Goal: Task Accomplishment & Management: Complete application form

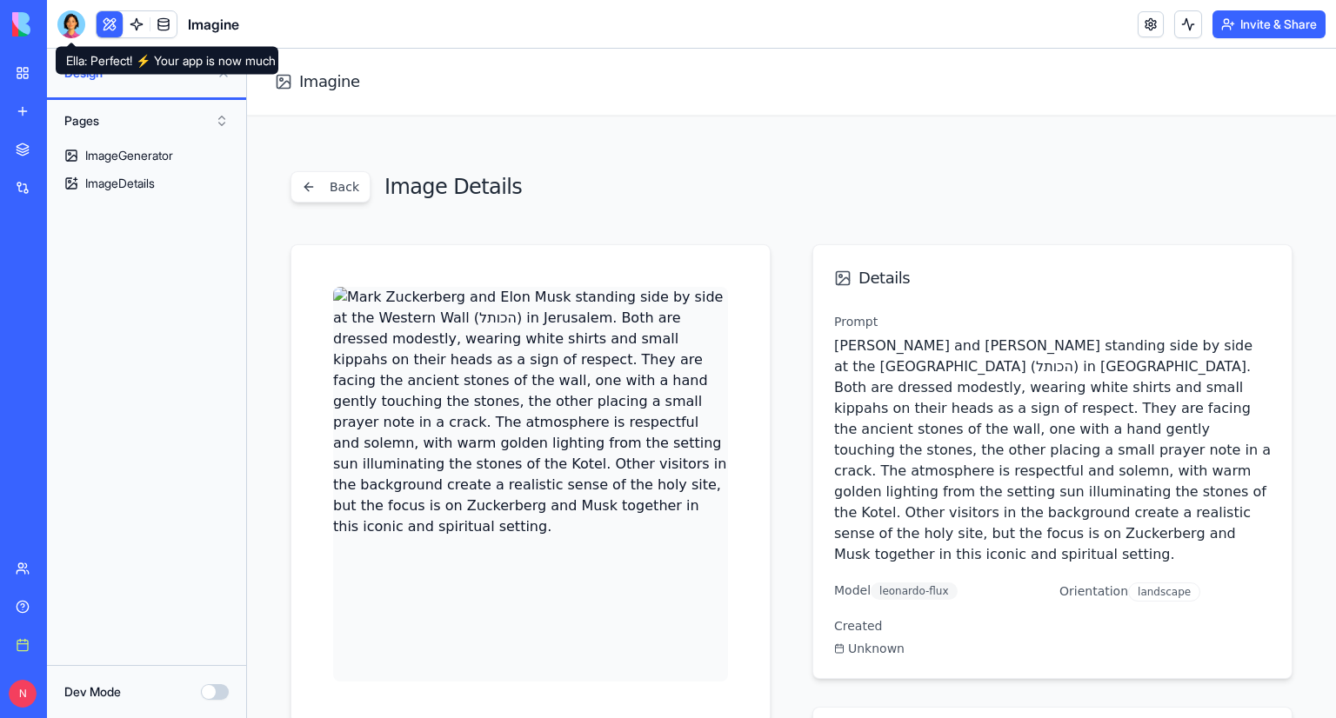
scroll to position [197, 0]
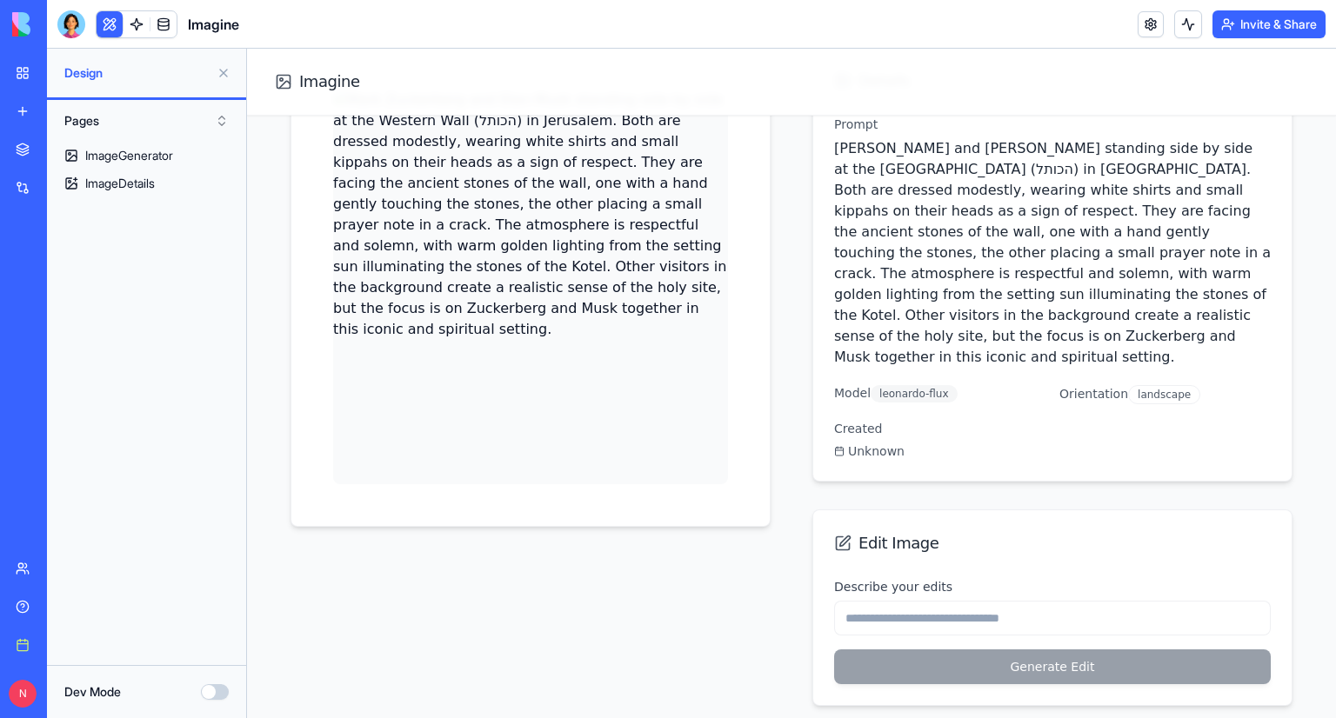
click at [65, 357] on link "Imagine" at bounding box center [40, 347] width 70 height 35
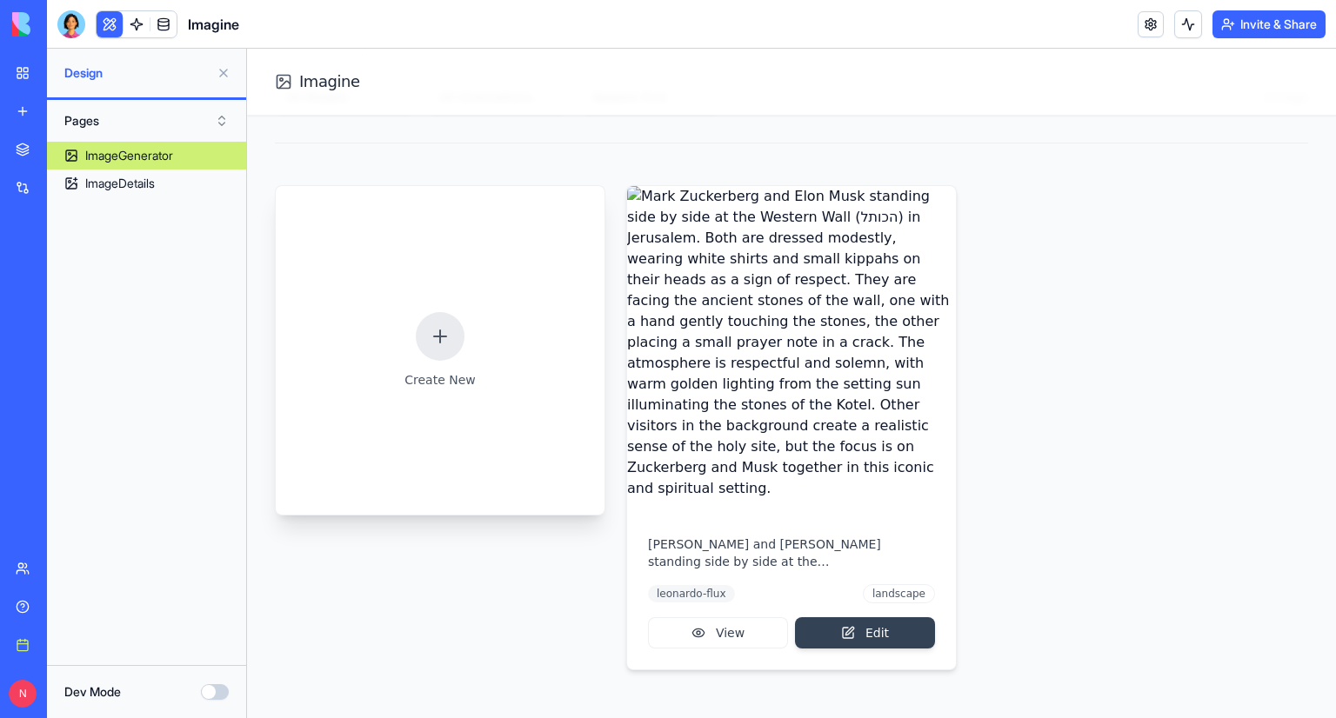
scroll to position [150, 0]
click at [435, 370] on p "Create New" at bounding box center [439, 377] width 71 height 17
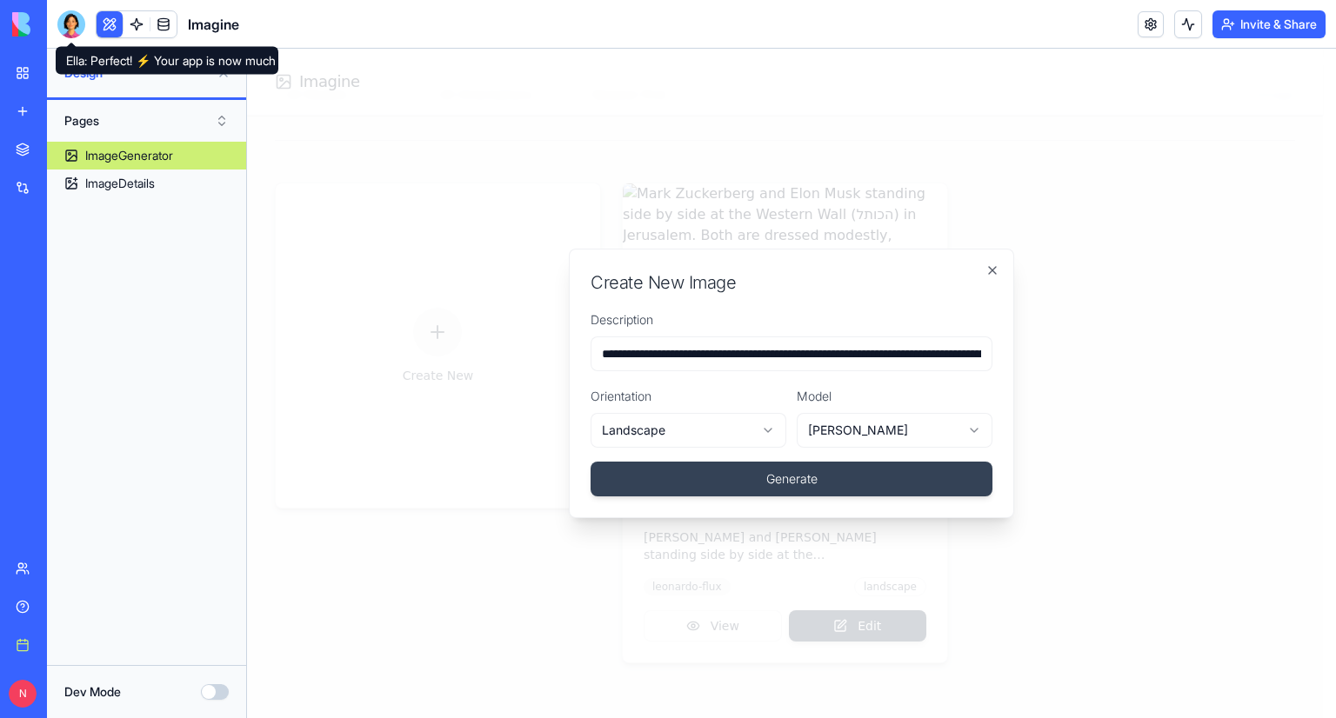
click at [60, 34] on div at bounding box center [71, 24] width 28 height 28
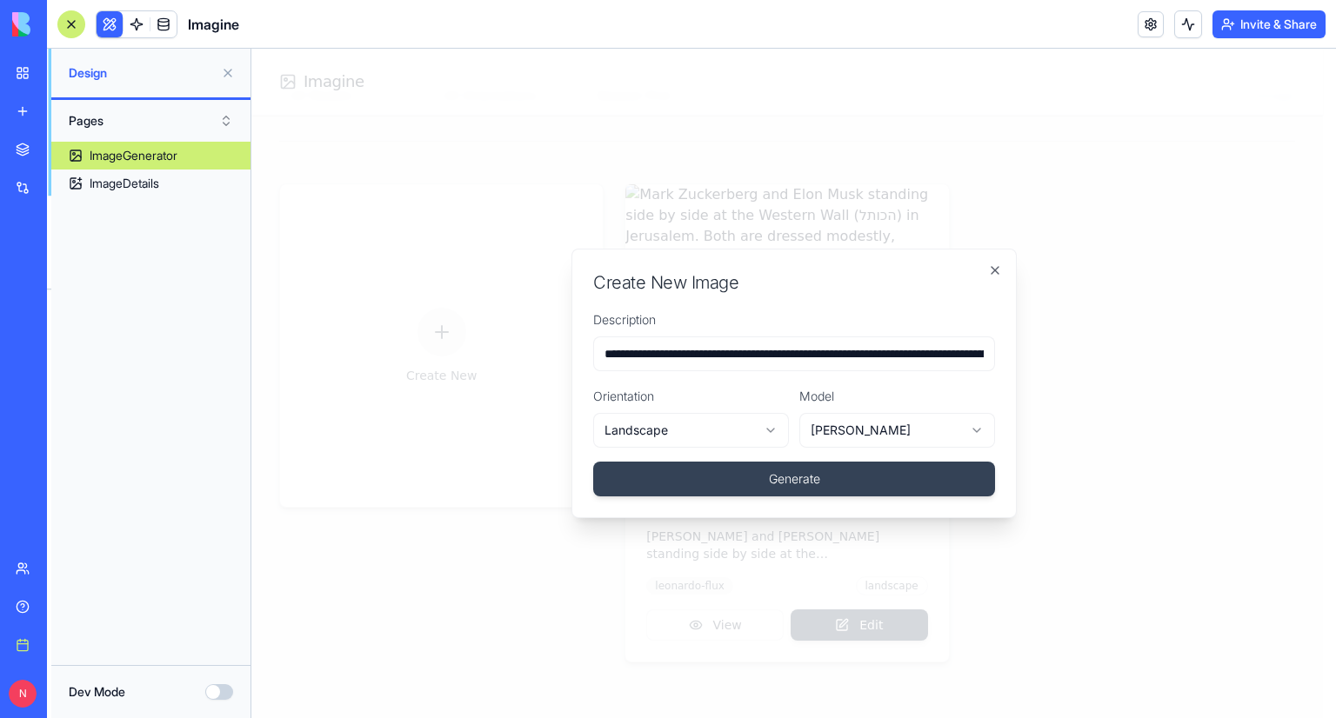
scroll to position [547, 0]
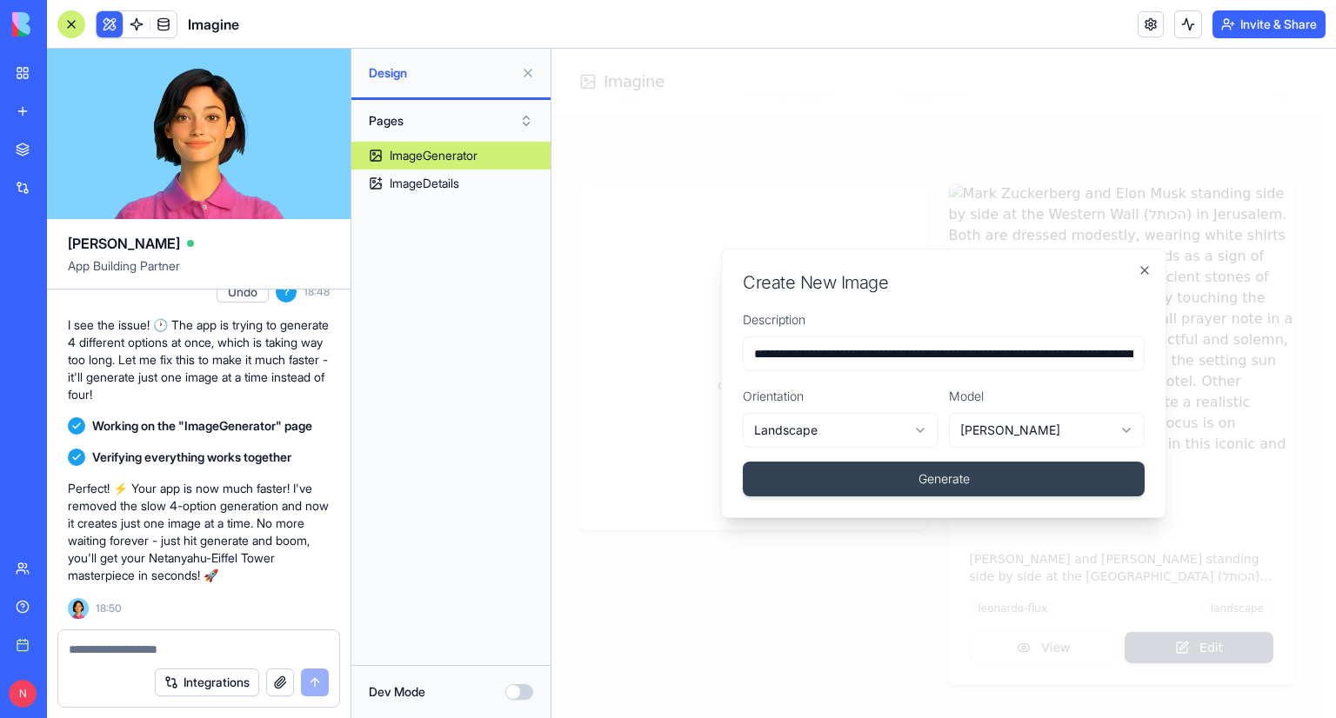
click at [221, 656] on textarea at bounding box center [199, 649] width 260 height 17
type textarea "*"
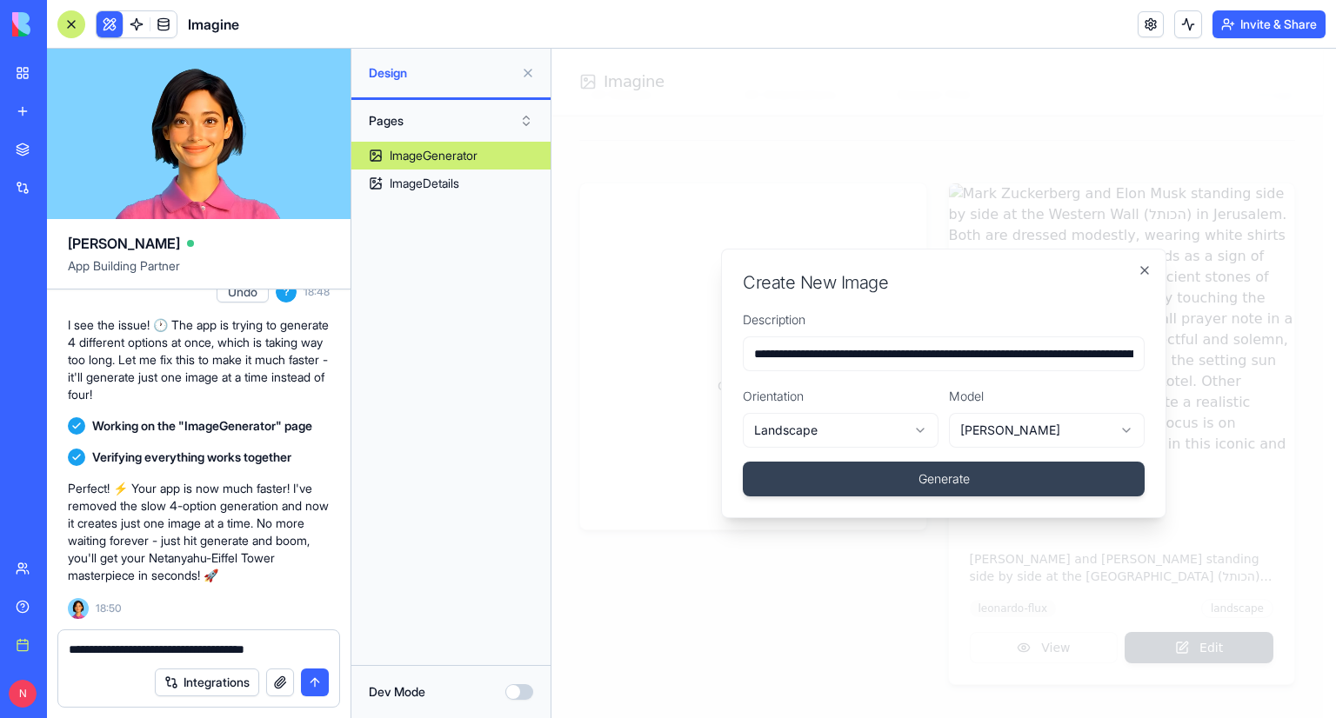
type textarea "**********"
click at [750, 359] on input "**********" at bounding box center [944, 354] width 402 height 35
drag, startPoint x: 750, startPoint y: 359, endPoint x: 922, endPoint y: 357, distance: 172.2
click at [922, 357] on input "**********" at bounding box center [944, 354] width 402 height 35
paste input "**********"
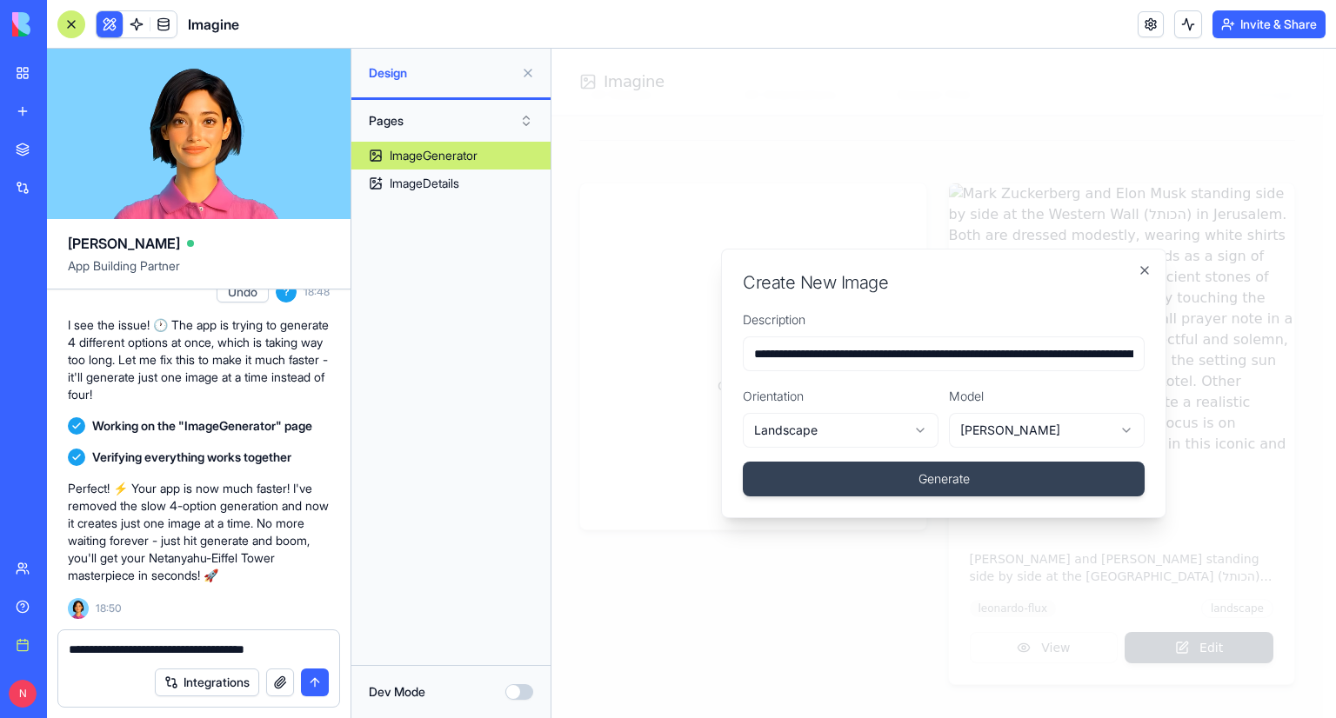
click at [847, 357] on input "**********" at bounding box center [944, 354] width 402 height 35
drag, startPoint x: 948, startPoint y: 355, endPoint x: 992, endPoint y: 355, distance: 44.4
click at [992, 355] on input "**********" at bounding box center [944, 354] width 402 height 35
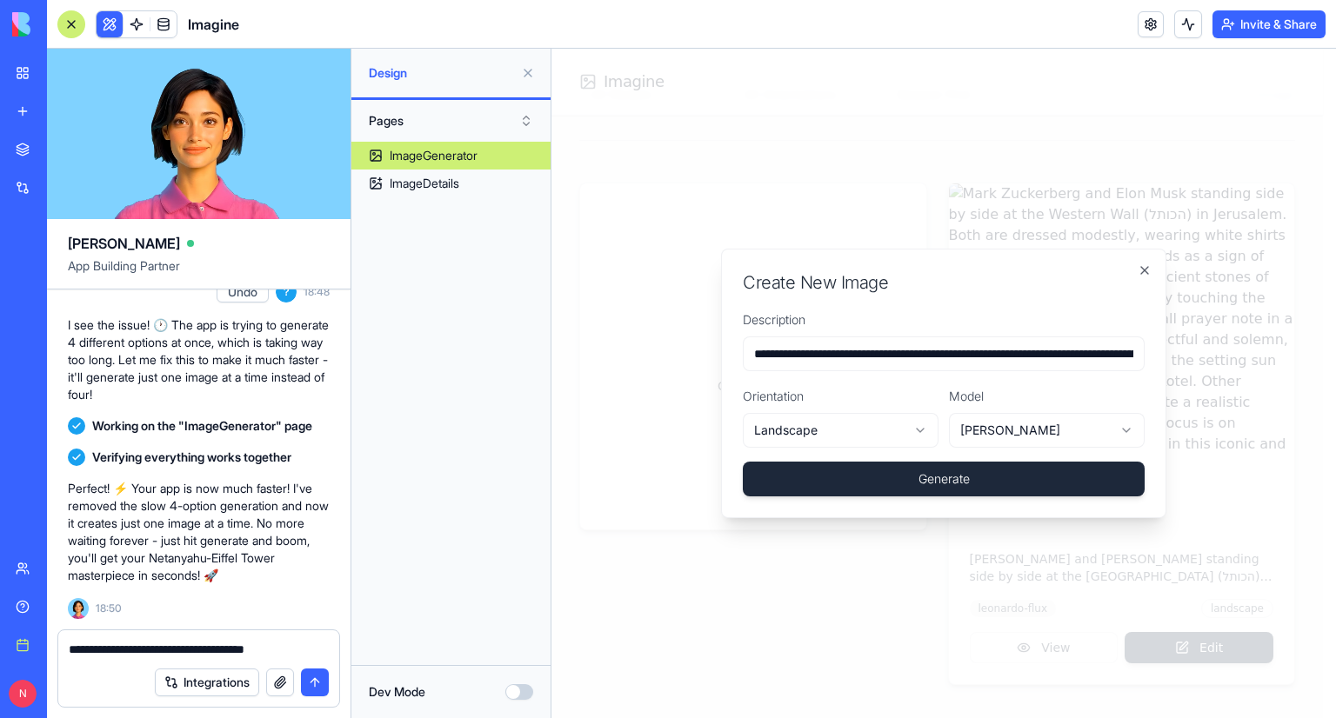
type input "**********"
click at [1010, 468] on button "Generate" at bounding box center [944, 479] width 402 height 35
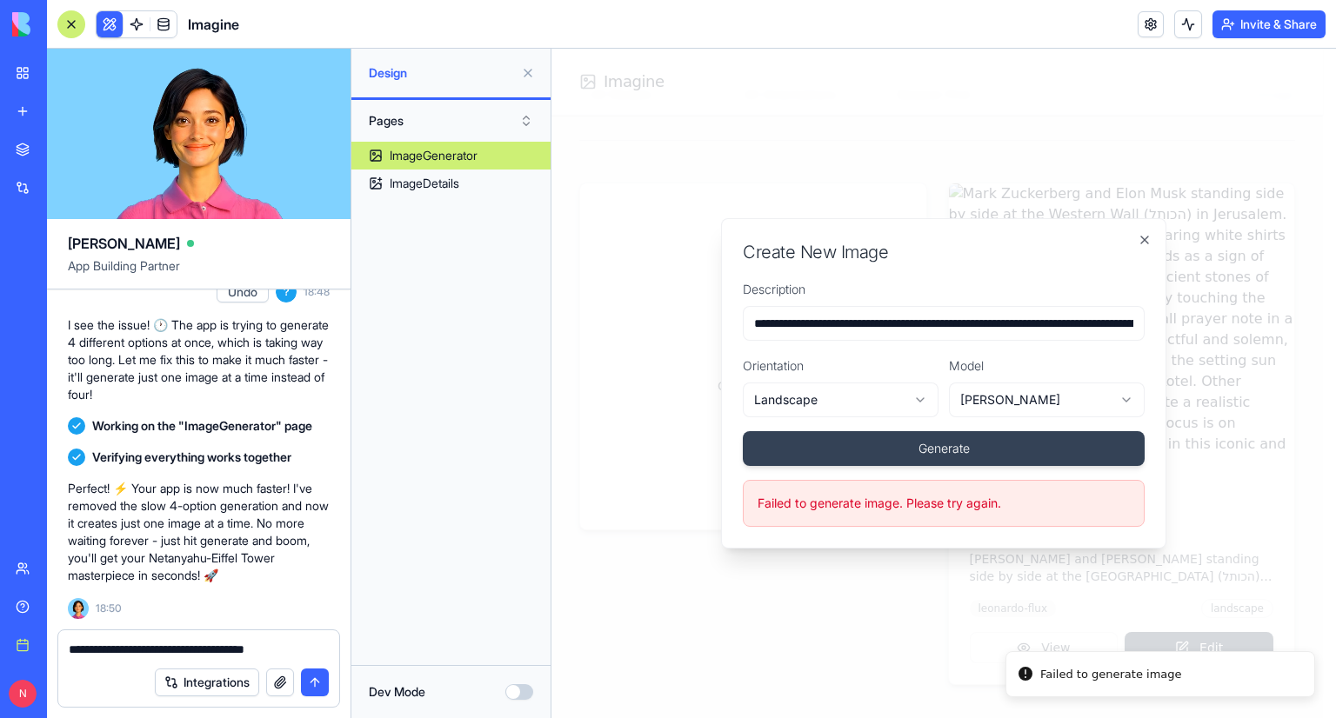
click at [1009, 464] on button "Generate" at bounding box center [944, 448] width 402 height 35
click at [926, 325] on input "**********" at bounding box center [944, 323] width 402 height 35
click at [1144, 248] on h2 "Create New Image" at bounding box center [944, 252] width 402 height 24
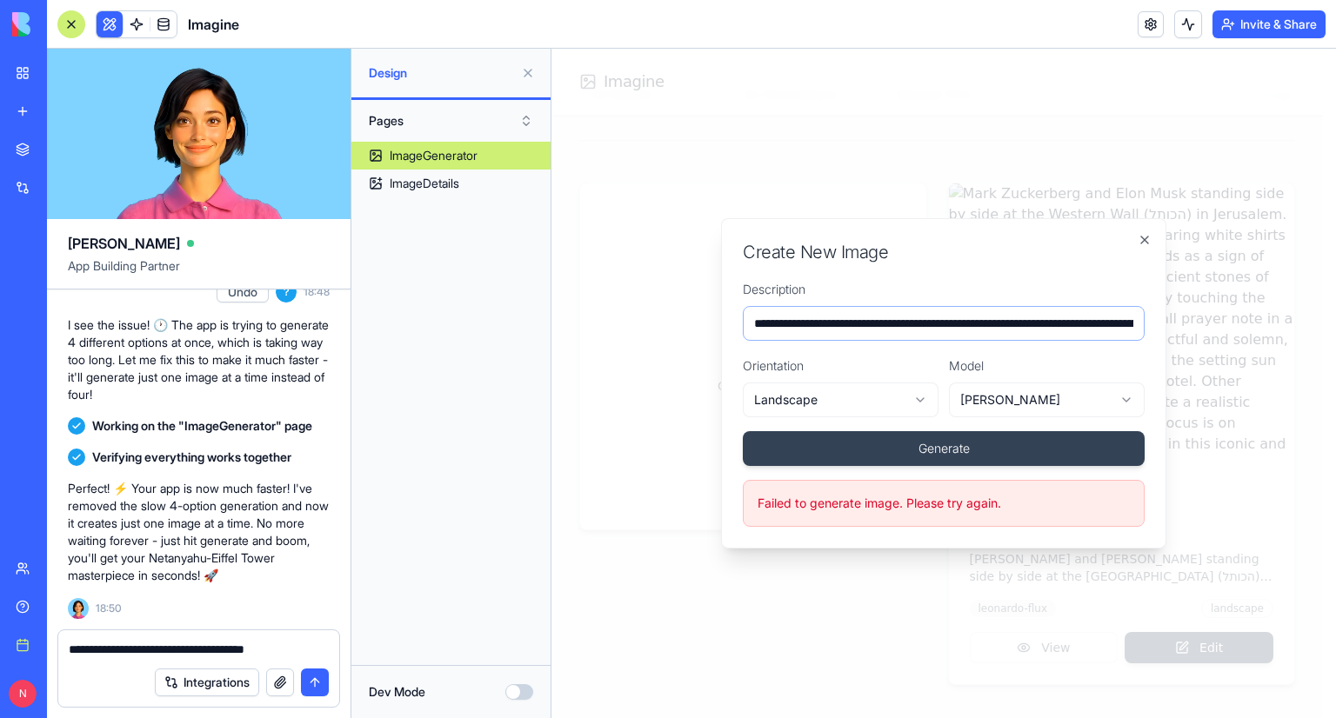
click at [1044, 332] on input "**********" at bounding box center [944, 323] width 402 height 35
click at [1149, 241] on icon "button" at bounding box center [1144, 240] width 14 height 14
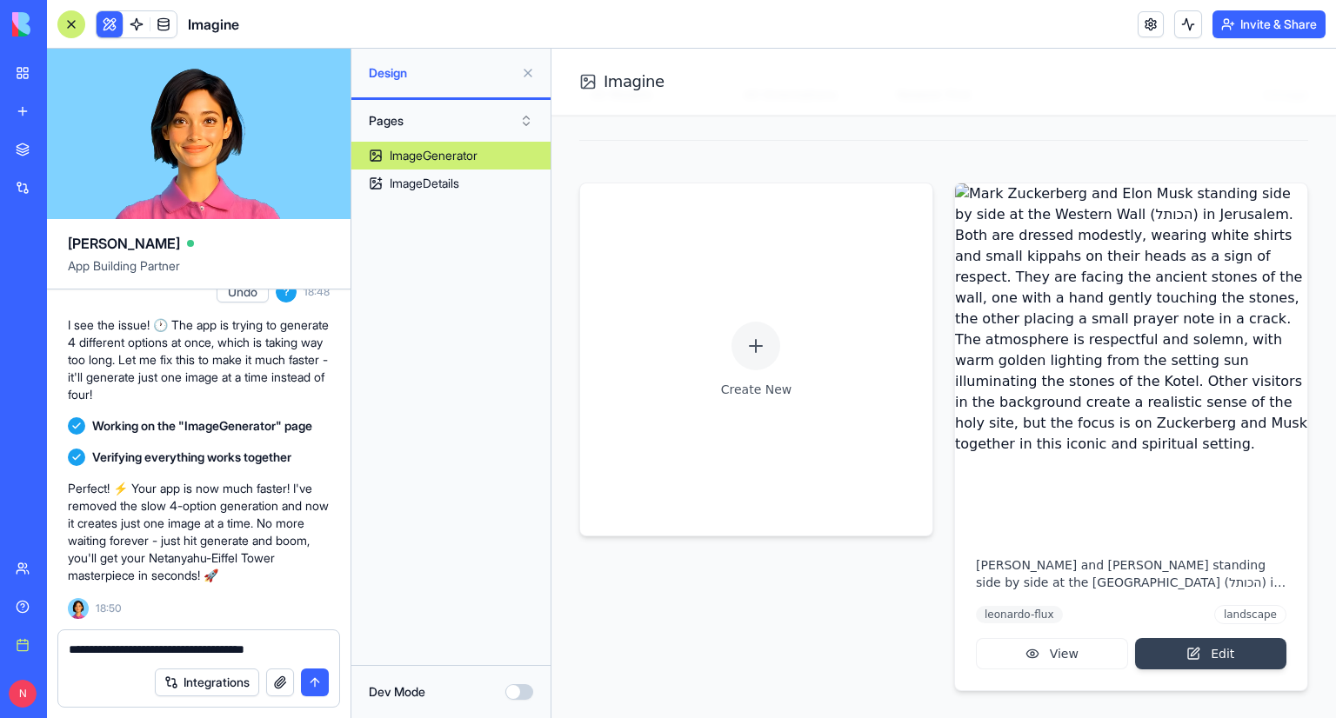
click at [52, 350] on div "Imagine" at bounding box center [40, 347] width 49 height 17
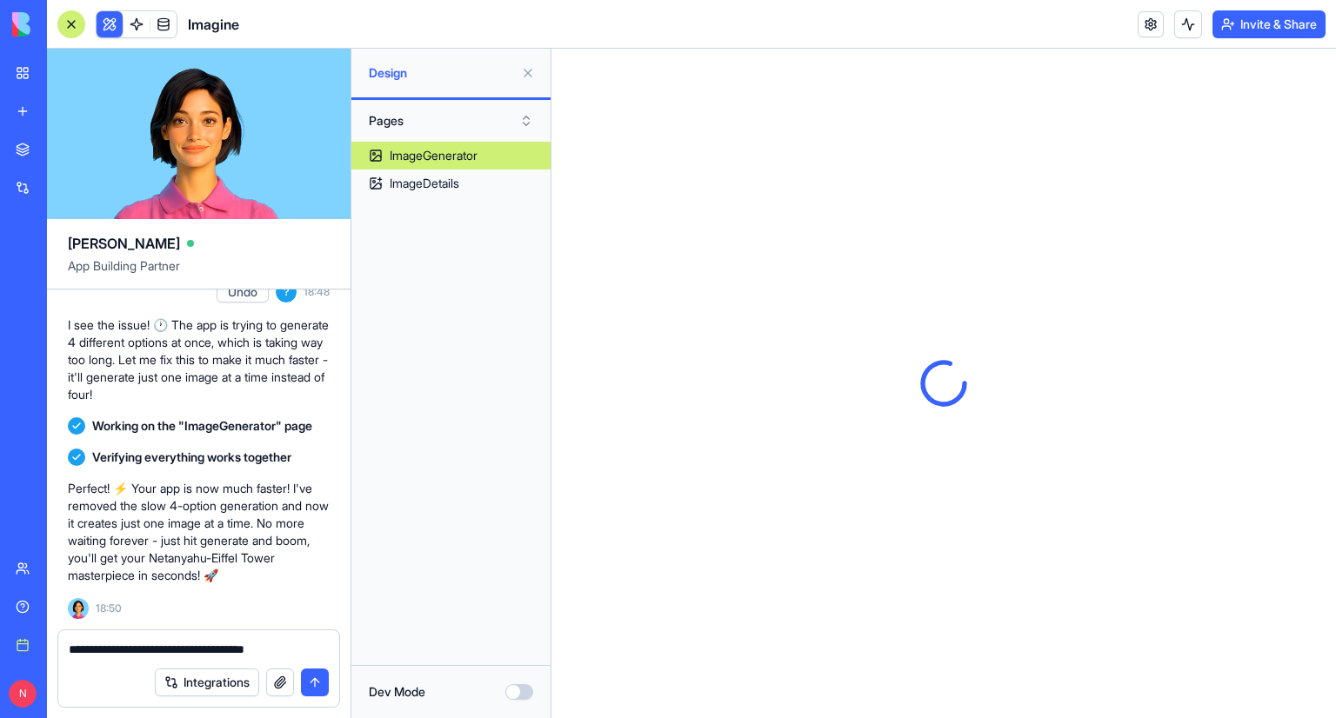
click at [64, 15] on div at bounding box center [71, 24] width 28 height 28
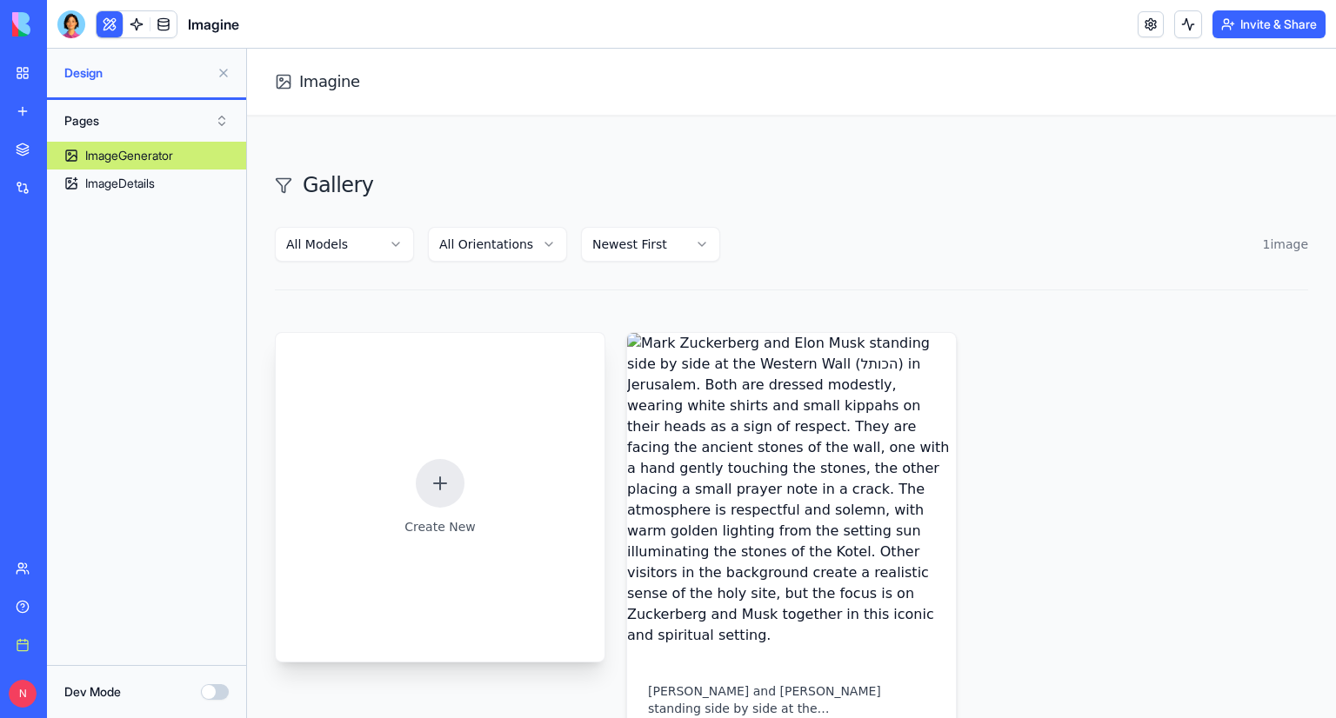
click at [433, 473] on icon at bounding box center [440, 483] width 21 height 21
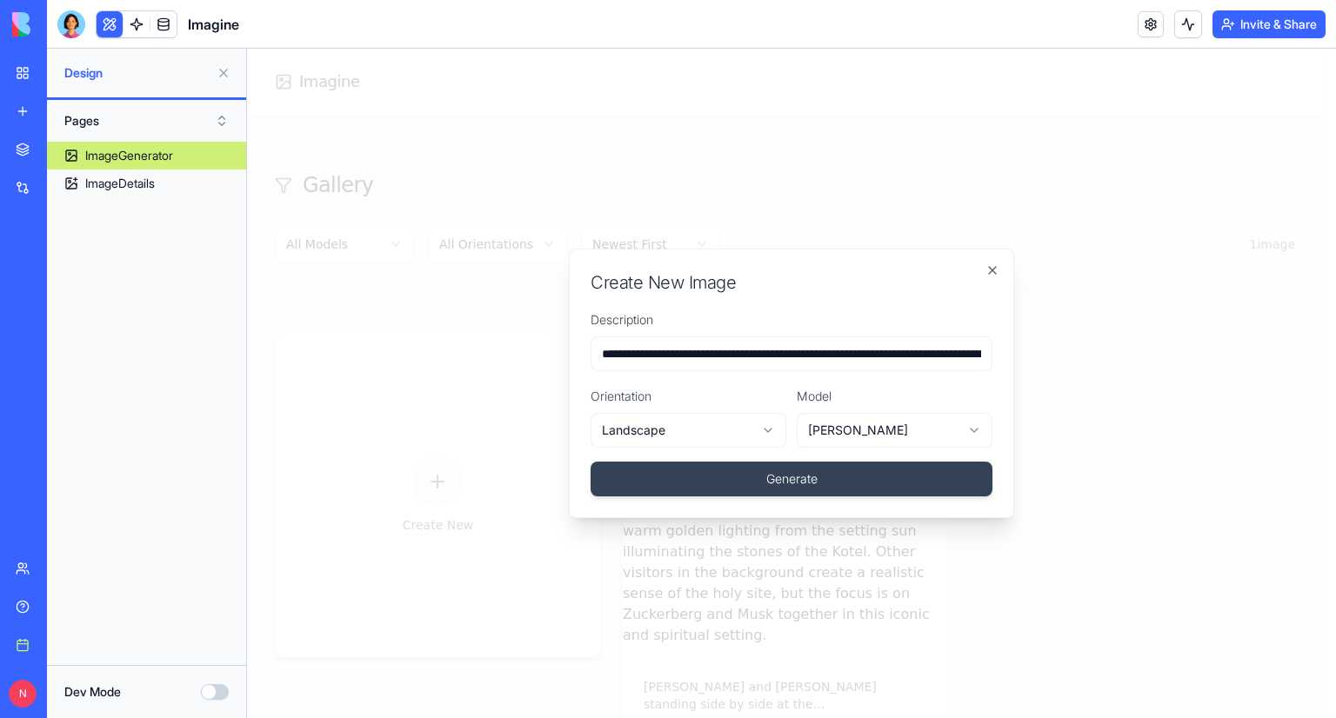
scroll to position [0, 436]
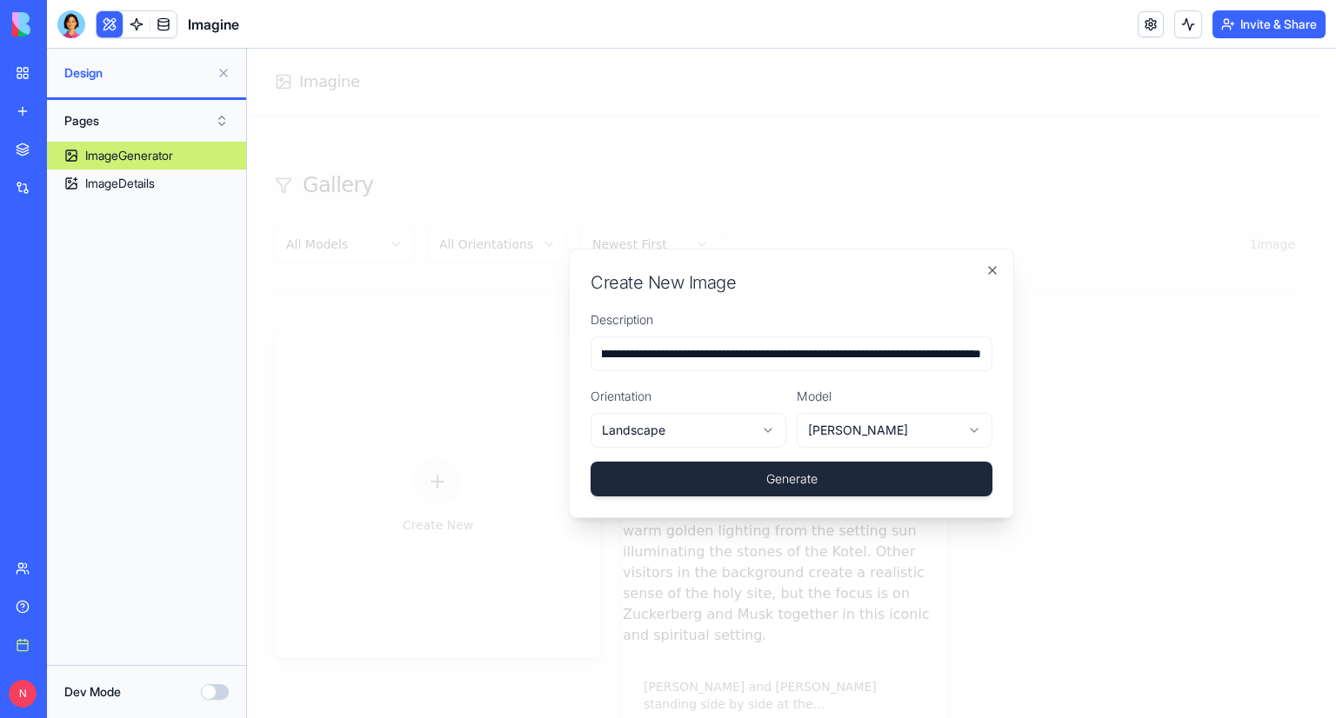
type input "**********"
click at [697, 465] on button "Generate" at bounding box center [791, 479] width 402 height 35
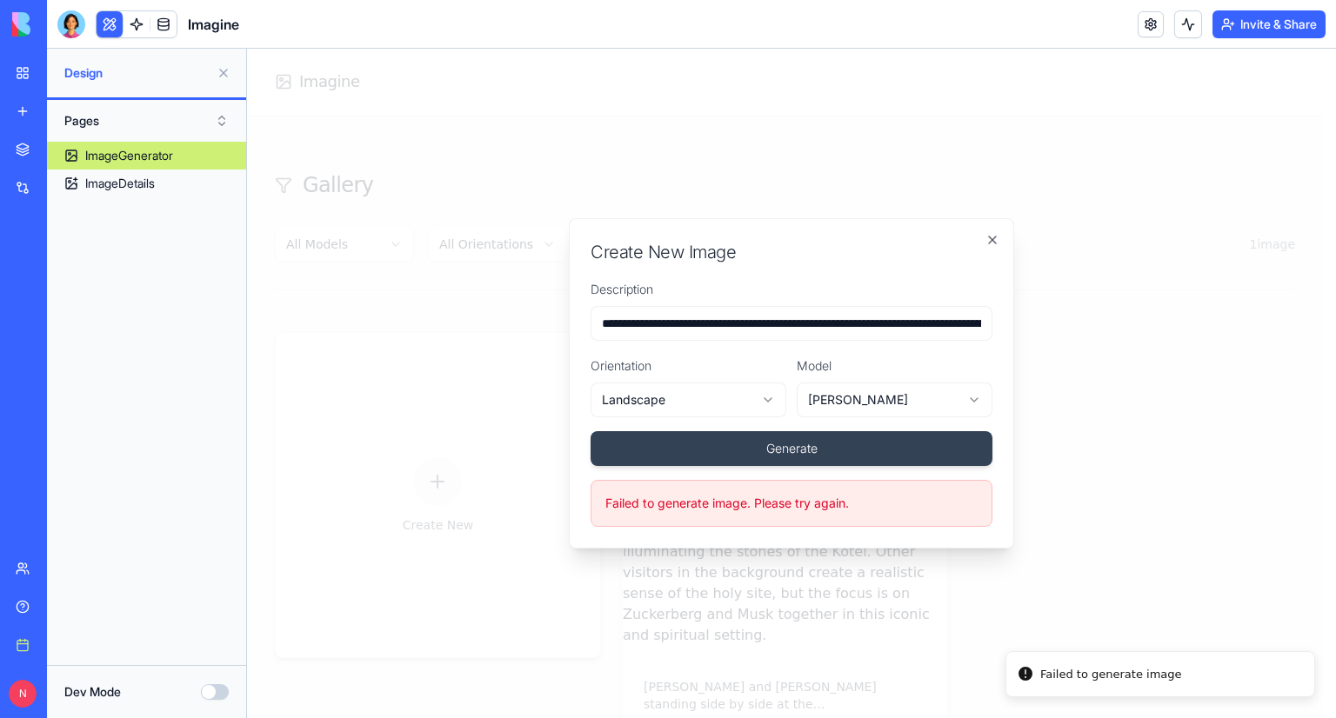
click at [1024, 672] on div at bounding box center [791, 384] width 1089 height 670
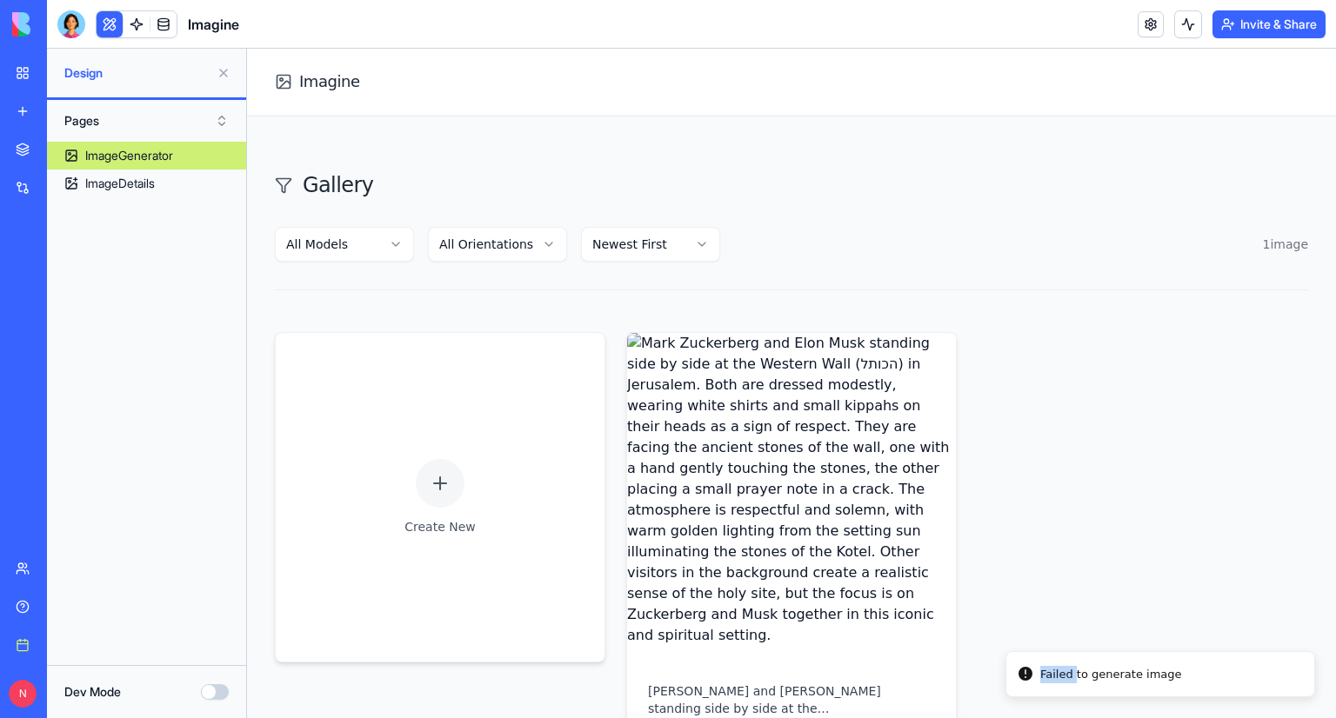
click at [1024, 672] on li "Failed to generate image" at bounding box center [1160, 674] width 310 height 46
click at [1064, 568] on div "Create New [PERSON_NAME] and [PERSON_NAME] standing side by side at the [GEOGRA…" at bounding box center [791, 574] width 1033 height 485
click at [444, 484] on icon at bounding box center [440, 483] width 21 height 21
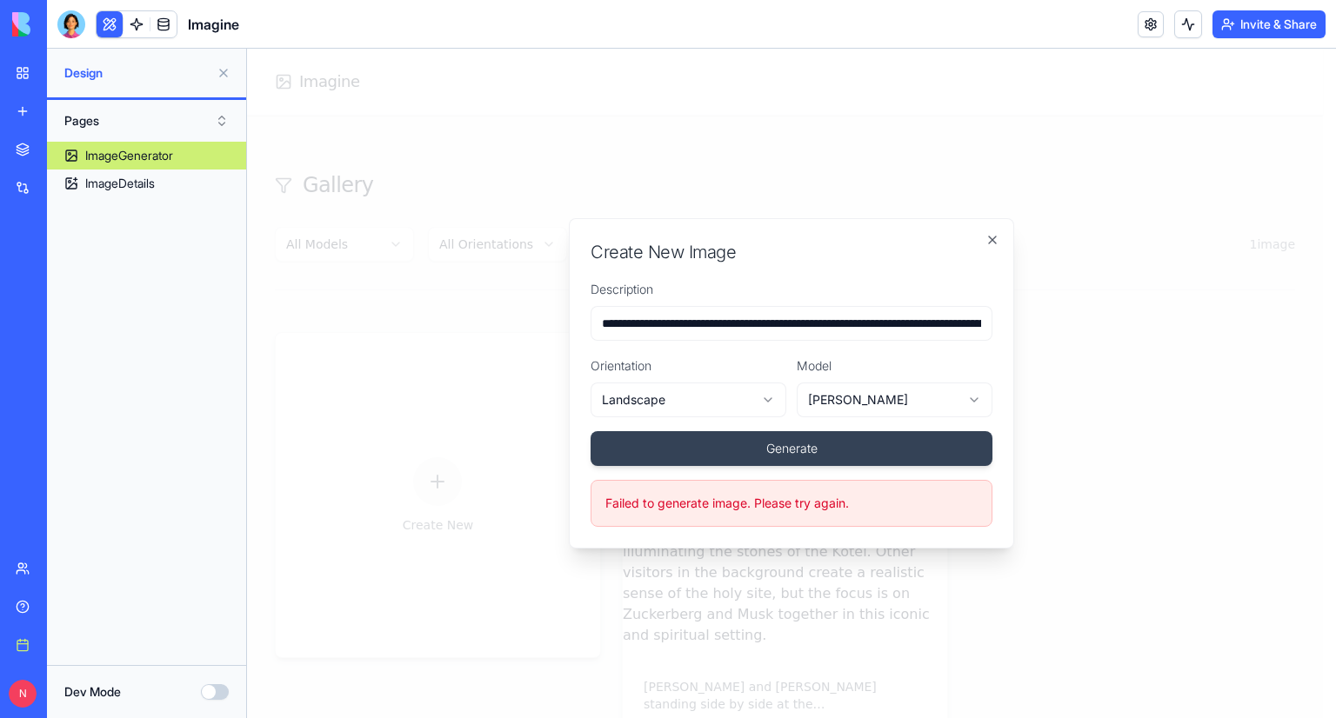
type input "*"
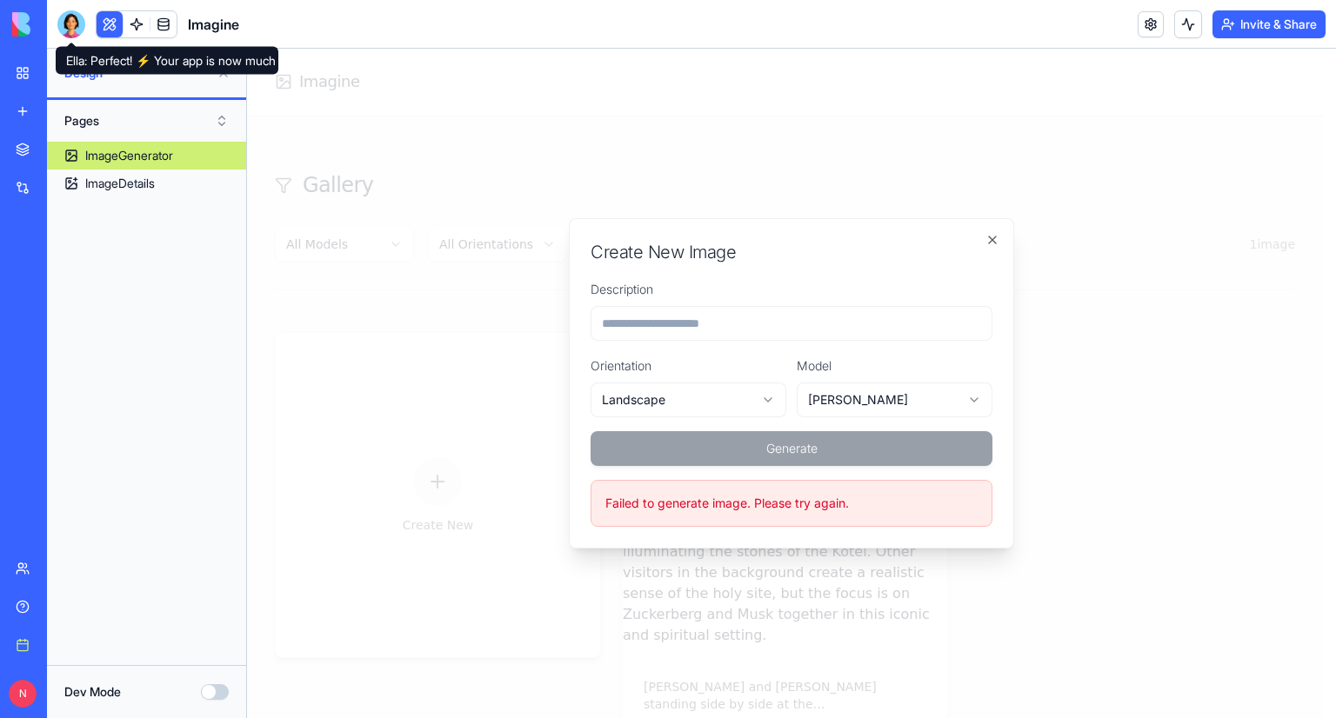
click at [73, 21] on div at bounding box center [71, 24] width 28 height 28
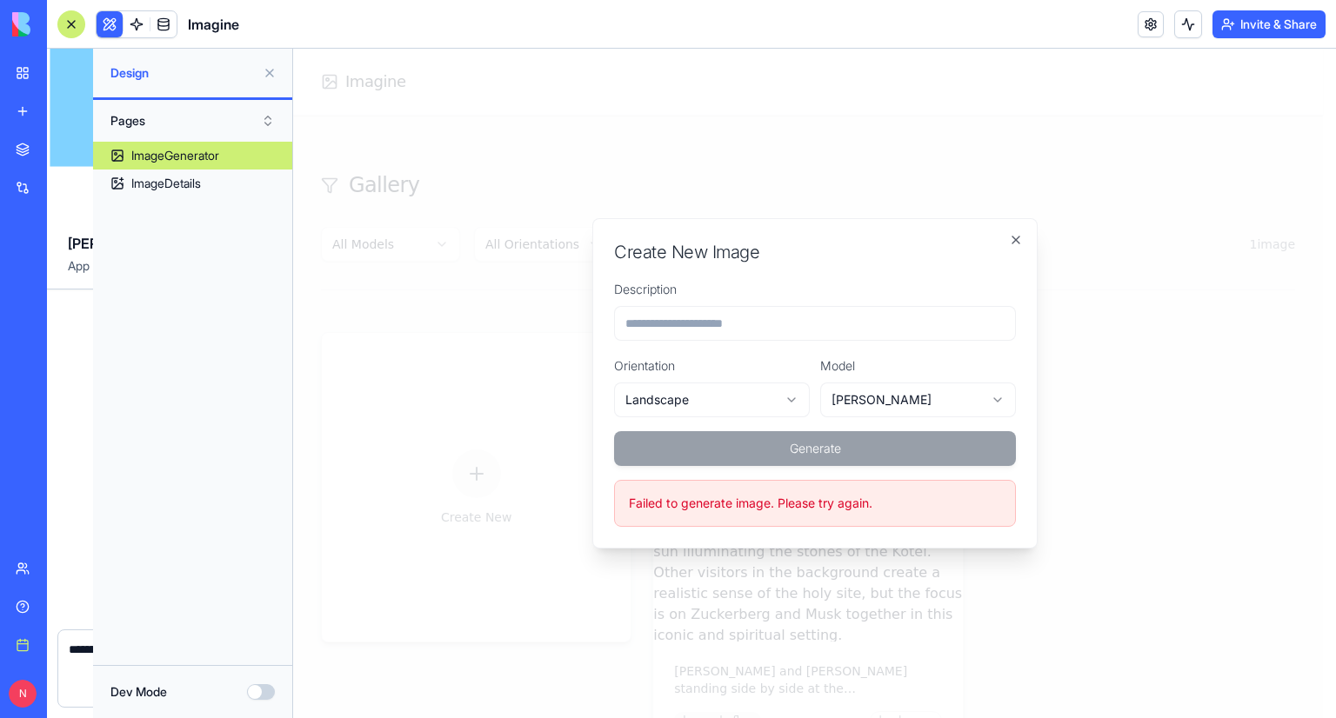
scroll to position [547, 0]
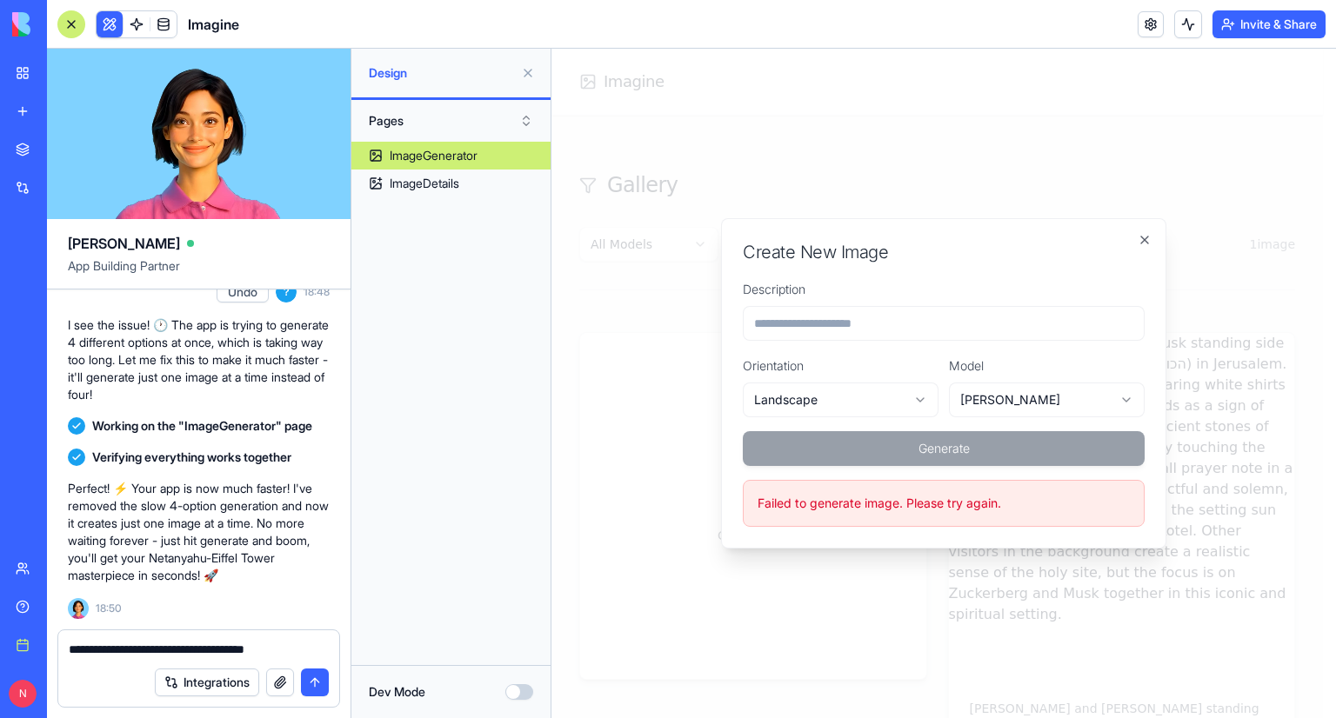
click at [132, 645] on textarea "**********" at bounding box center [199, 649] width 261 height 17
type textarea "**********"
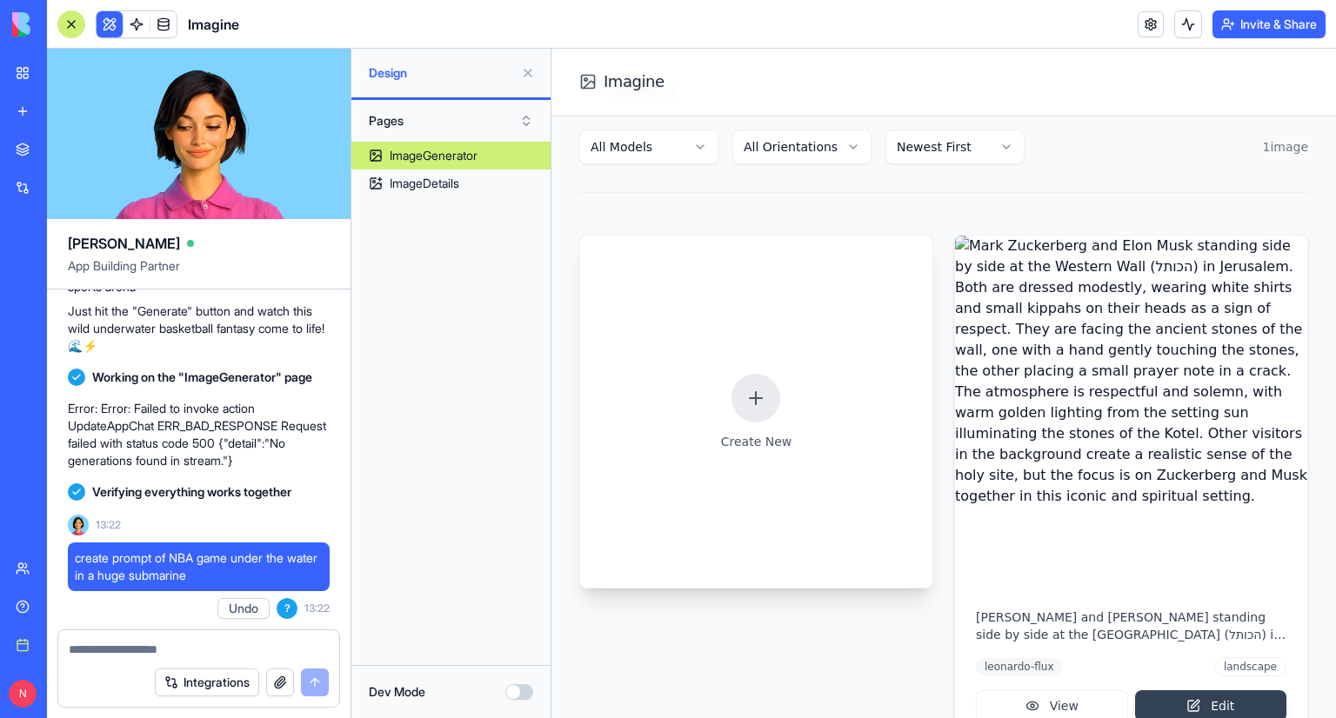
scroll to position [170, 0]
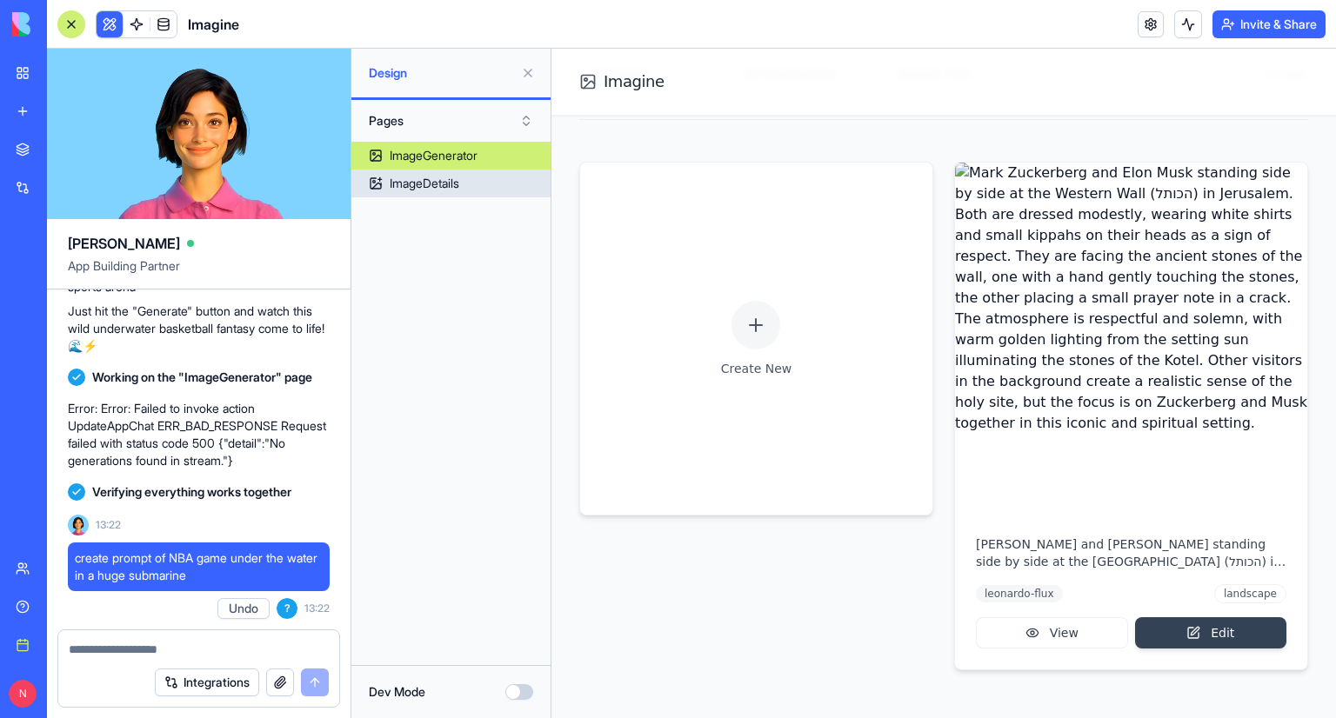
click at [416, 192] on link "ImageDetails" at bounding box center [450, 184] width 199 height 28
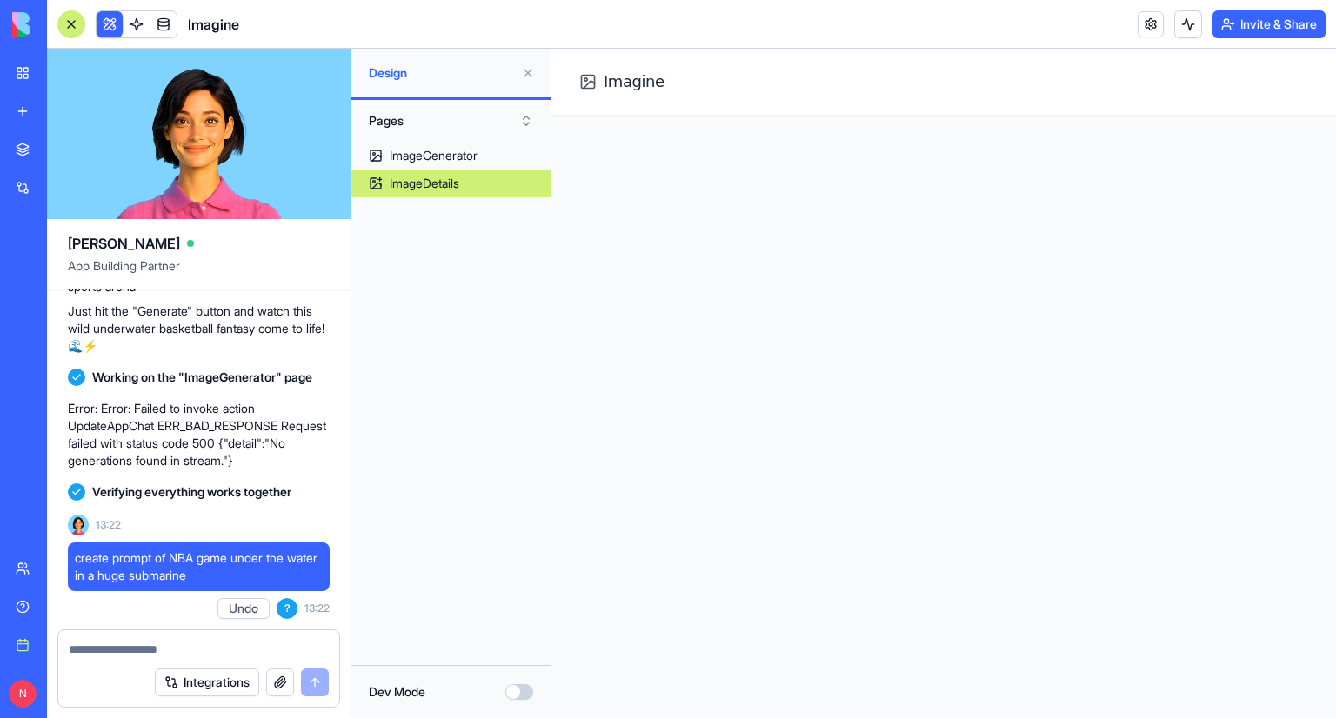
scroll to position [1253, 0]
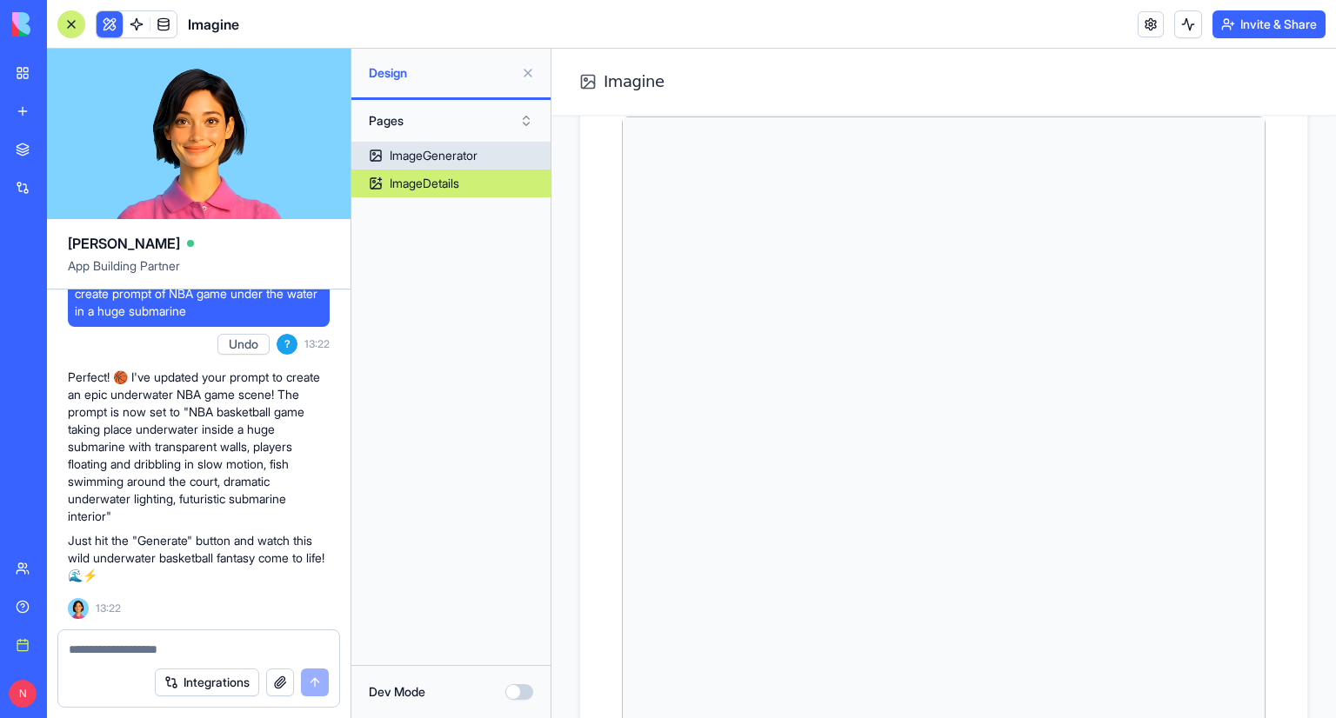
click at [424, 146] on link "ImageGenerator" at bounding box center [450, 156] width 199 height 28
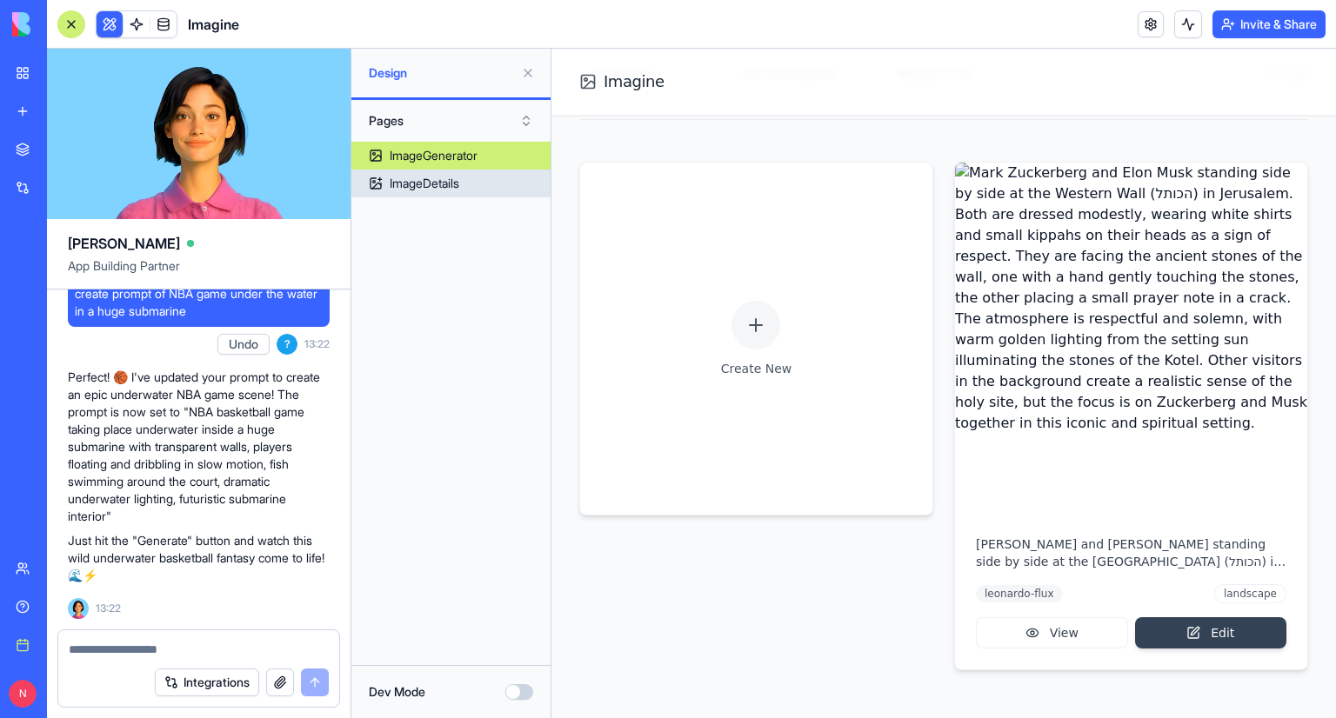
click at [419, 176] on div "ImageDetails" at bounding box center [425, 183] width 70 height 17
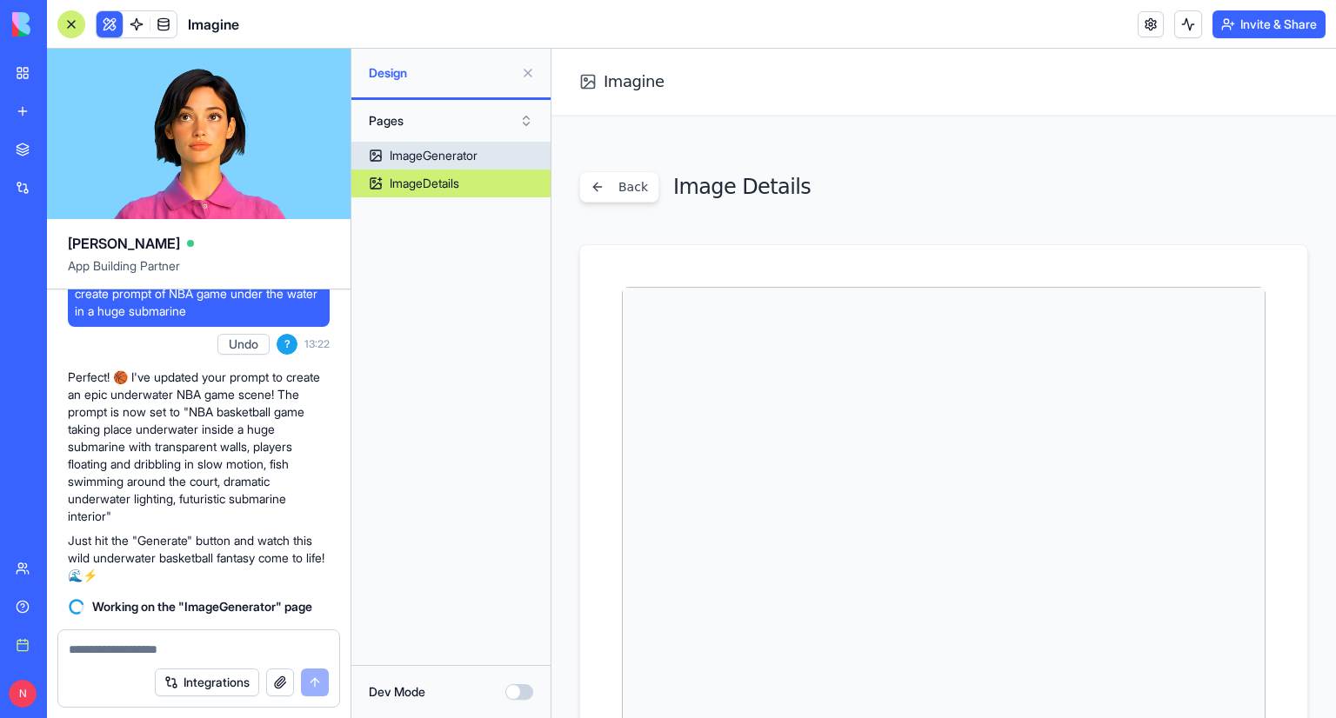
click at [485, 150] on link "ImageGenerator" at bounding box center [450, 156] width 199 height 28
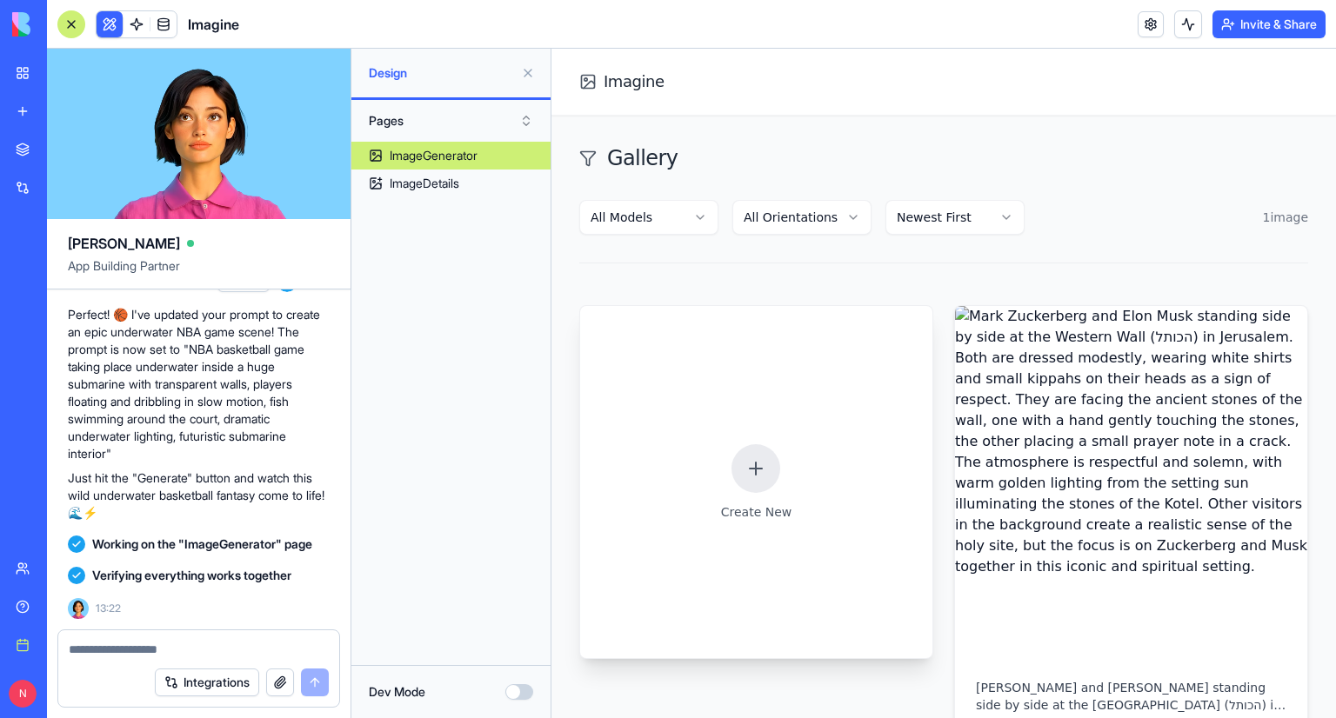
scroll to position [170, 0]
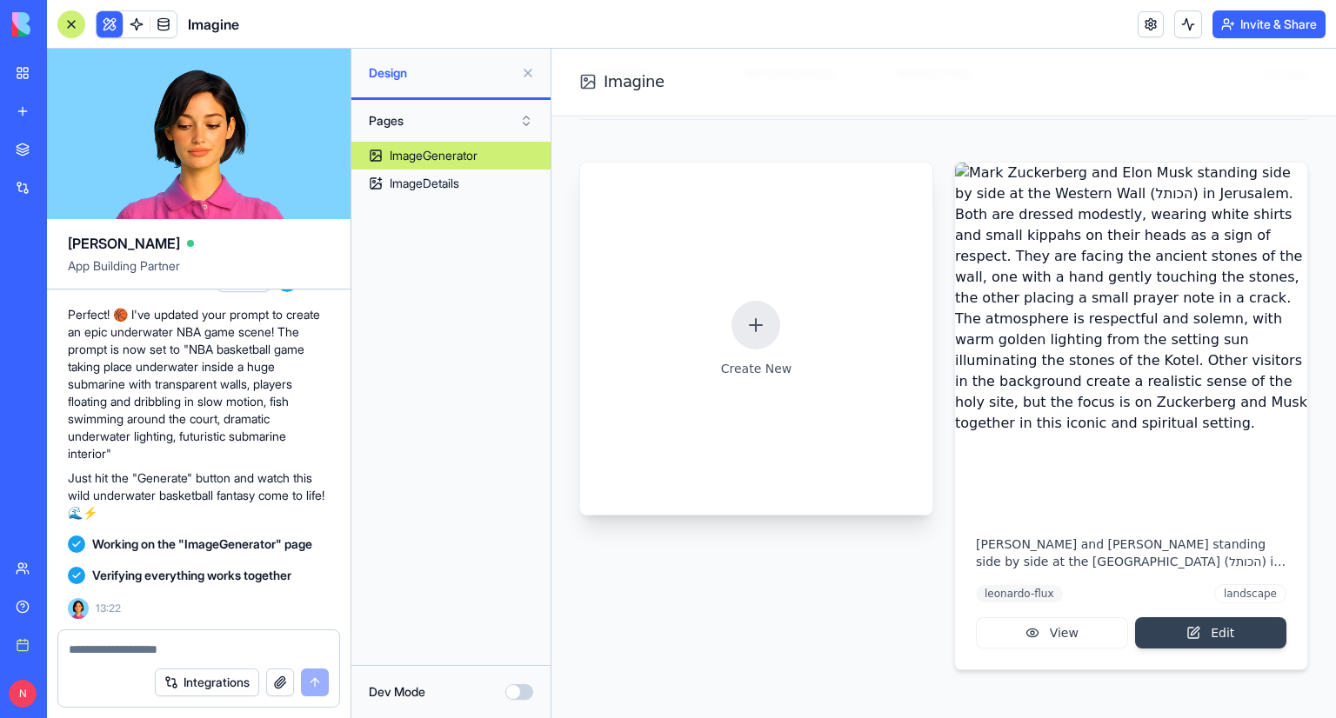
click at [768, 329] on div at bounding box center [755, 325] width 49 height 49
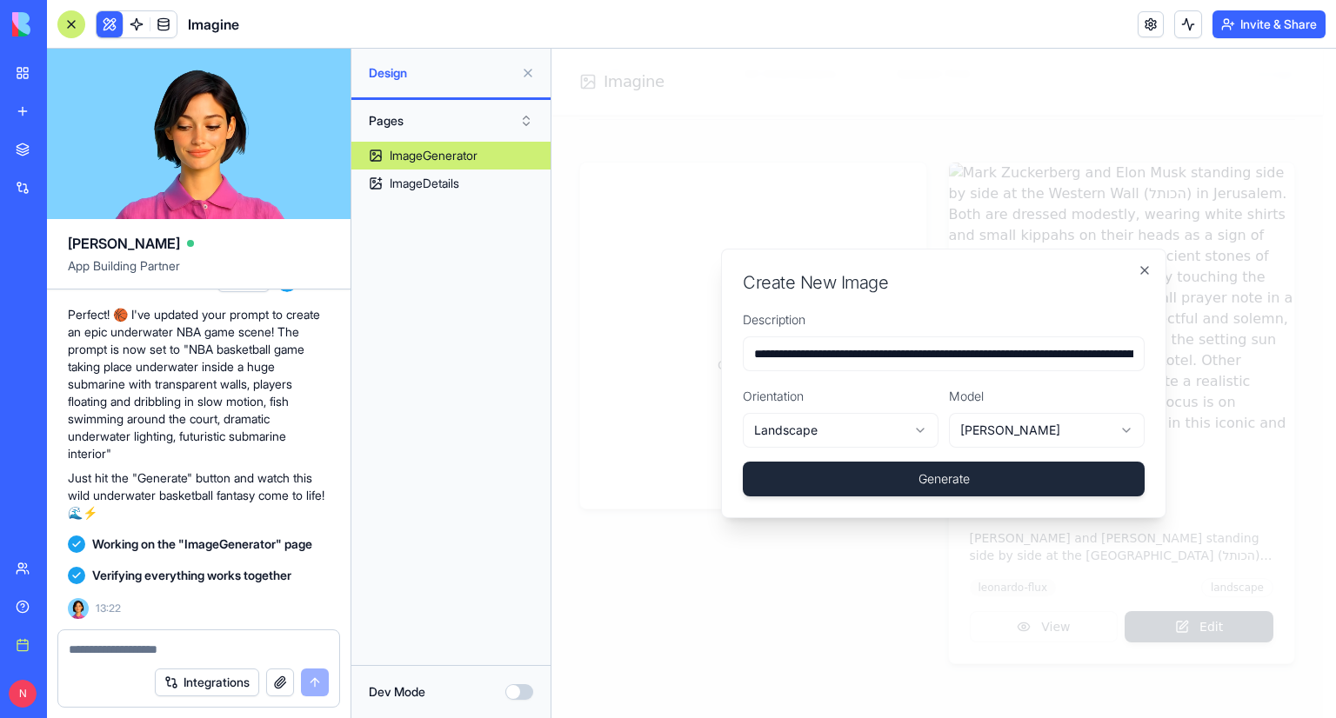
click at [870, 484] on button "Generate" at bounding box center [944, 479] width 402 height 35
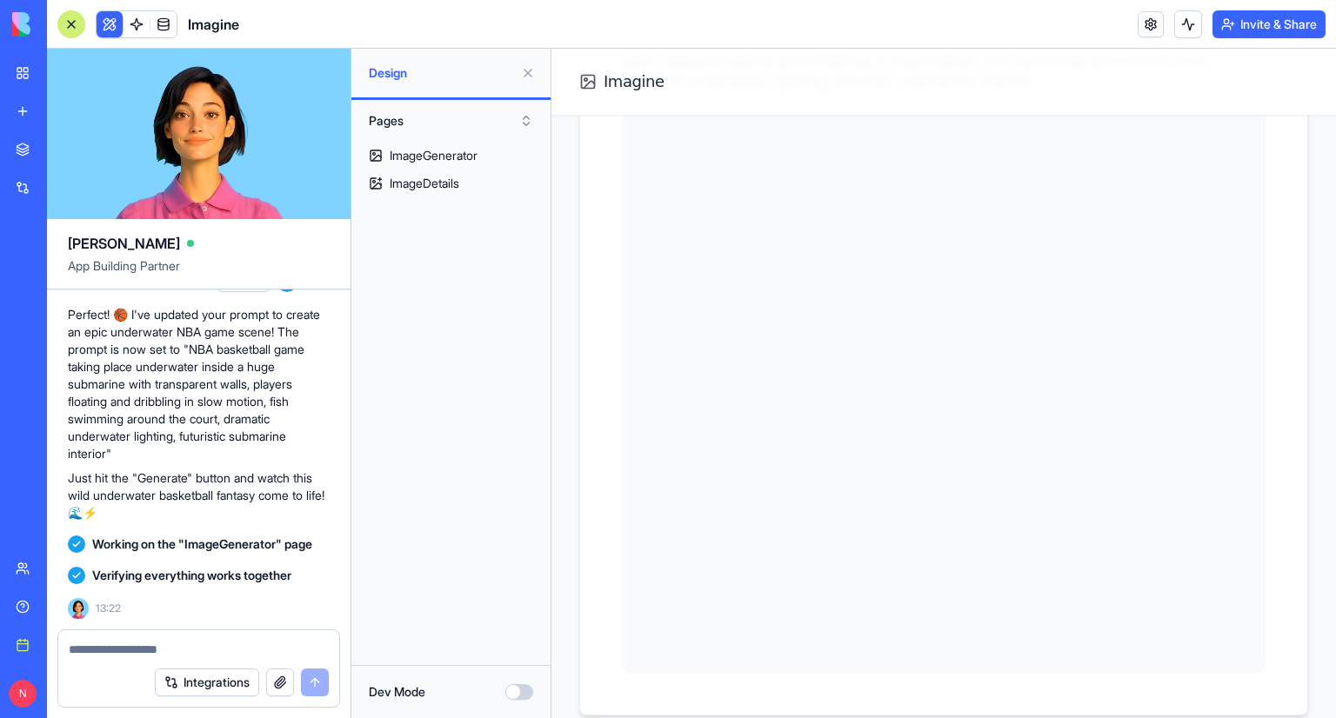
scroll to position [518, 0]
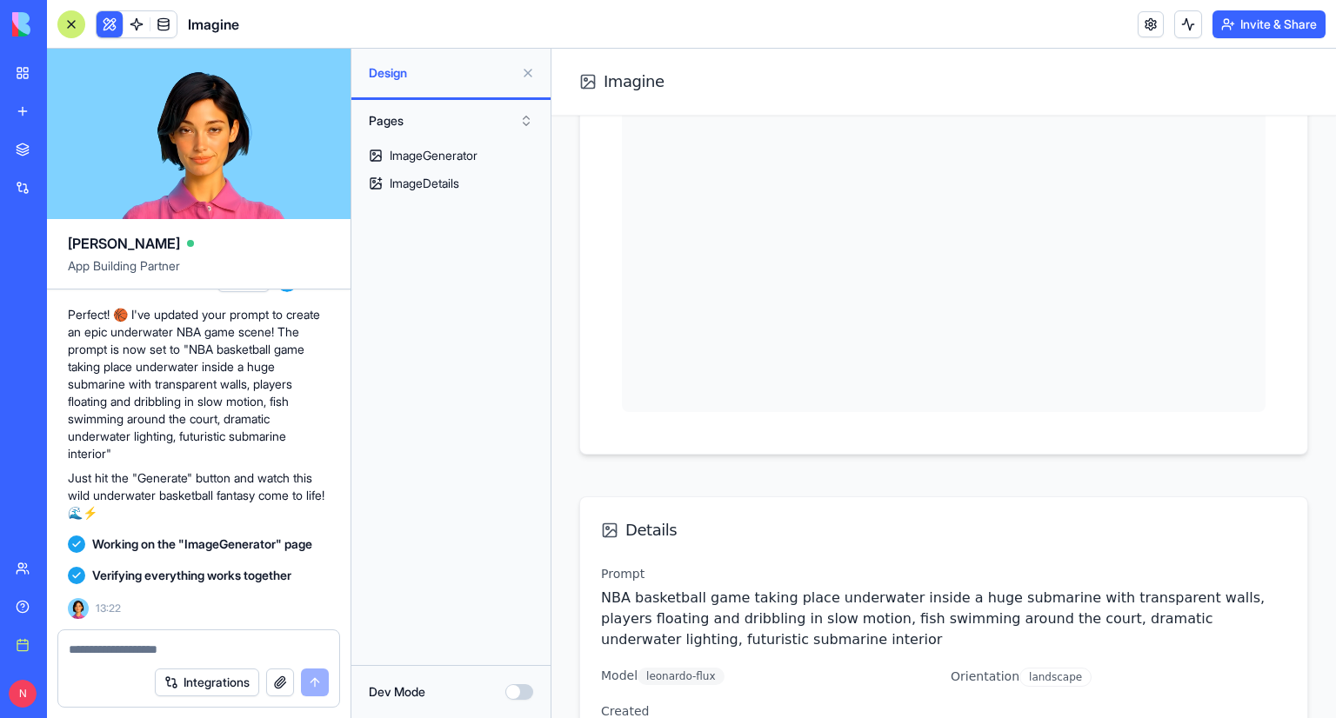
click at [165, 647] on textarea at bounding box center [199, 649] width 261 height 17
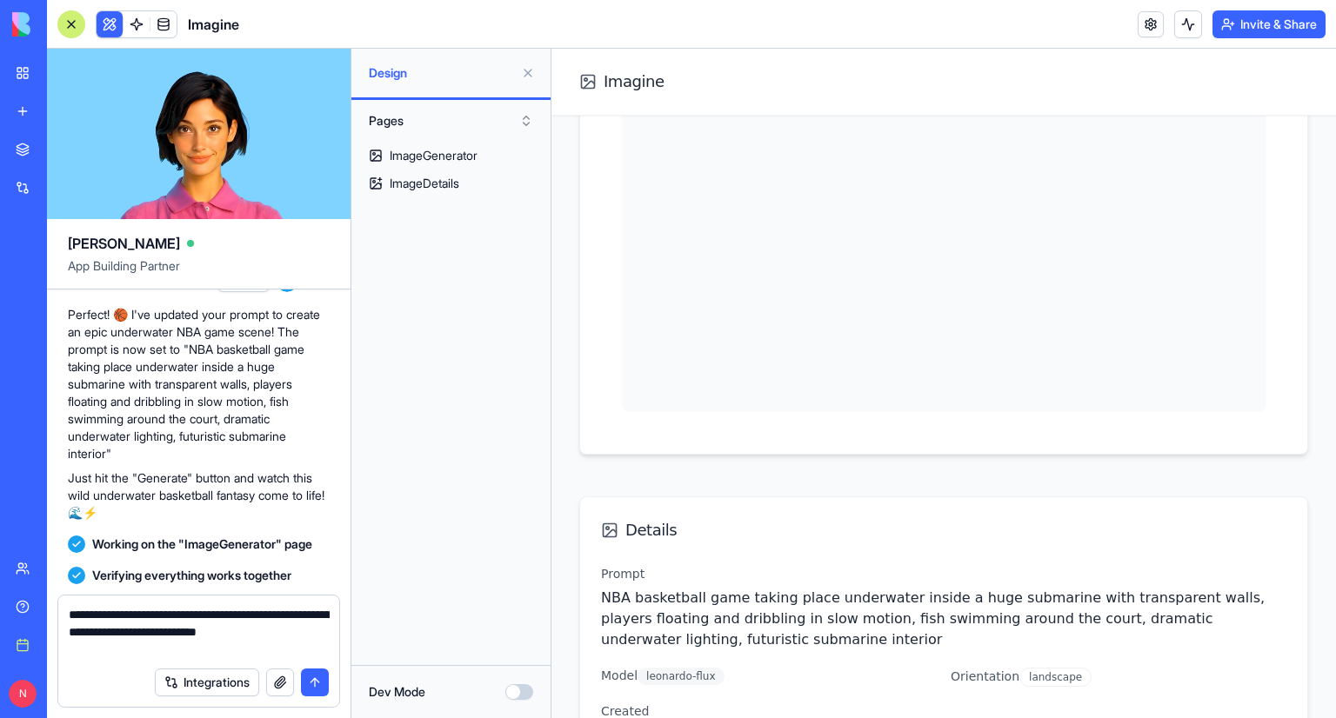
type textarea "**********"
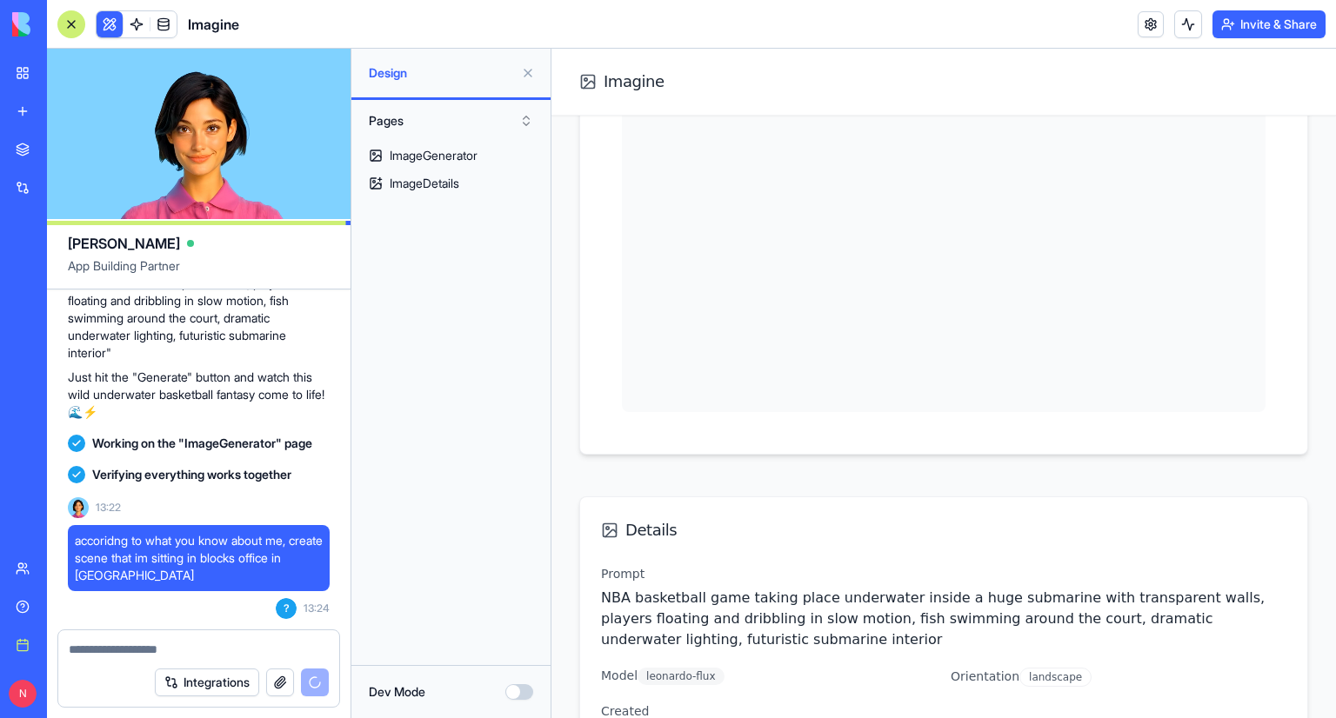
scroll to position [1684, 0]
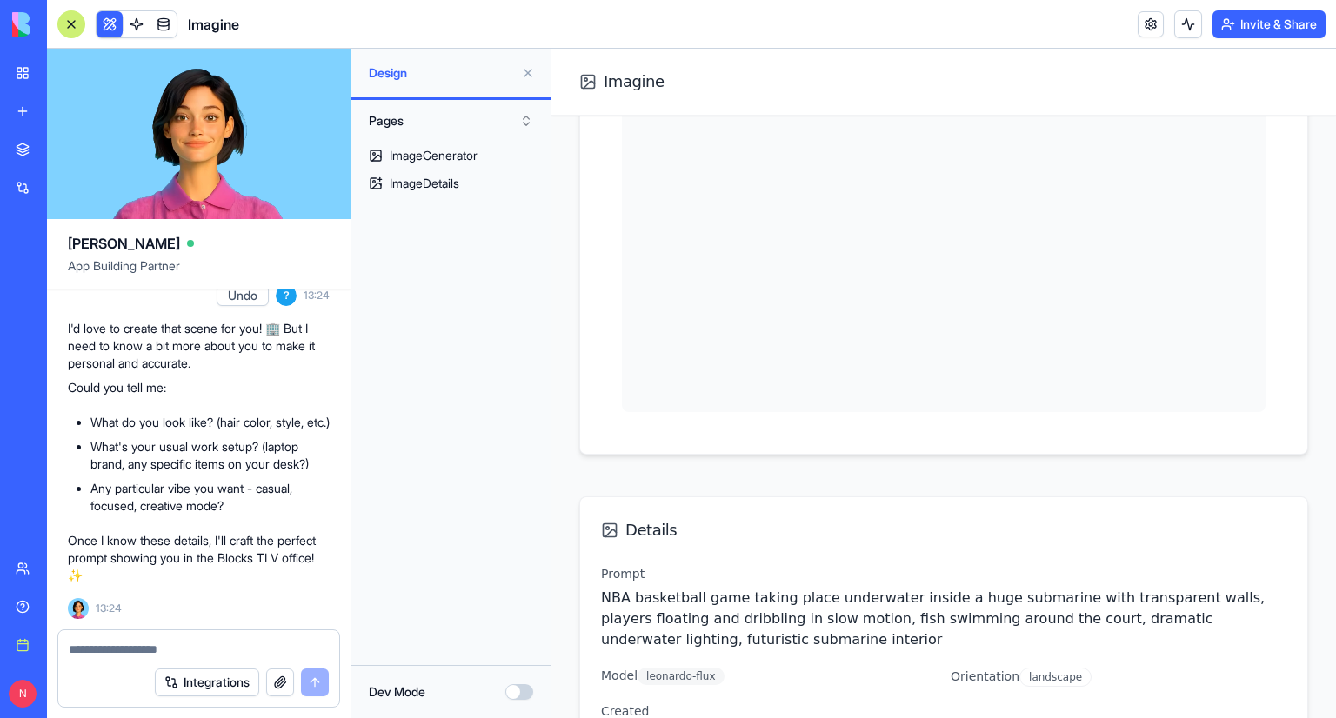
click at [170, 641] on textarea at bounding box center [199, 649] width 261 height 17
click at [158, 648] on textarea at bounding box center [199, 649] width 261 height 17
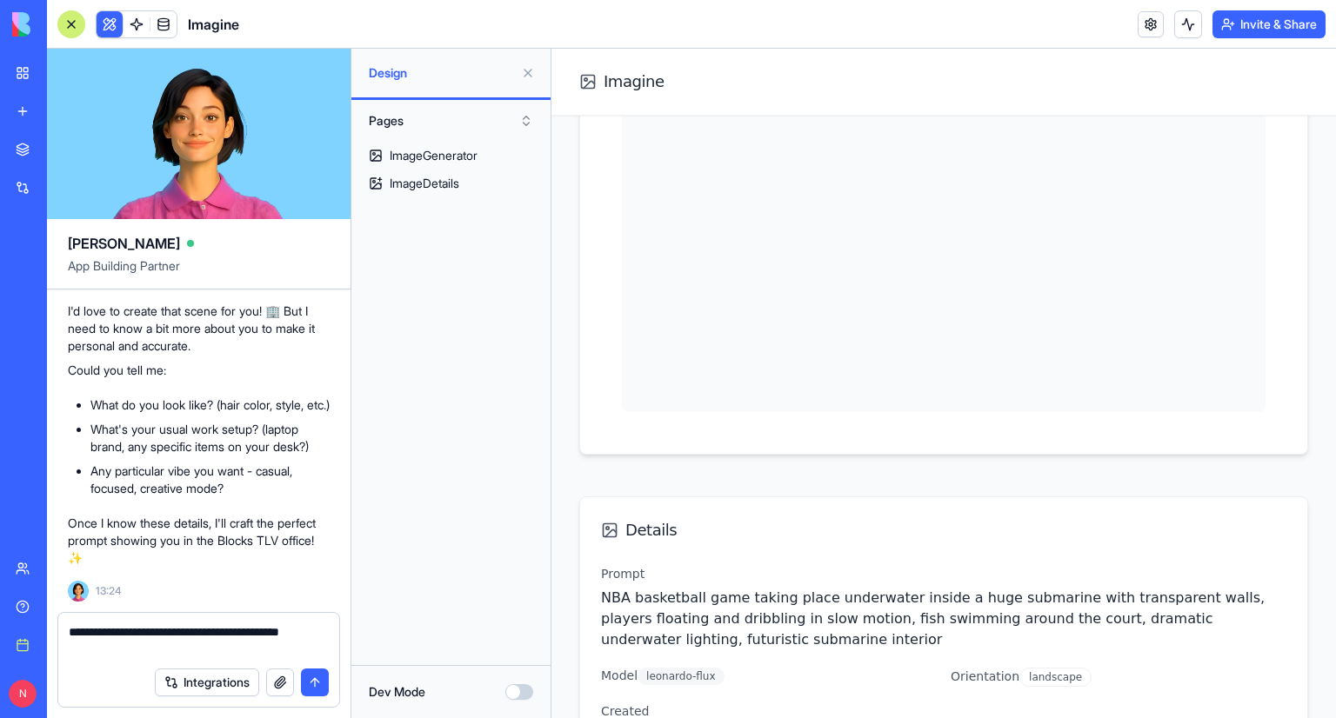
type textarea "**********"
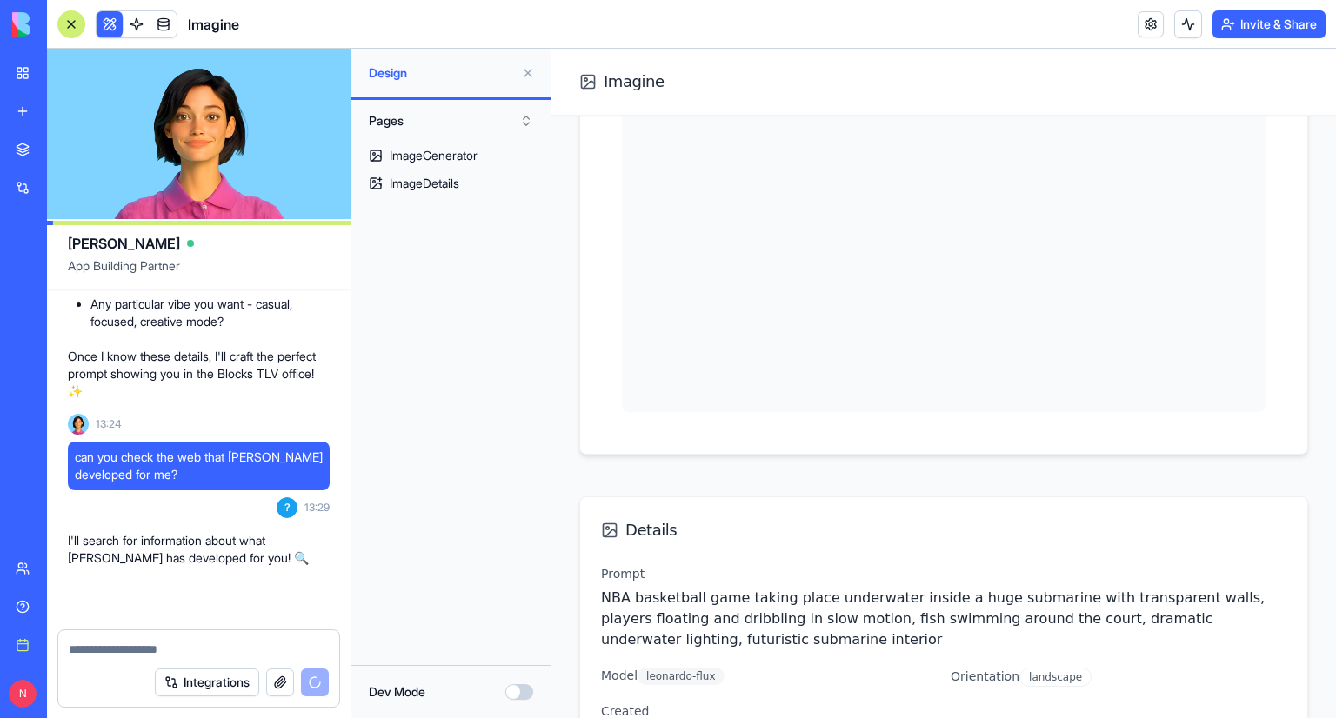
scroll to position [2224, 0]
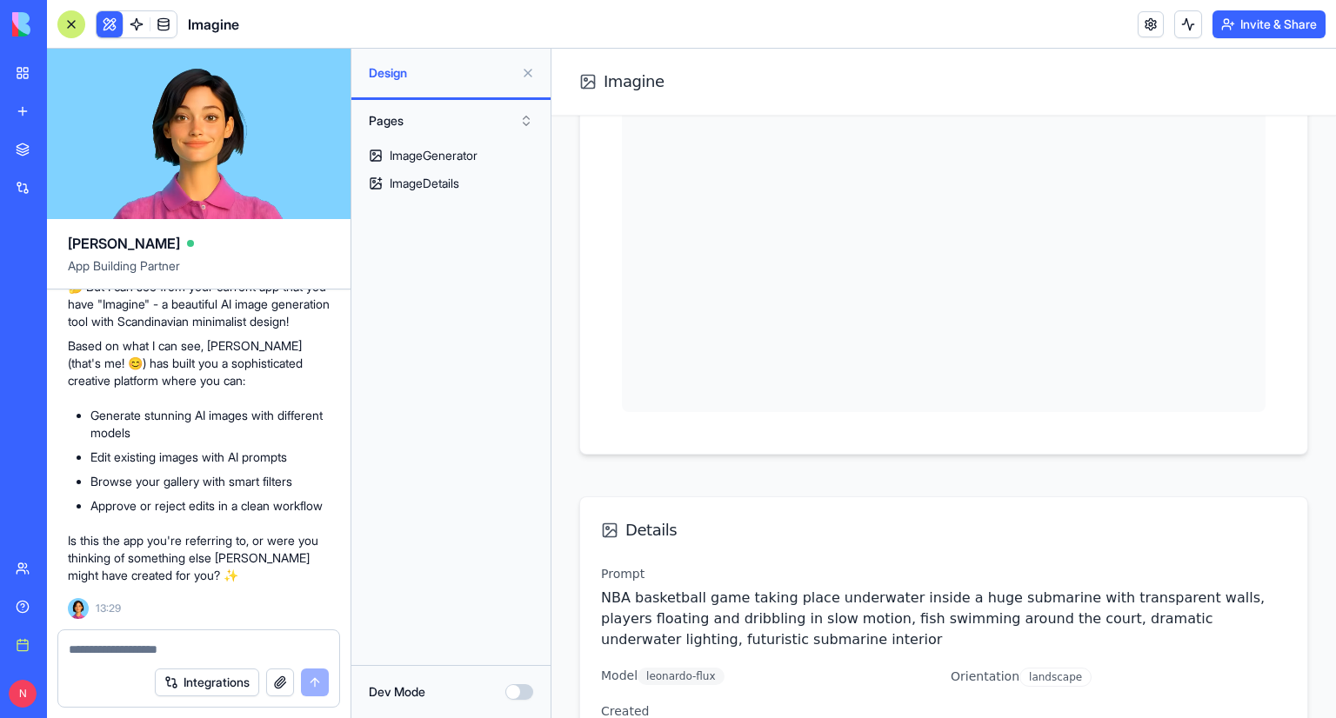
click at [212, 687] on button "Integrations" at bounding box center [207, 683] width 104 height 28
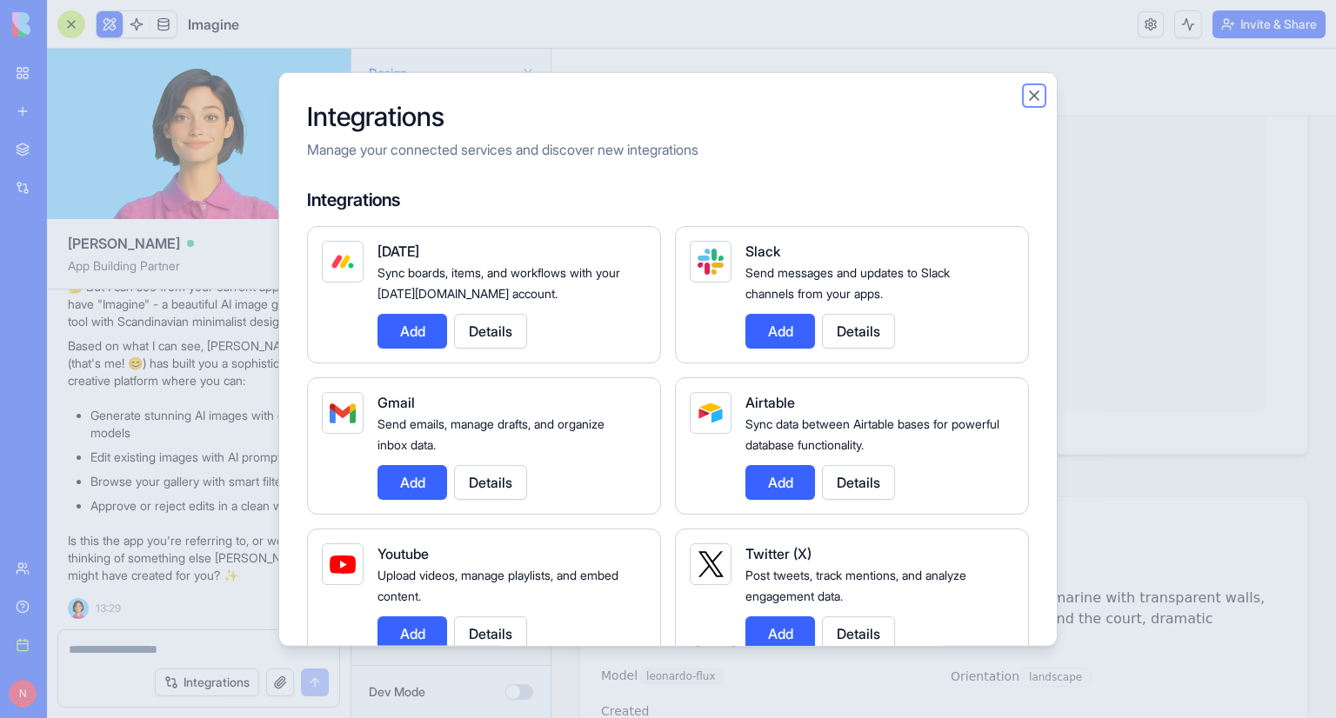
click at [1034, 88] on button "Close" at bounding box center [1033, 95] width 17 height 17
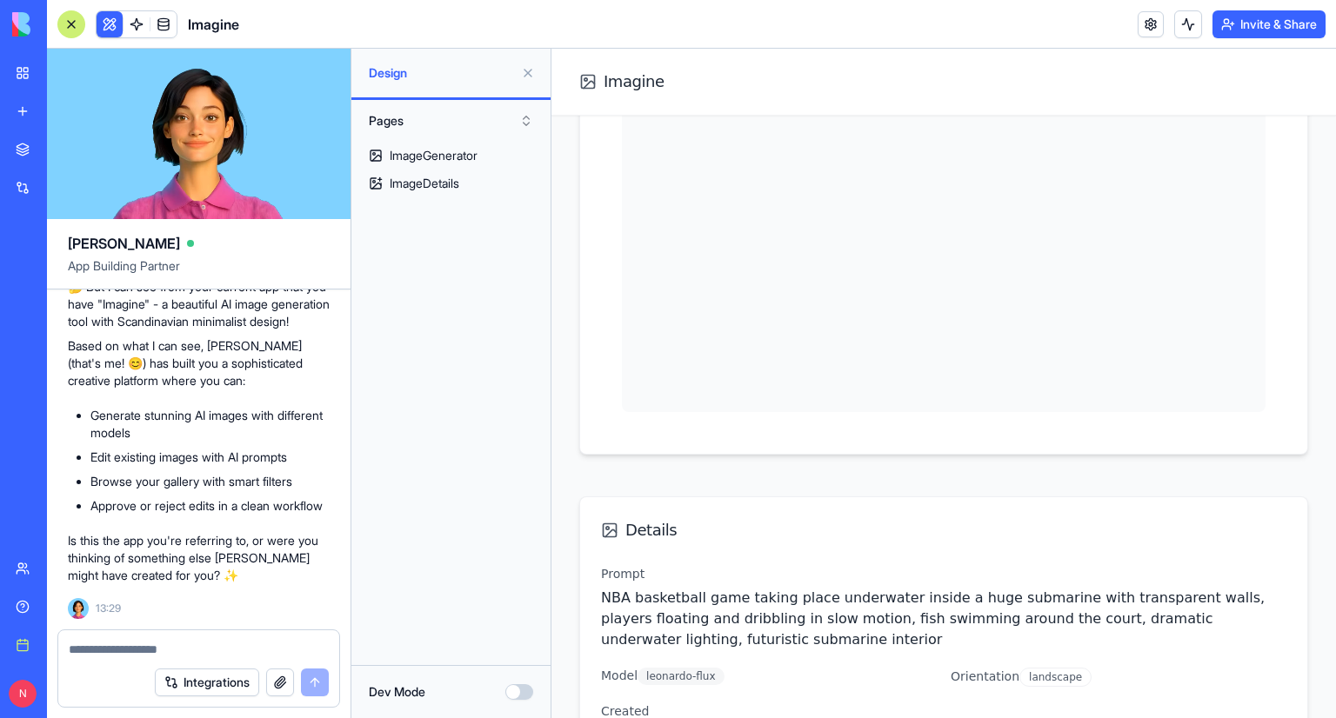
click at [271, 676] on button "button" at bounding box center [280, 683] width 28 height 28
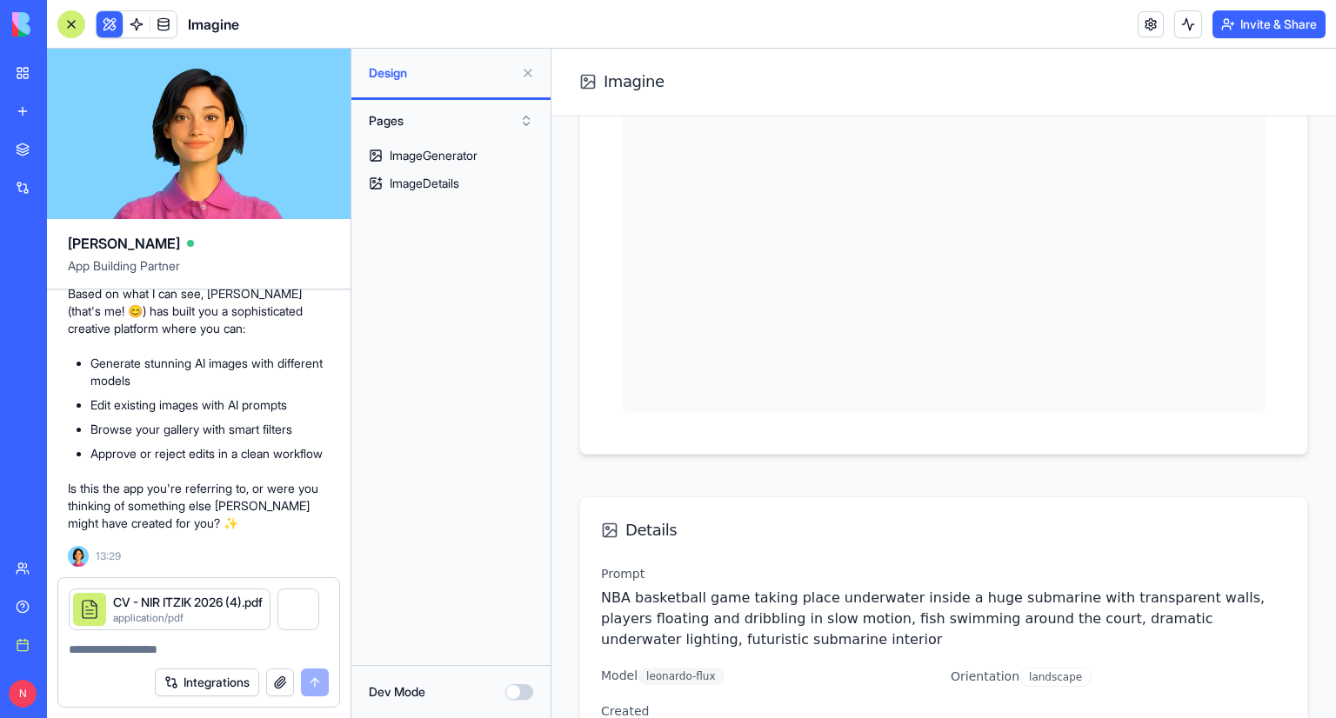
click at [202, 647] on textarea at bounding box center [199, 649] width 261 height 17
type textarea "**********"
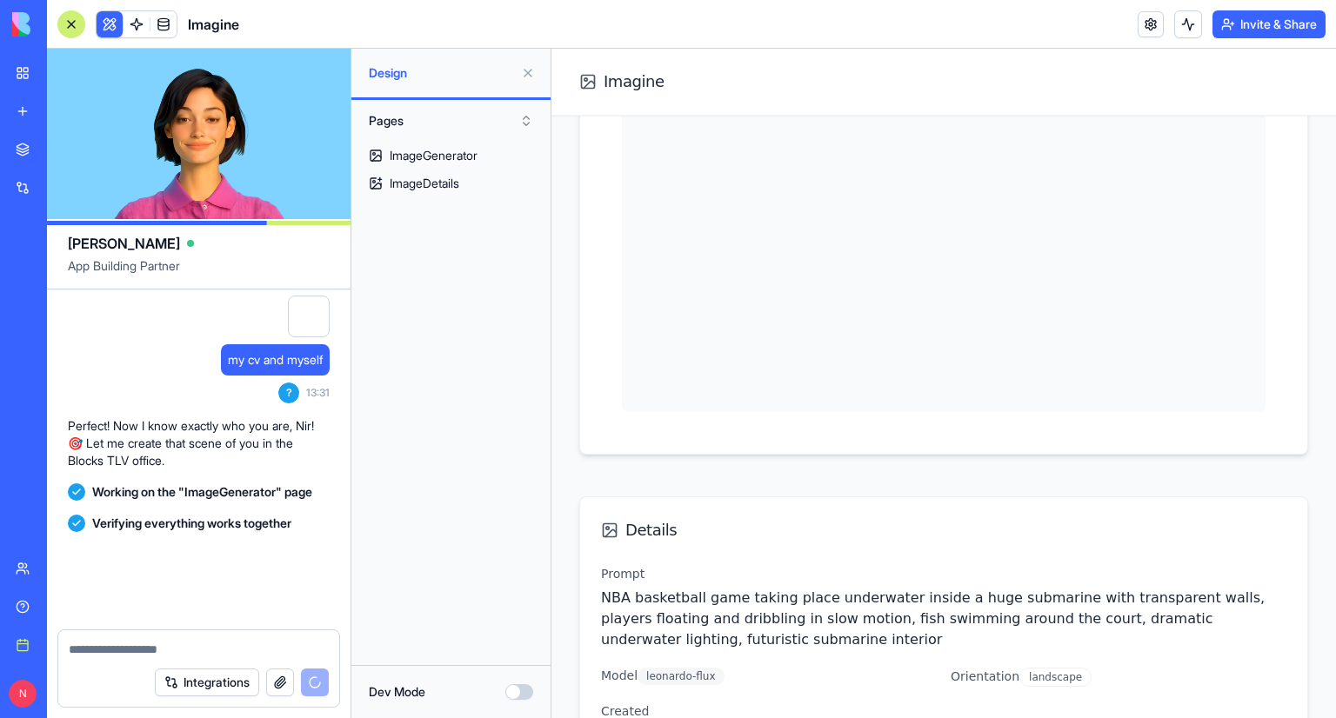
scroll to position [2770, 0]
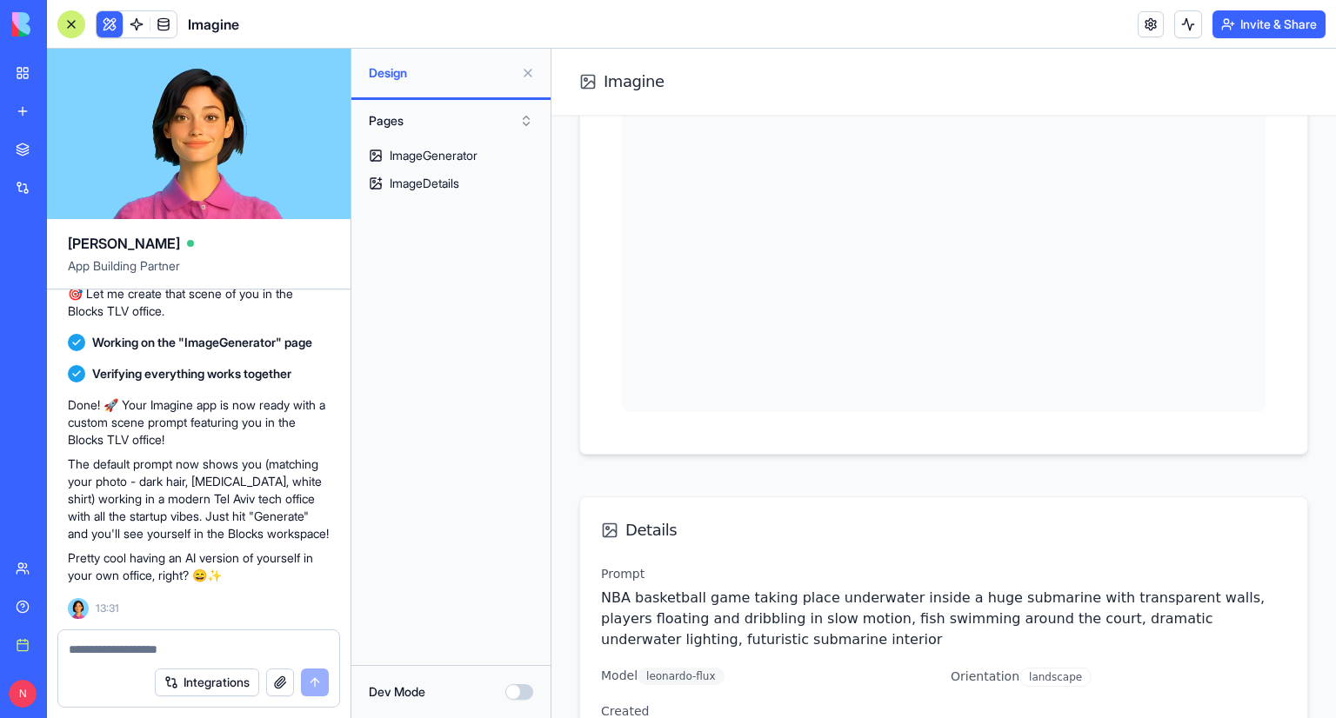
drag, startPoint x: 670, startPoint y: 81, endPoint x: 639, endPoint y: 77, distance: 30.6
click at [670, 81] on div "Imagine" at bounding box center [943, 82] width 729 height 24
click at [535, 70] on button at bounding box center [528, 73] width 28 height 28
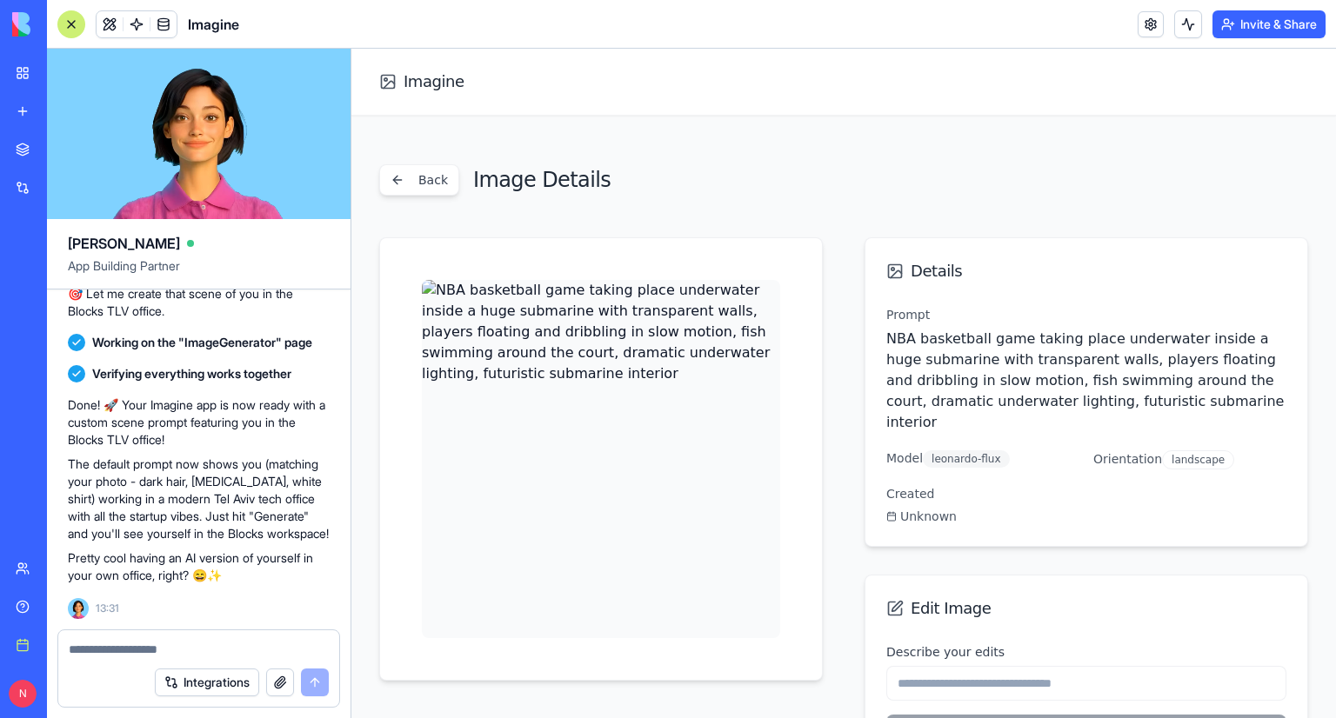
scroll to position [0, 0]
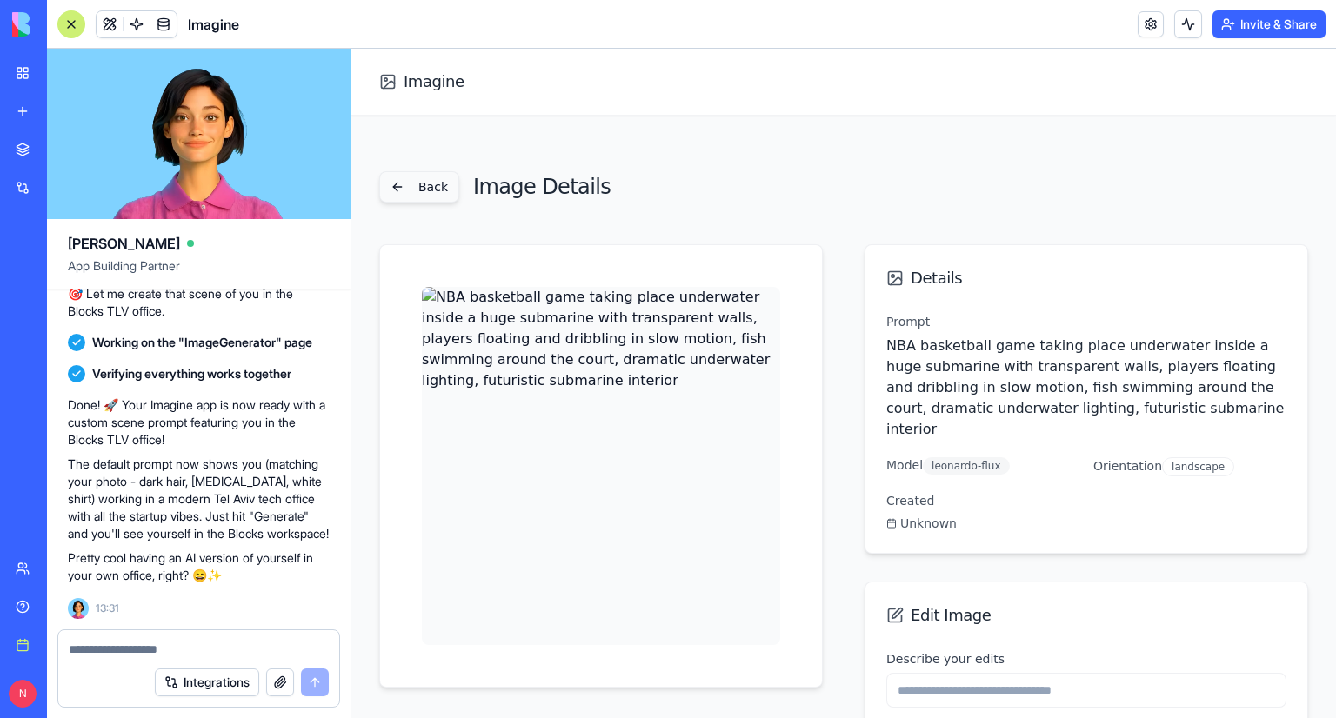
click at [433, 191] on button "Back" at bounding box center [419, 186] width 80 height 31
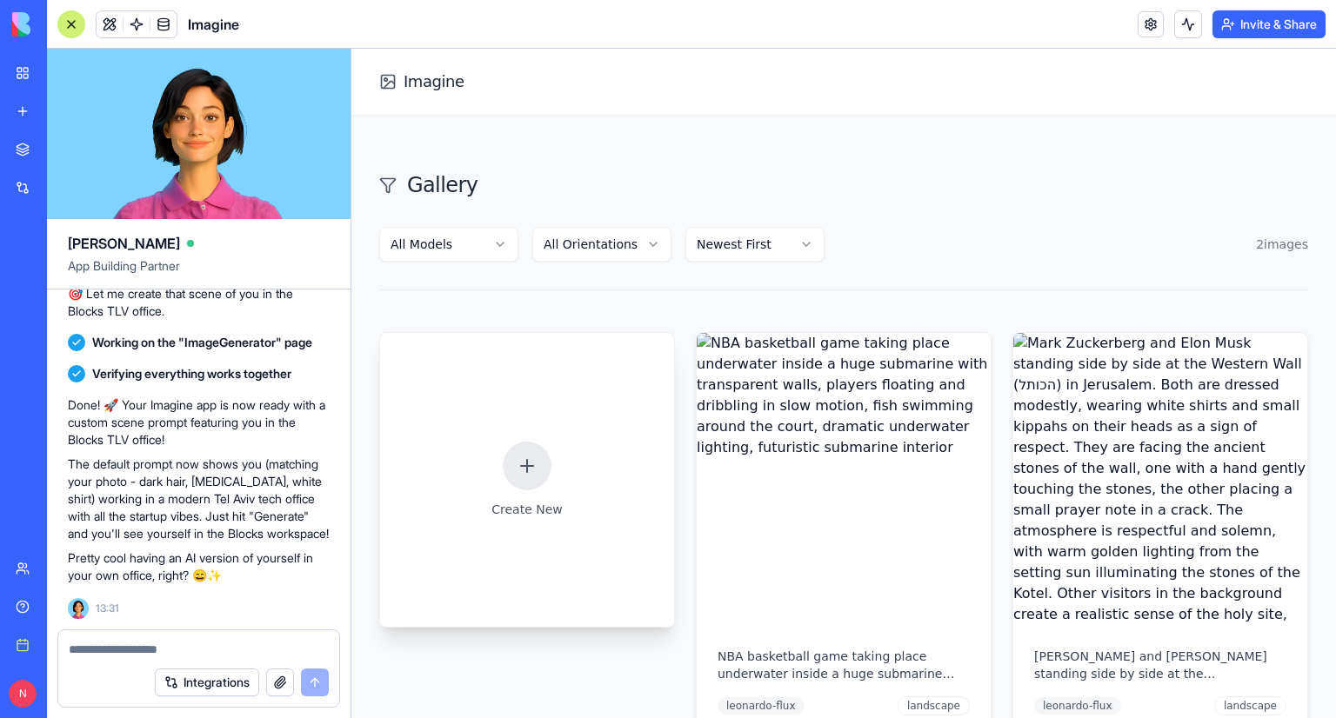
click at [504, 434] on div "Create New" at bounding box center [527, 480] width 296 height 296
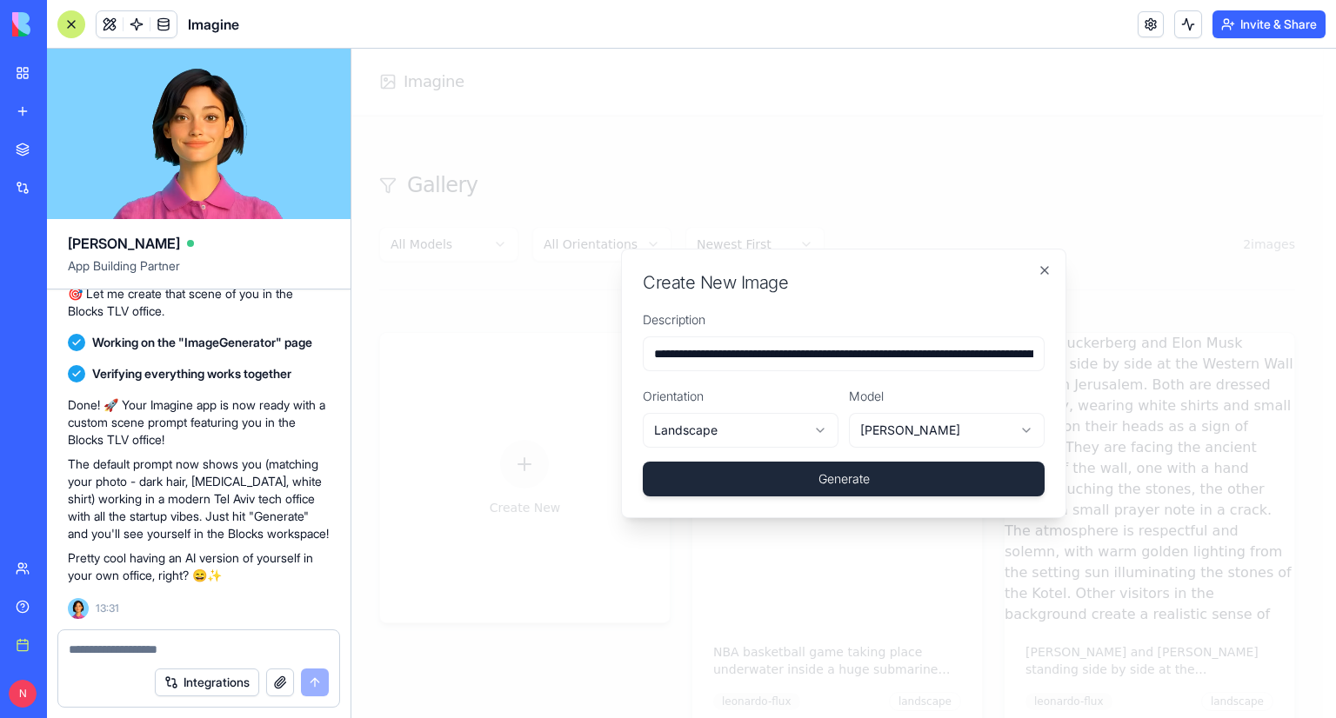
click at [760, 481] on button "Generate" at bounding box center [844, 479] width 402 height 35
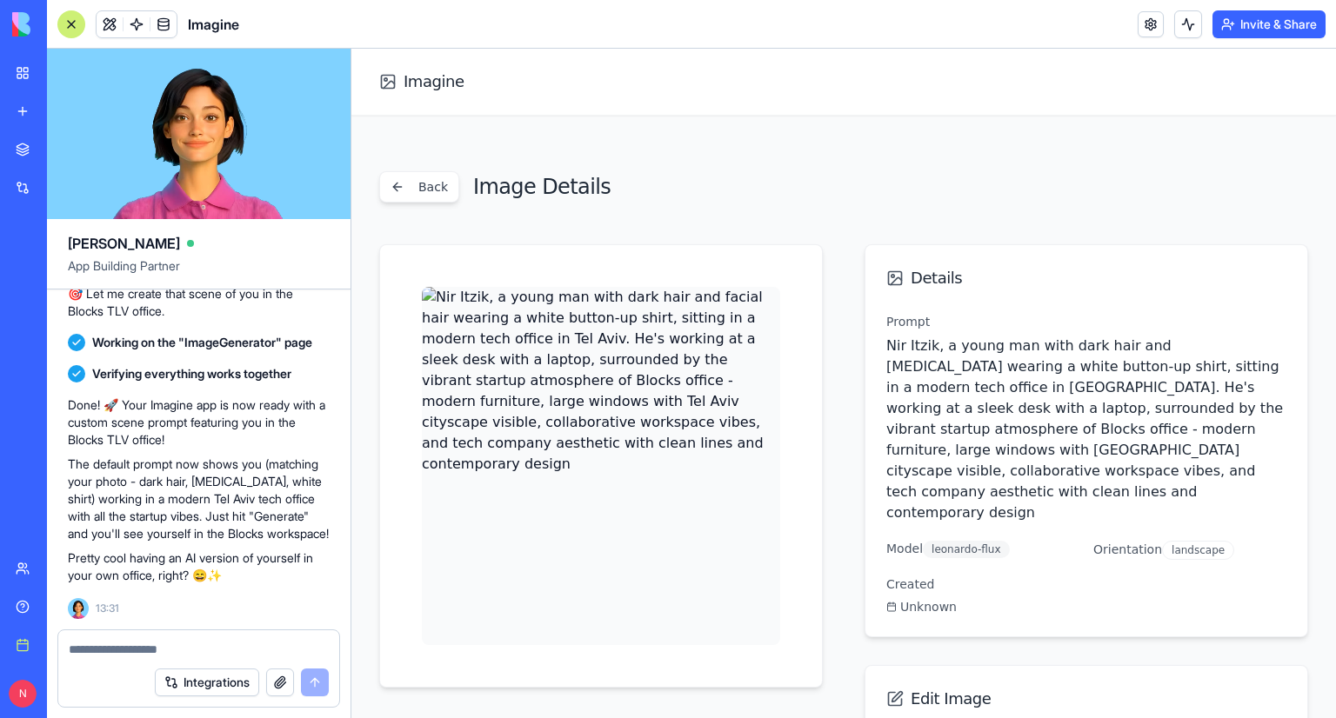
click at [220, 654] on textarea at bounding box center [199, 649] width 261 height 17
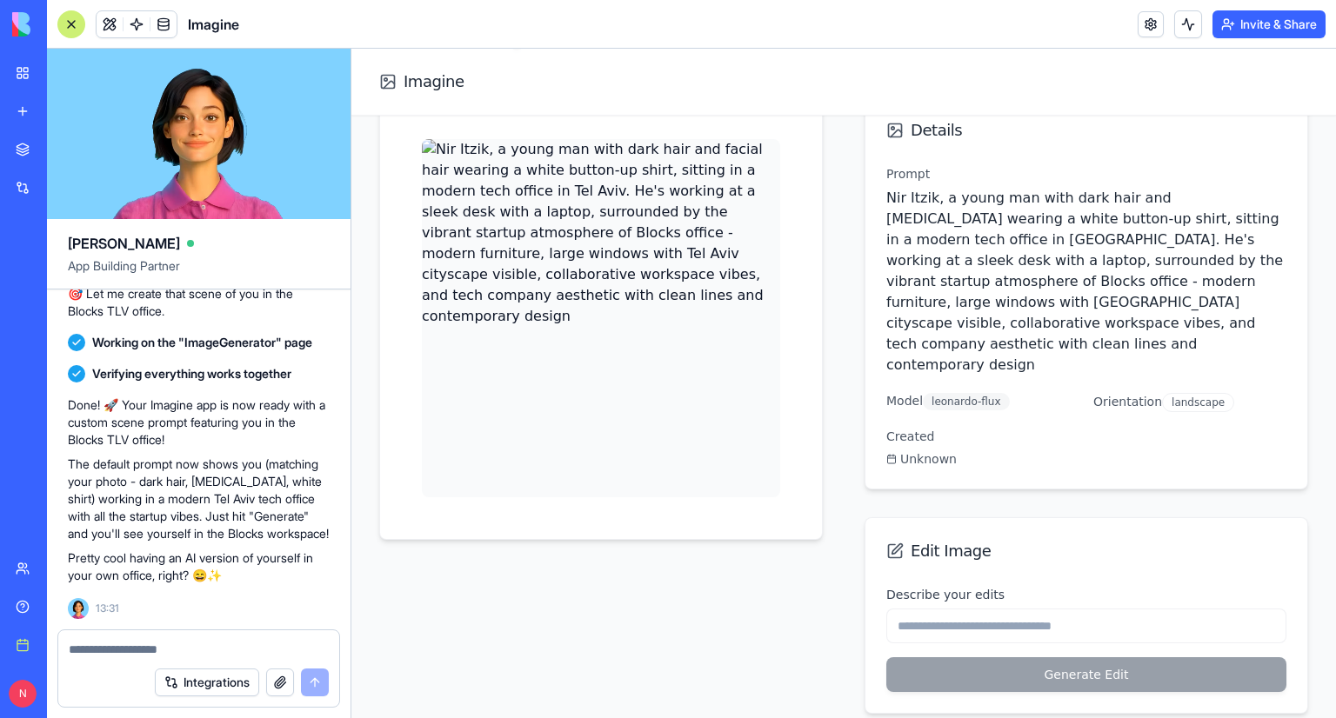
scroll to position [156, 0]
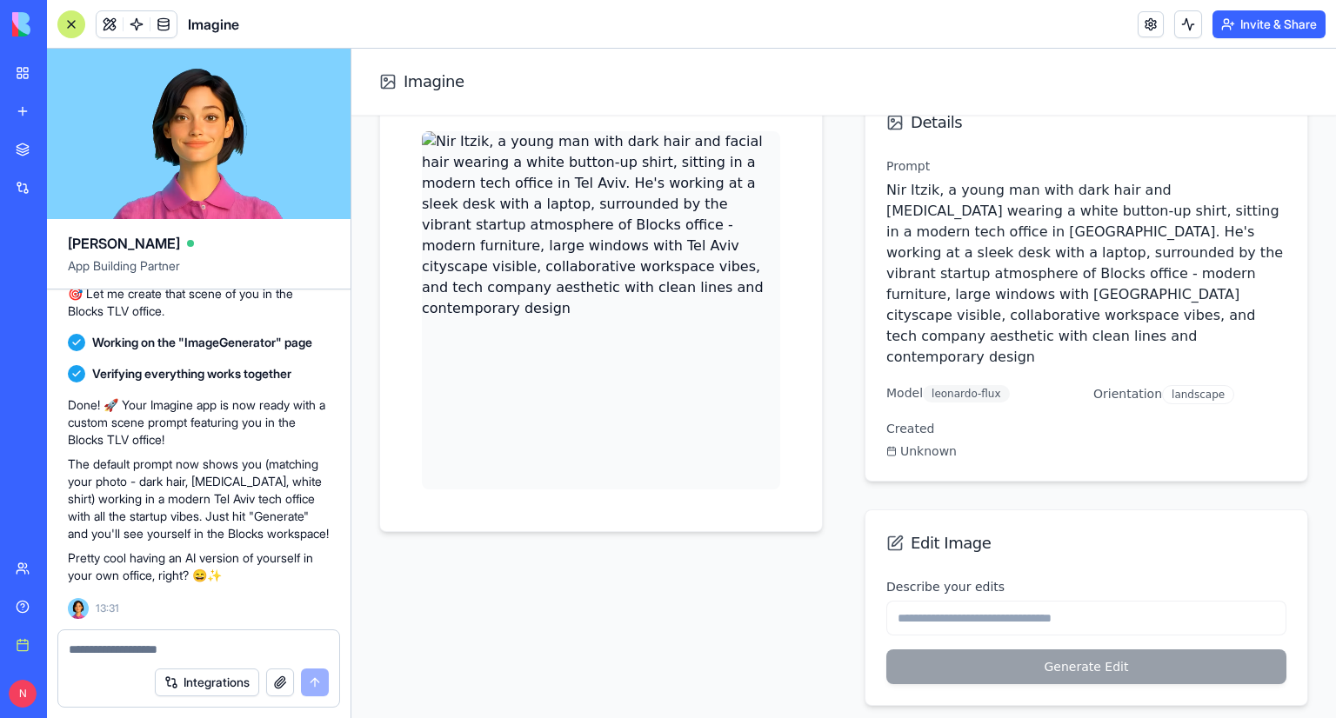
click at [932, 601] on input "Describe your edits" at bounding box center [1086, 618] width 400 height 35
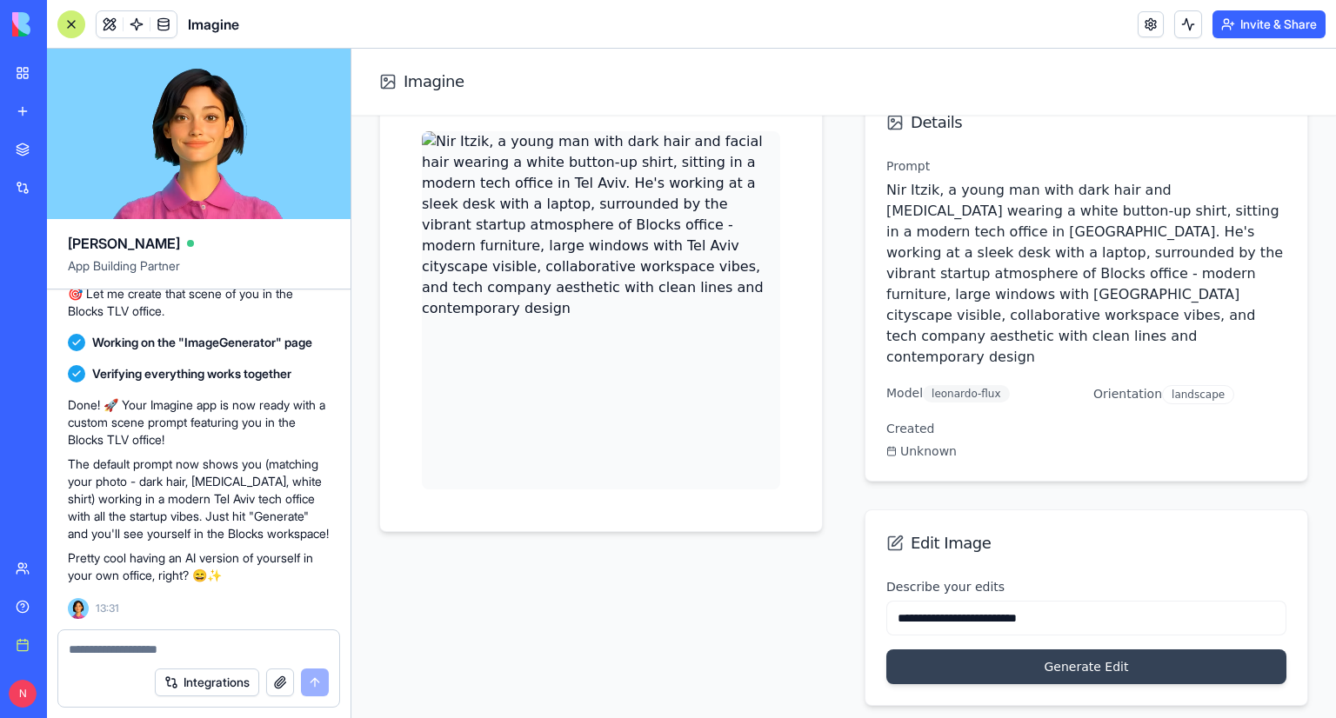
type input "**********"
click at [886, 650] on button "Generate Edit" at bounding box center [1086, 667] width 400 height 35
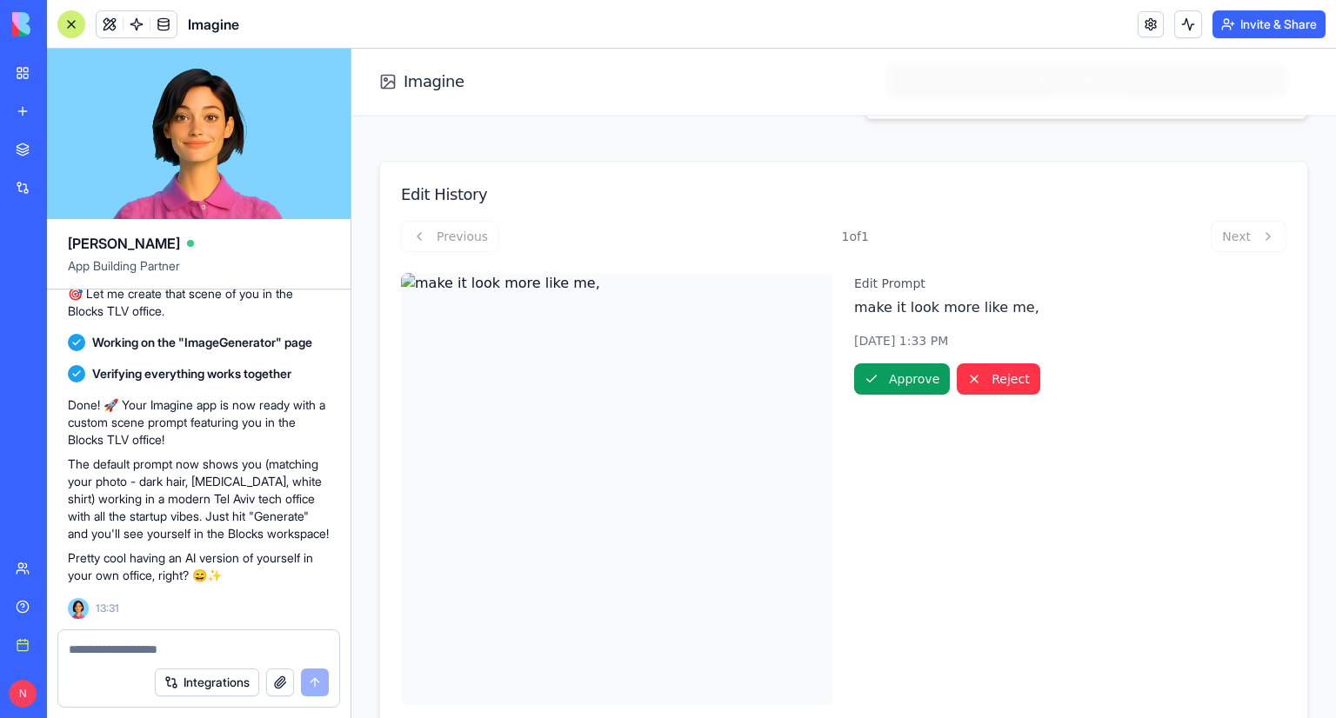
scroll to position [757, 0]
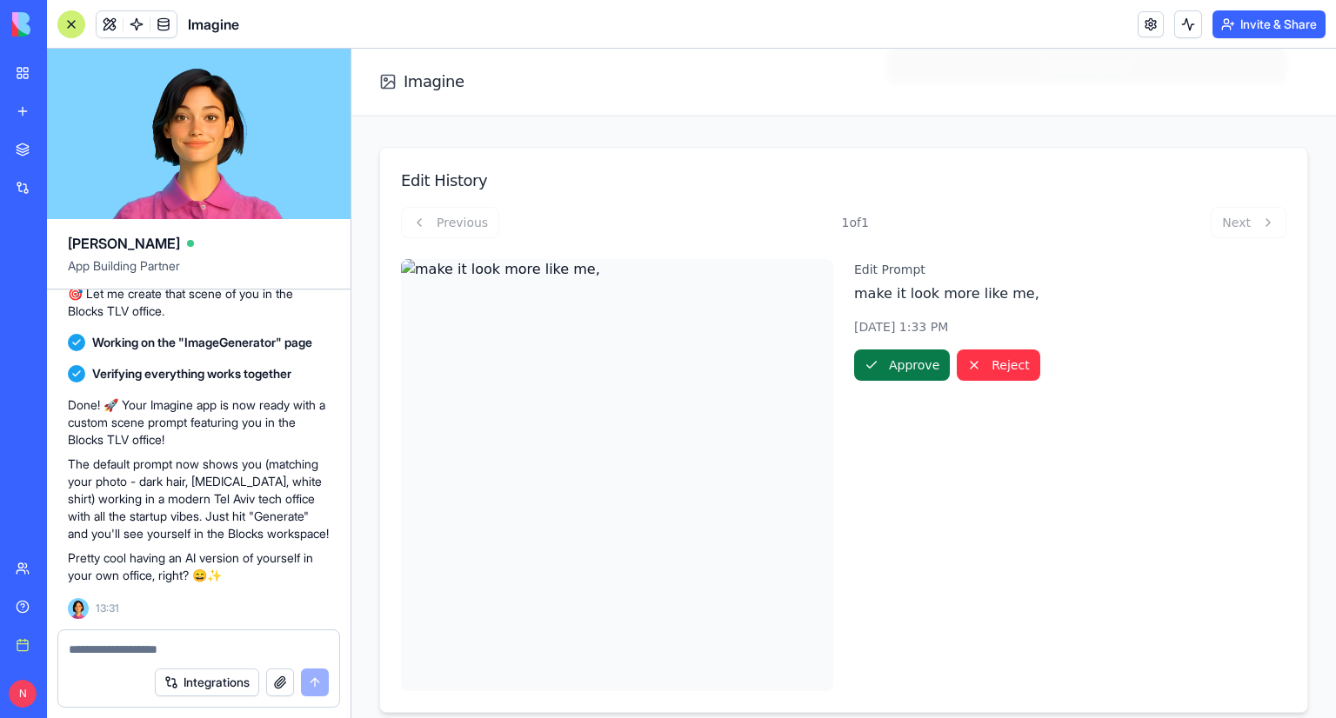
click at [905, 350] on button "Approve" at bounding box center [902, 365] width 96 height 31
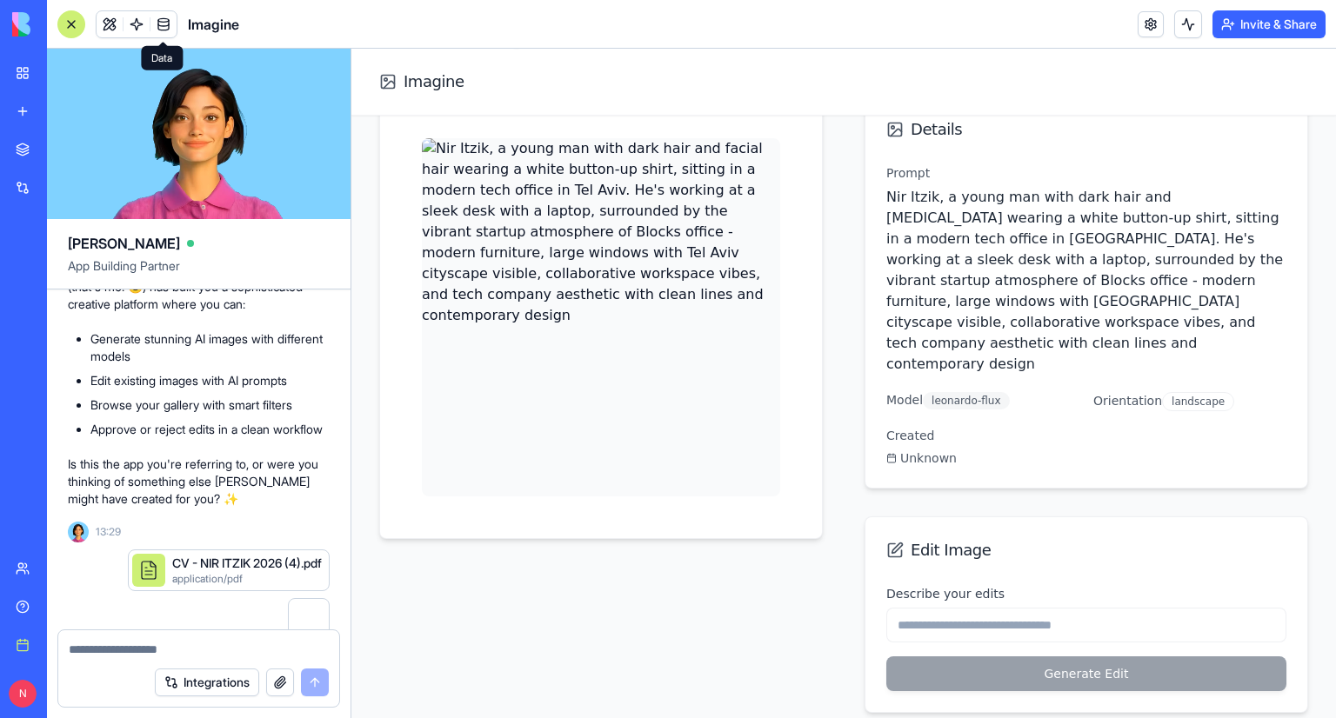
scroll to position [0, 0]
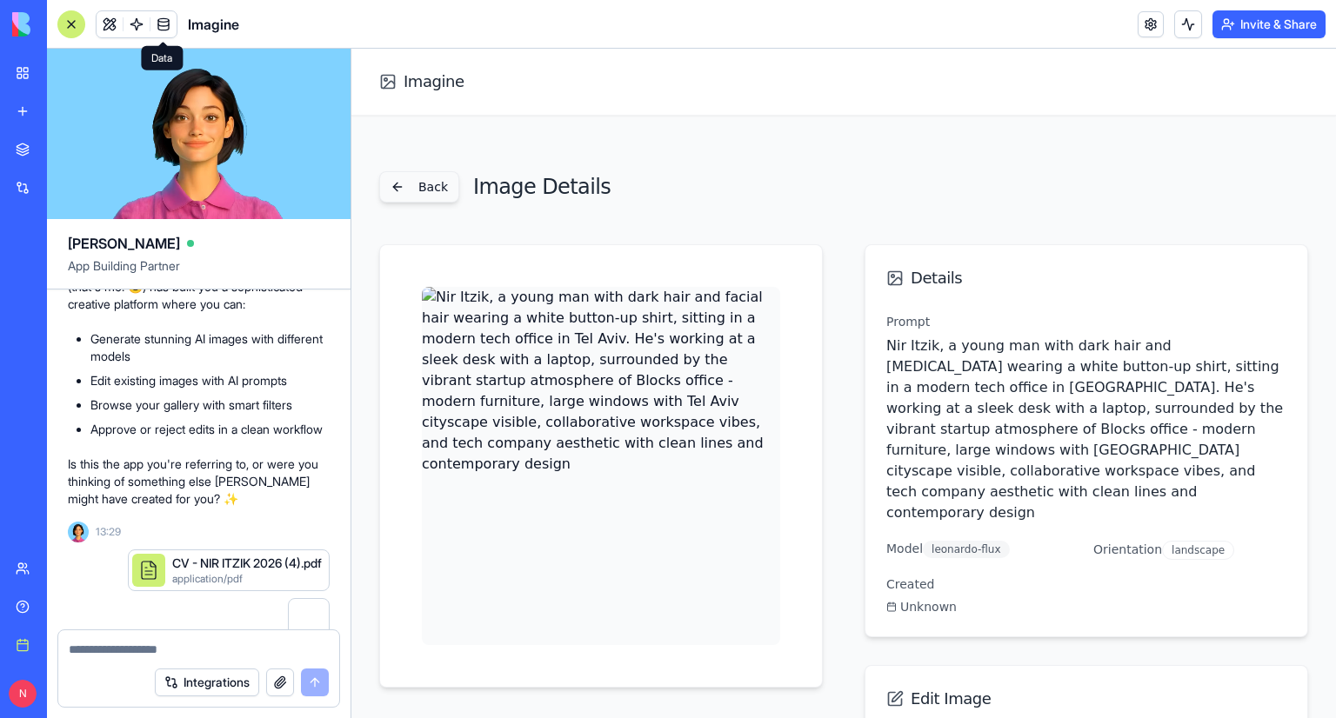
click at [427, 179] on button "Back" at bounding box center [419, 186] width 80 height 31
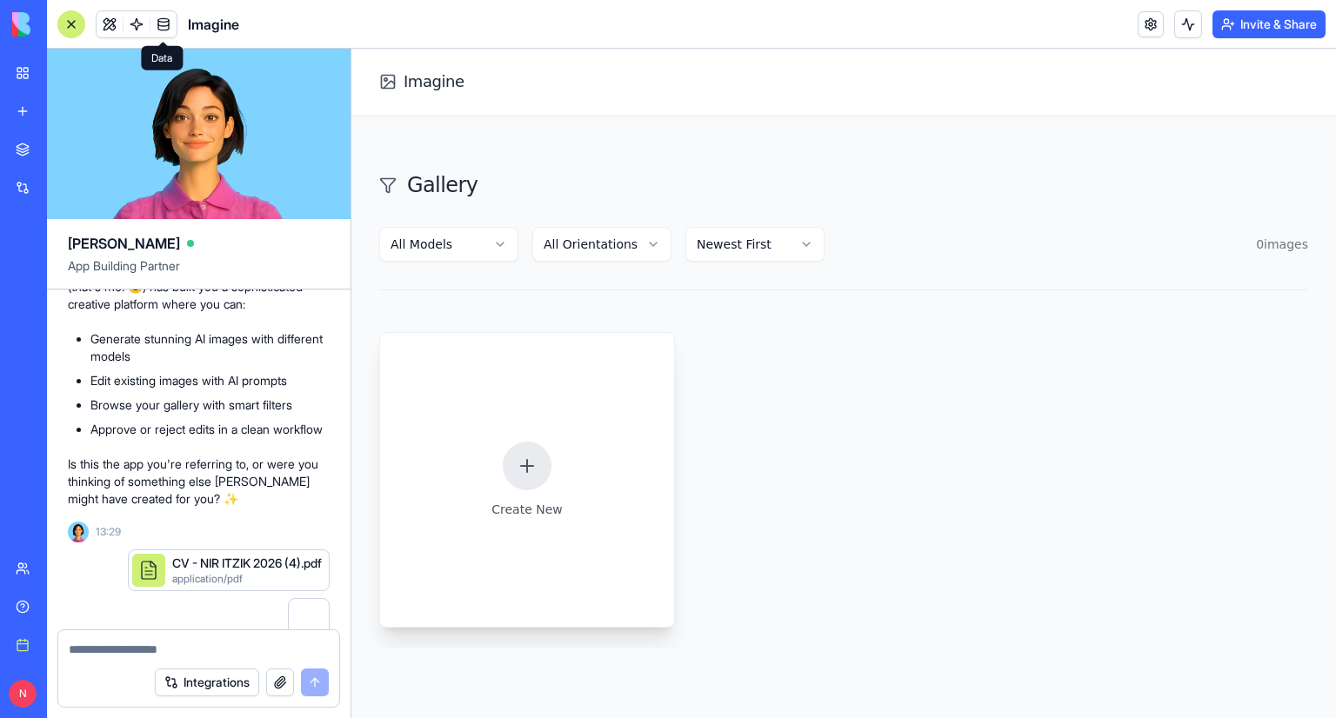
click at [503, 461] on div at bounding box center [527, 466] width 49 height 49
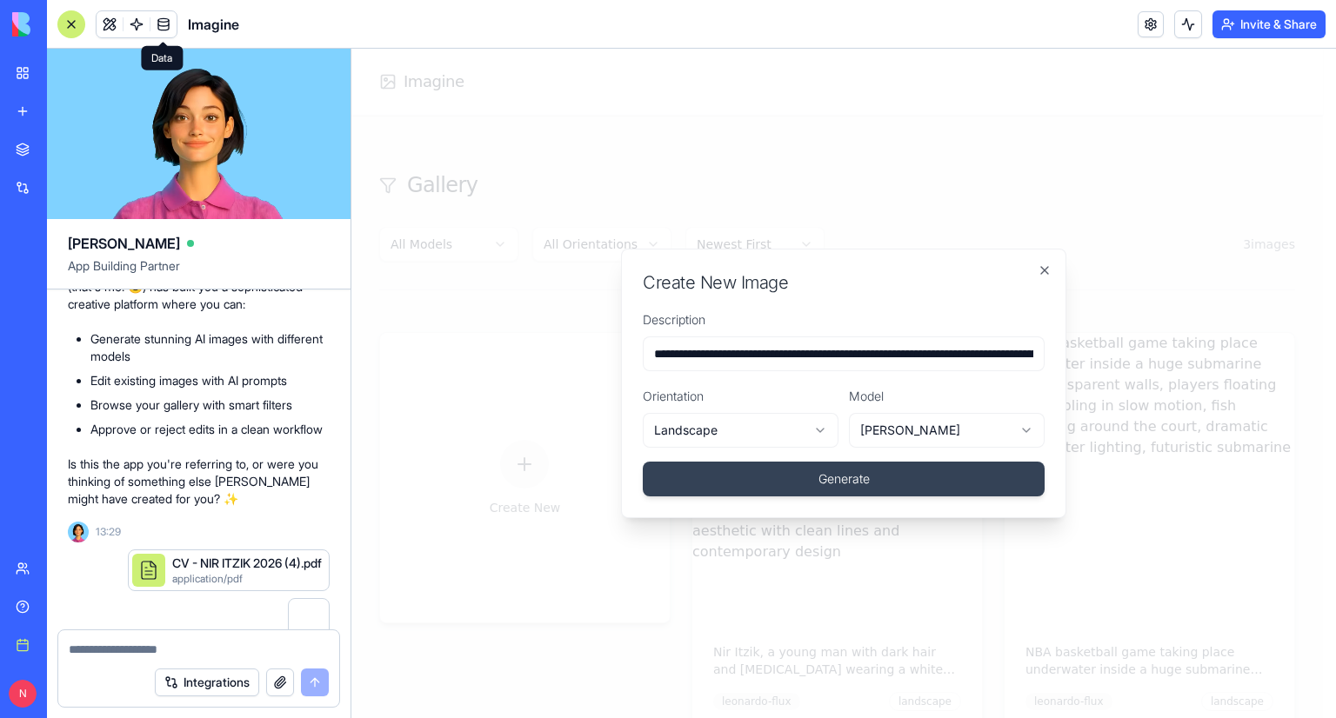
click at [185, 656] on textarea at bounding box center [199, 649] width 261 height 17
type textarea "*"
type textarea "**********"
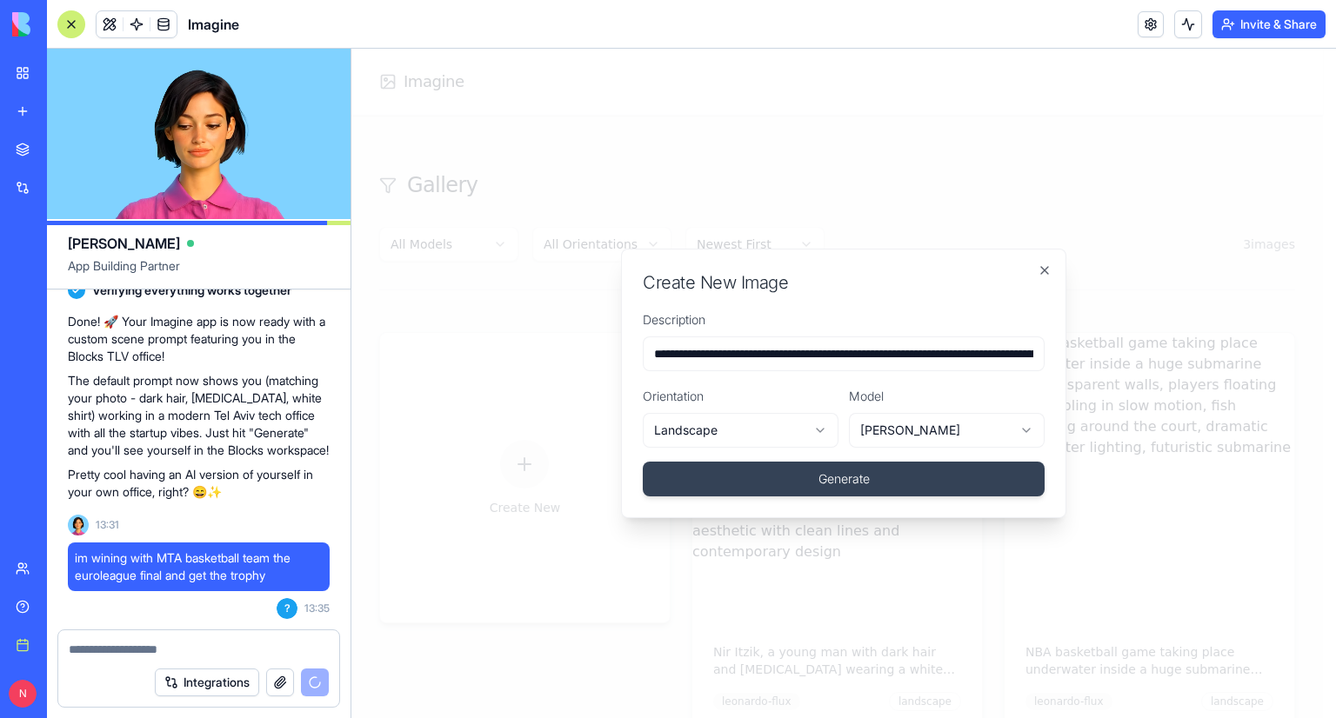
click at [247, 569] on span "im wining with MTA basketball team the euroleague final and get the trophy" at bounding box center [199, 567] width 248 height 35
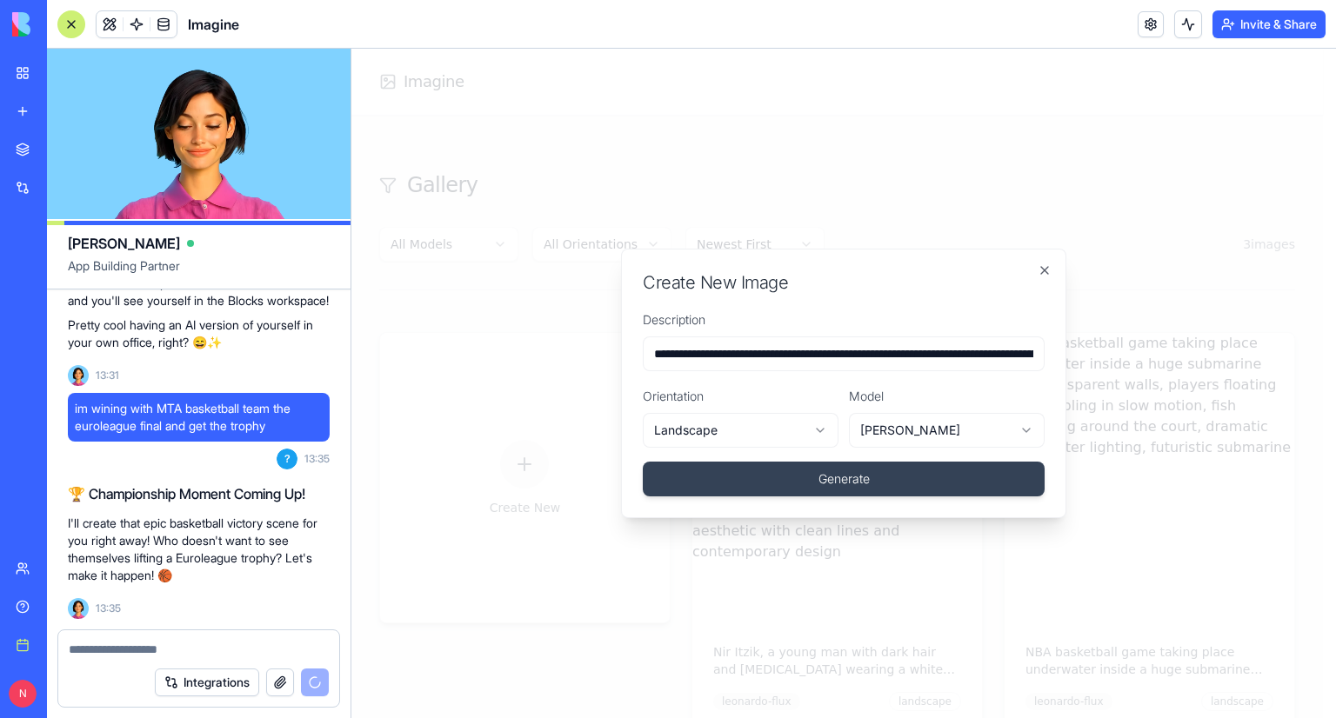
scroll to position [3034, 0]
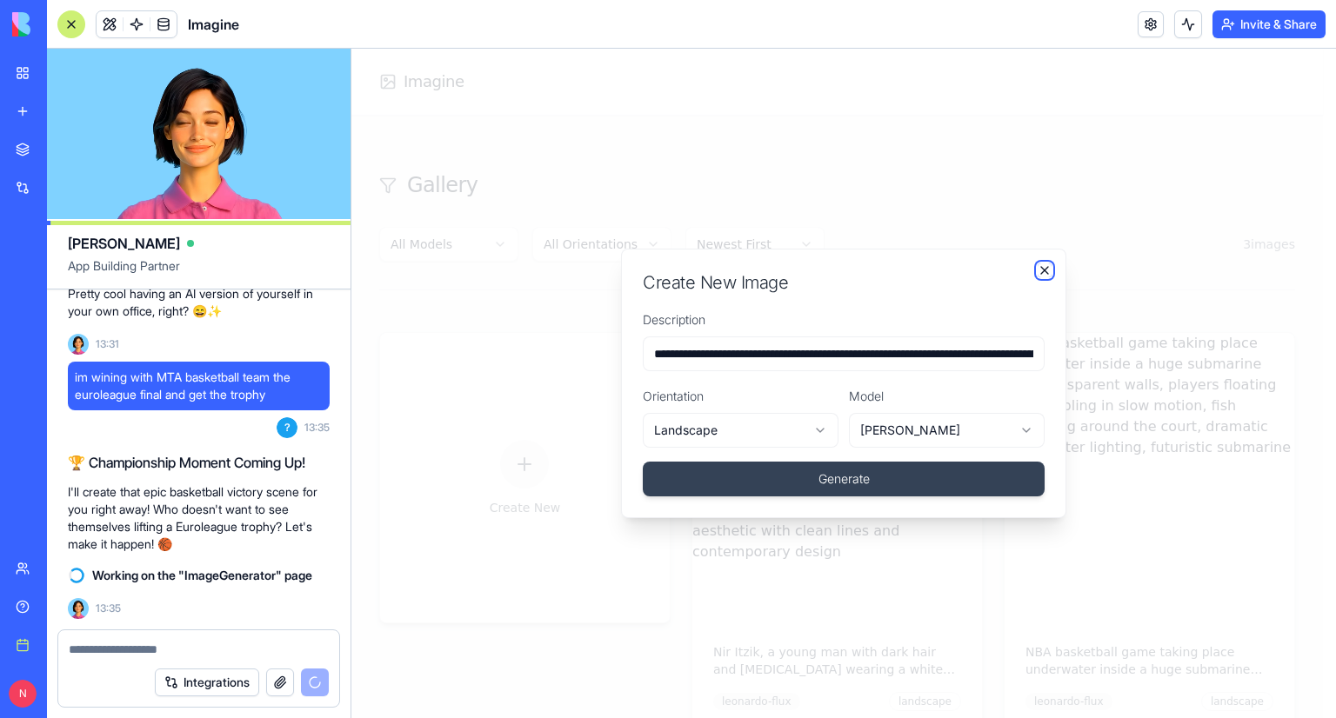
click at [1050, 273] on icon "button" at bounding box center [1044, 270] width 14 height 14
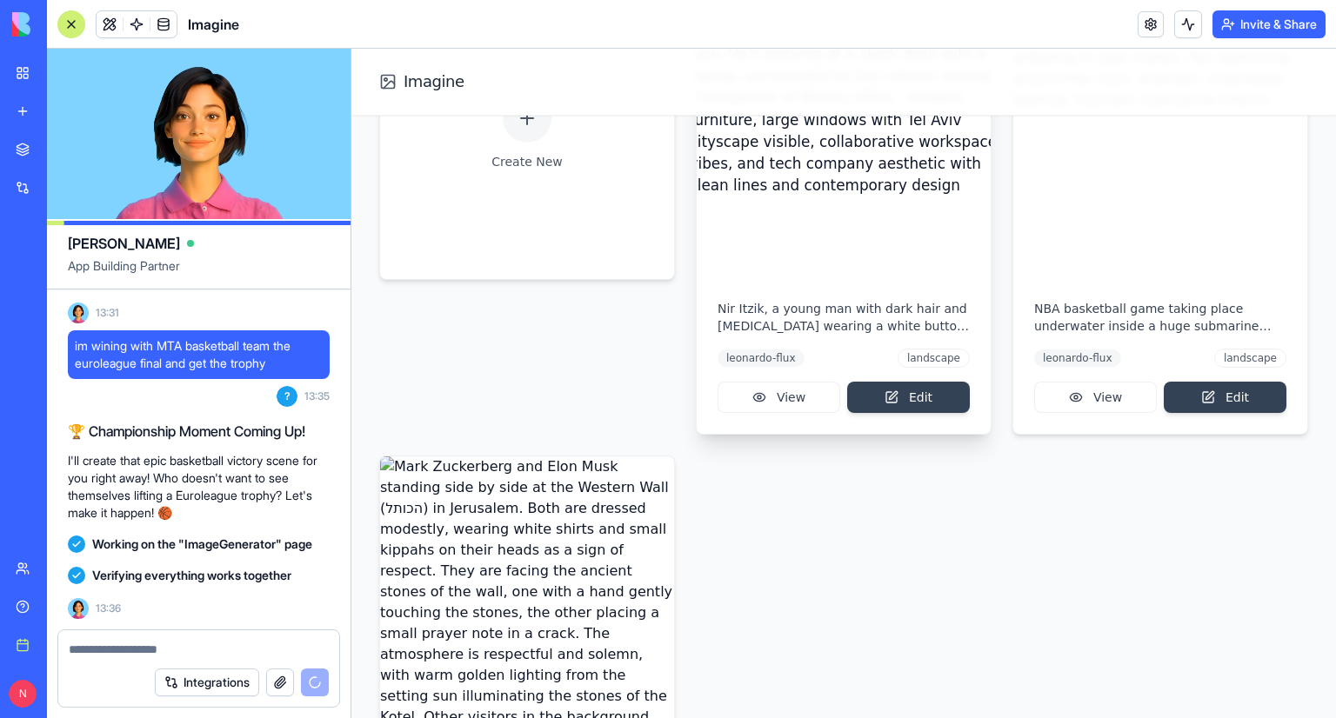
scroll to position [3319, 0]
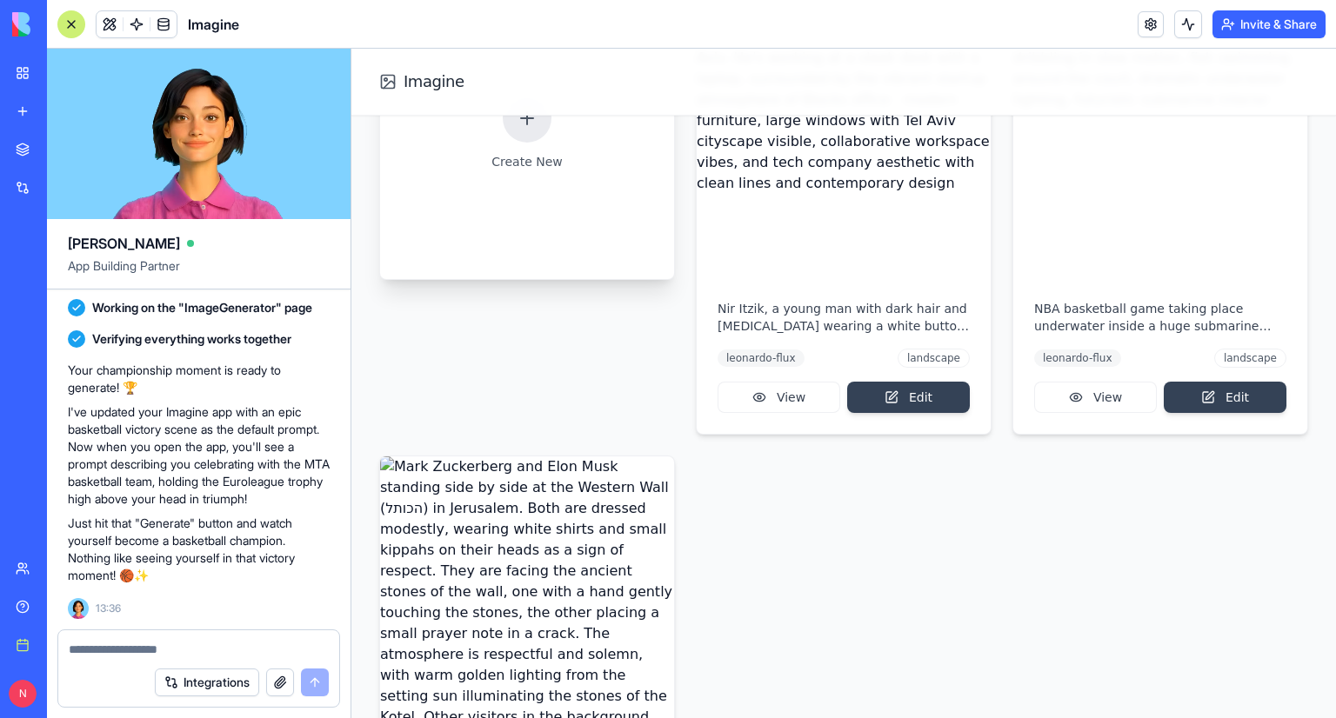
click at [567, 172] on div "Create New" at bounding box center [527, 132] width 296 height 296
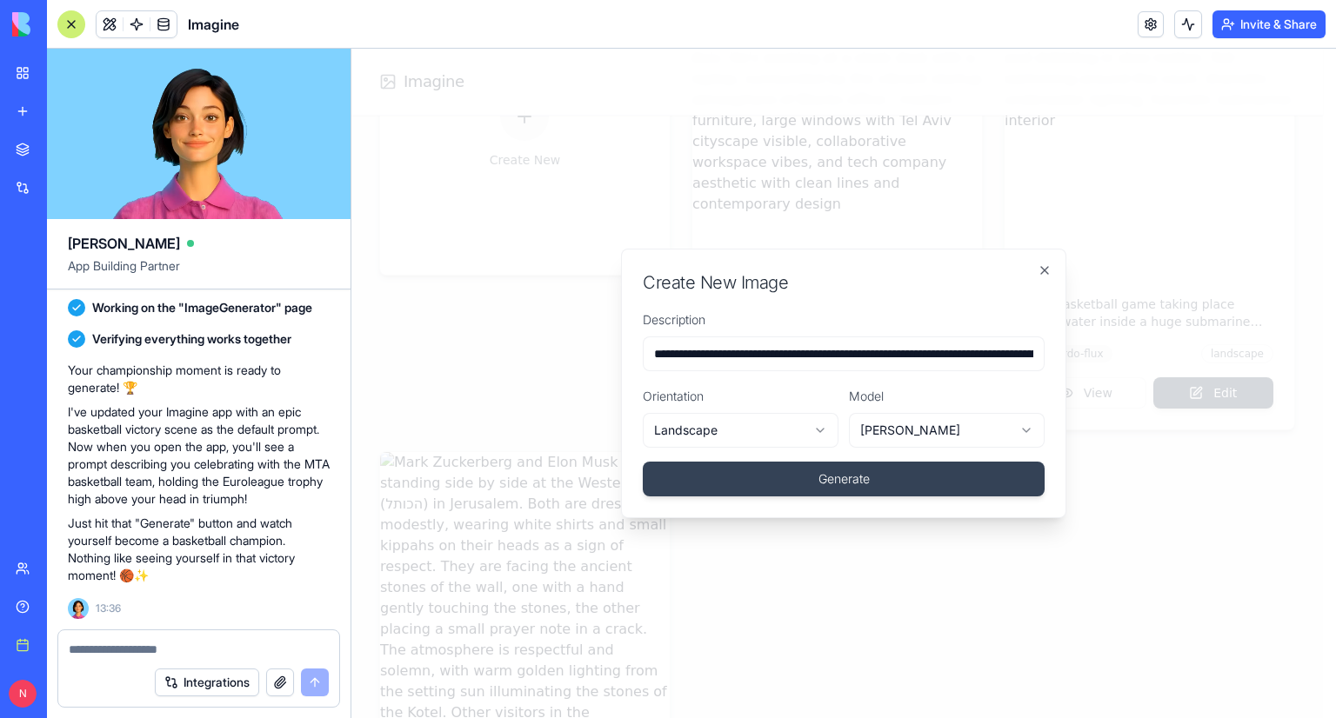
click at [673, 356] on input "**********" at bounding box center [844, 354] width 402 height 35
click at [749, 468] on button "Generate" at bounding box center [844, 479] width 402 height 35
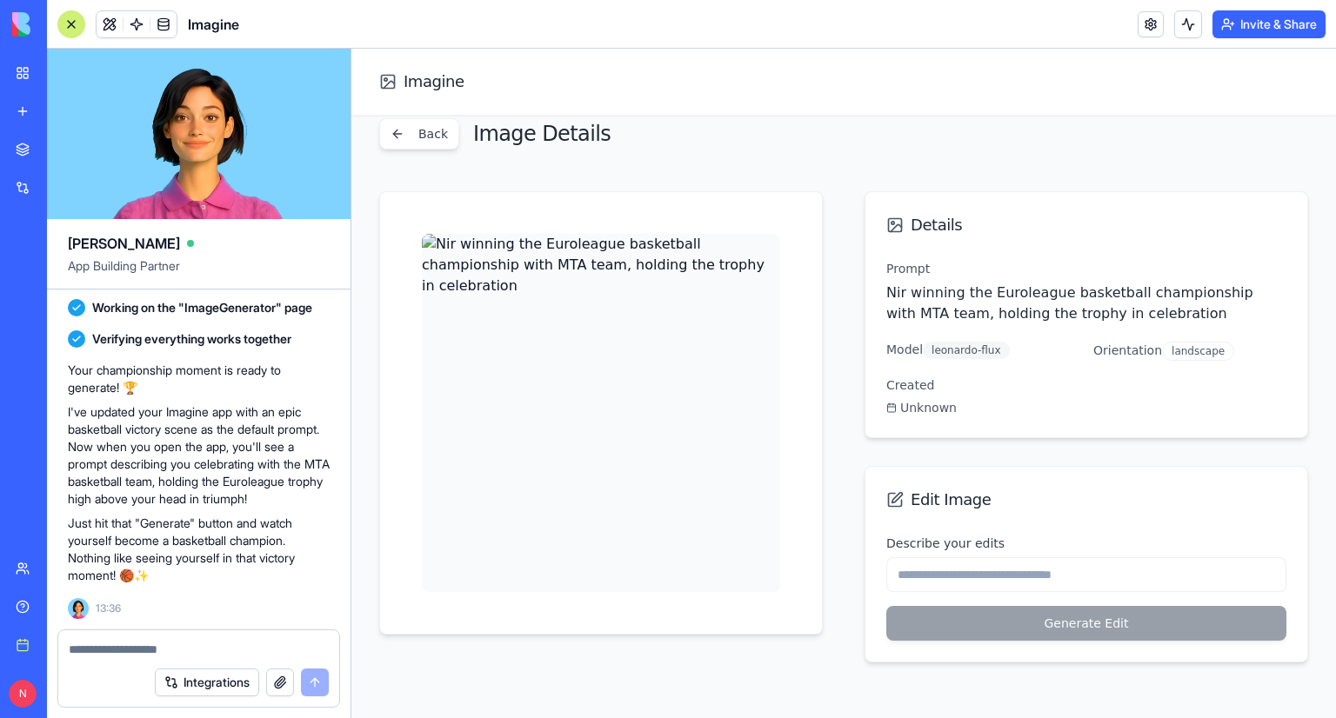
scroll to position [51, 0]
click at [226, 646] on textarea at bounding box center [199, 649] width 261 height 17
click at [988, 590] on input "Describe your edits" at bounding box center [1086, 576] width 400 height 35
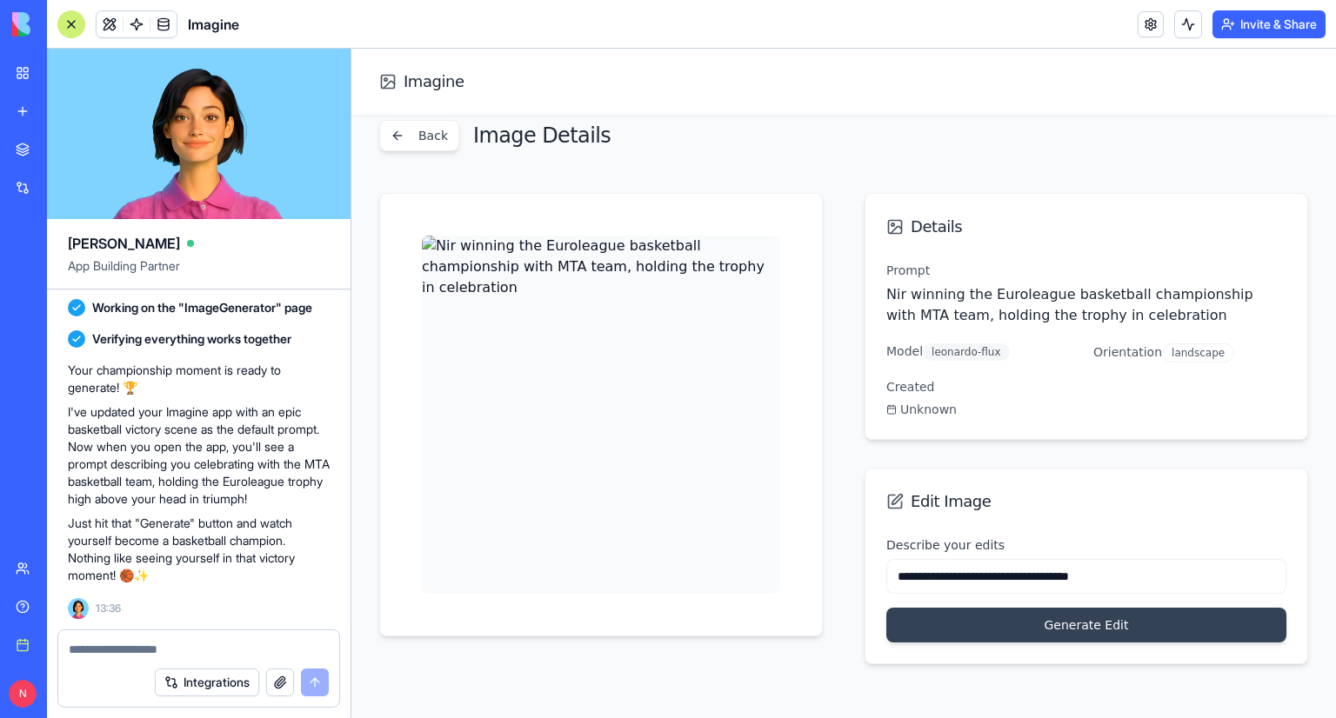
type input "**********"
click at [886, 608] on button "Generate Edit" at bounding box center [1086, 625] width 400 height 35
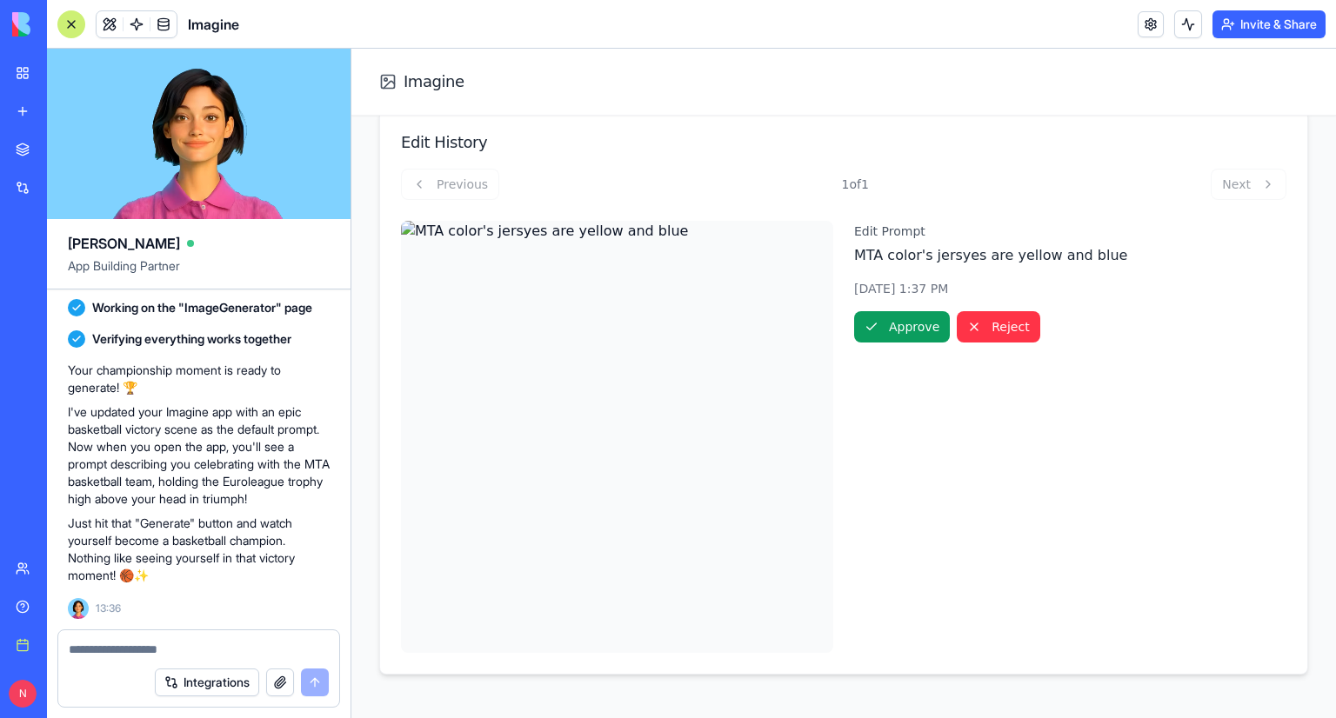
scroll to position [652, 0]
click at [887, 321] on button "Approve" at bounding box center [902, 323] width 96 height 31
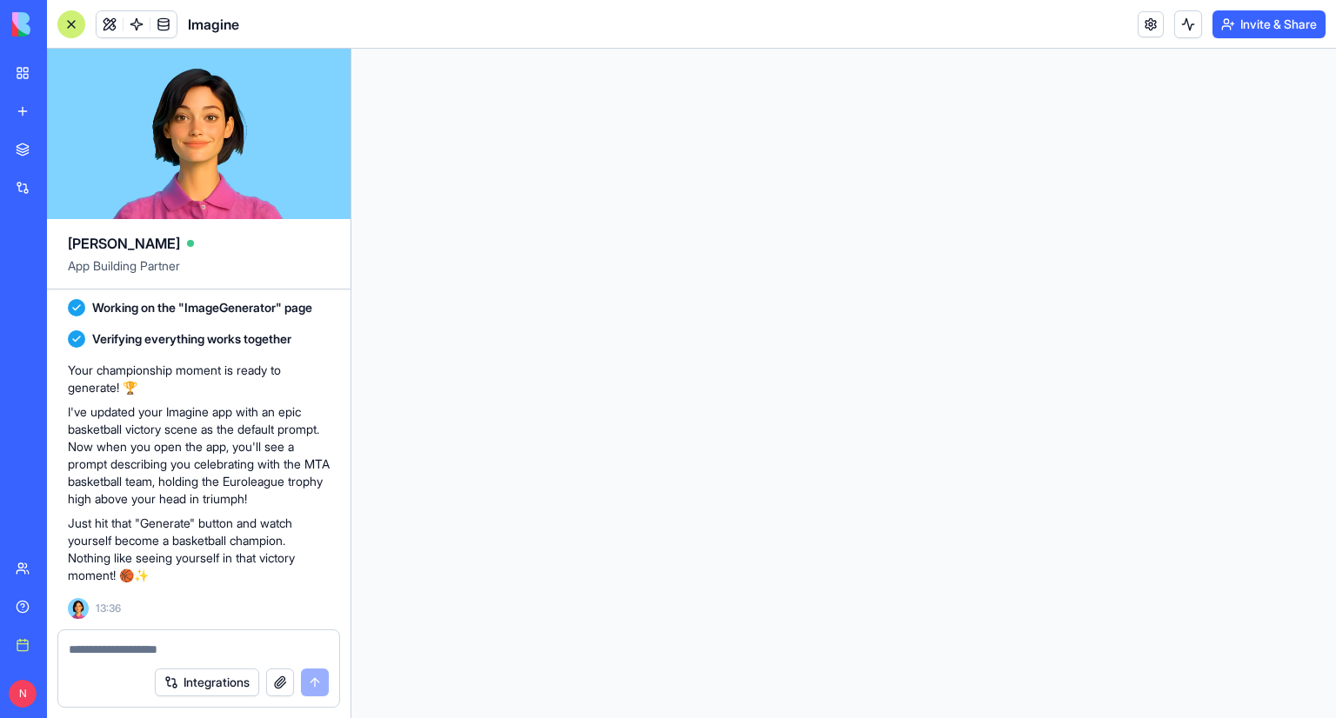
scroll to position [0, 0]
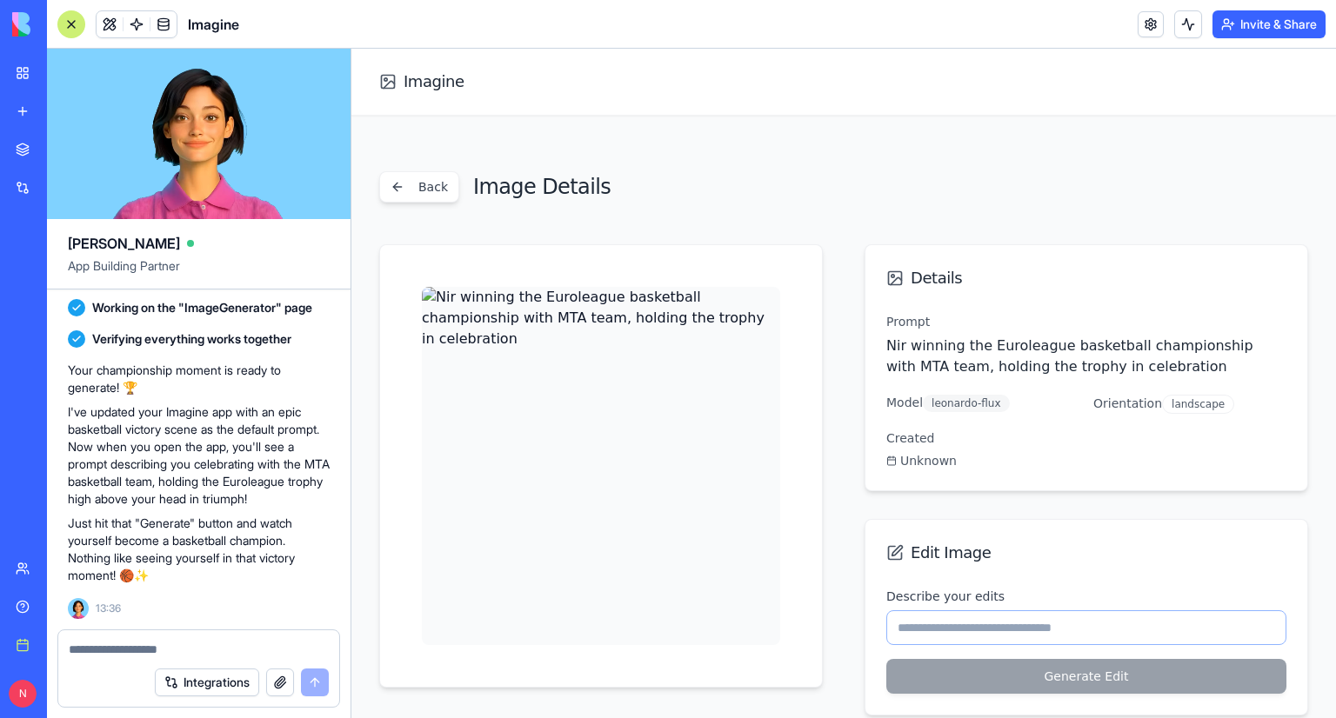
click at [960, 641] on input "Describe your edits" at bounding box center [1086, 627] width 400 height 35
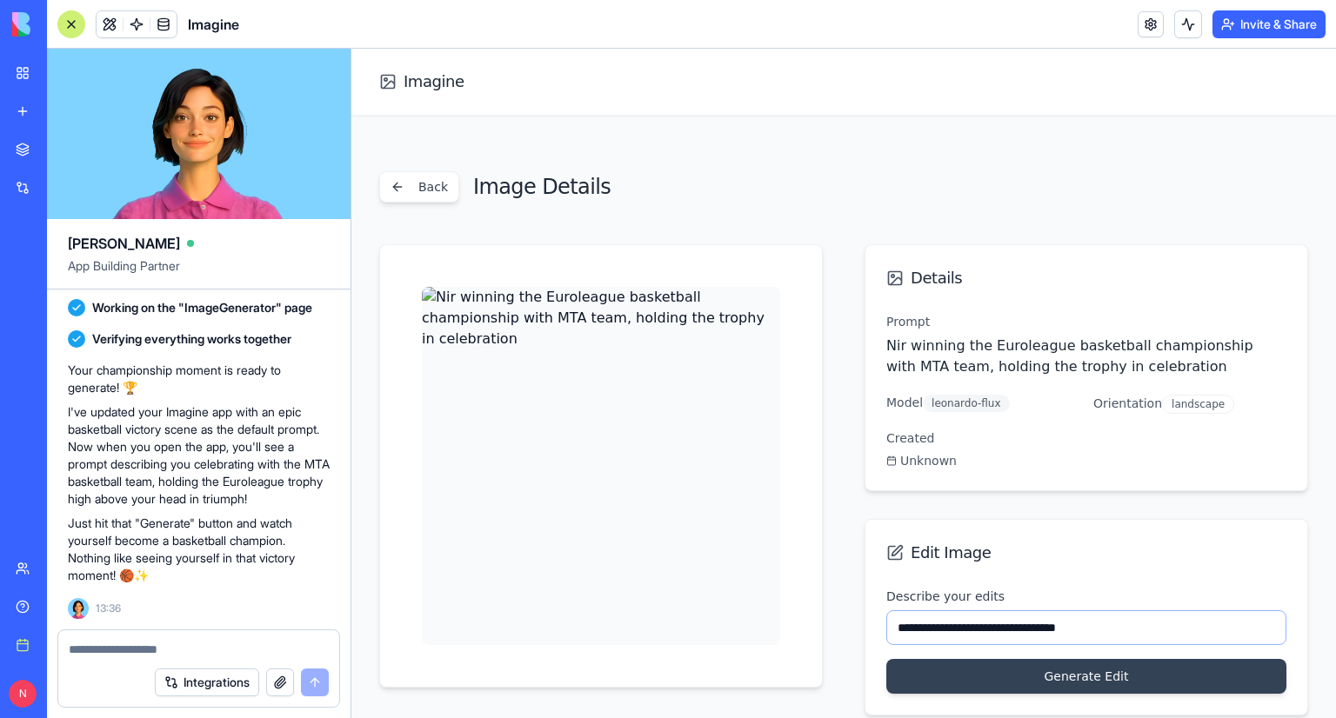
type input "**********"
click at [886, 659] on button "Generate Edit" at bounding box center [1086, 676] width 400 height 35
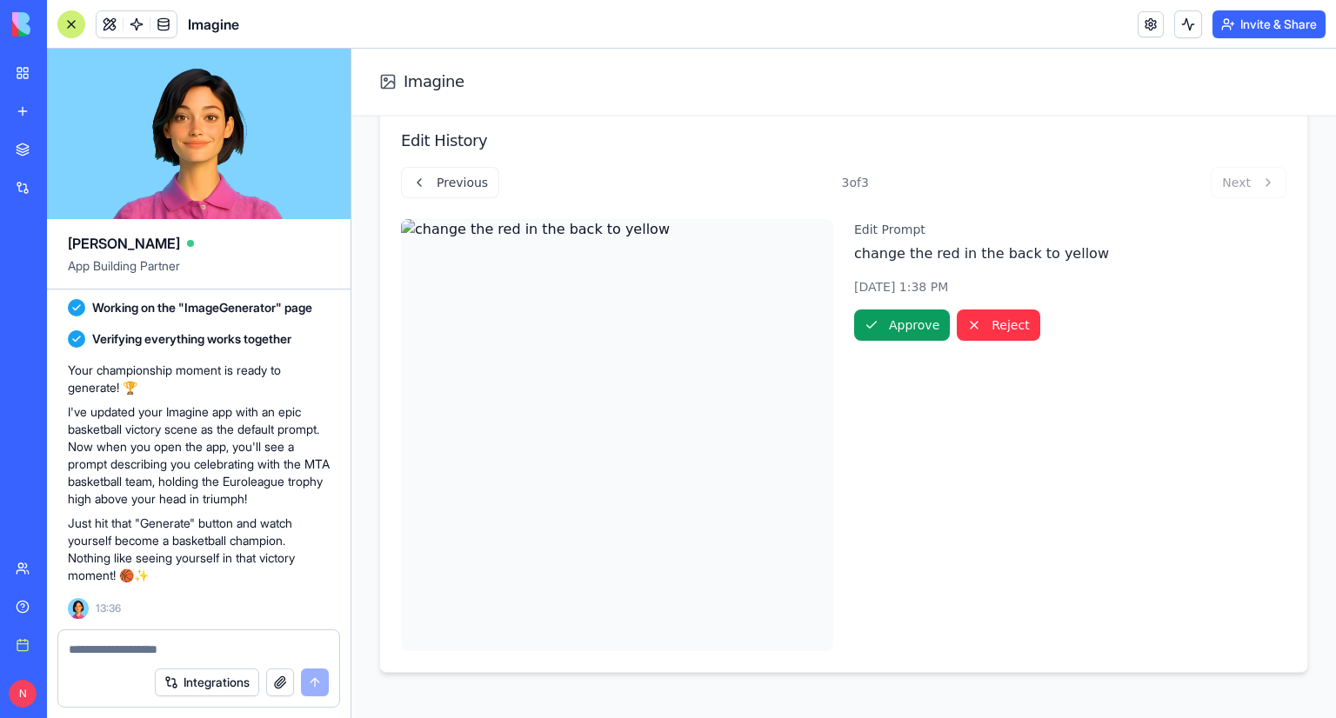
scroll to position [652, 0]
click at [976, 316] on button "Reject" at bounding box center [998, 323] width 83 height 31
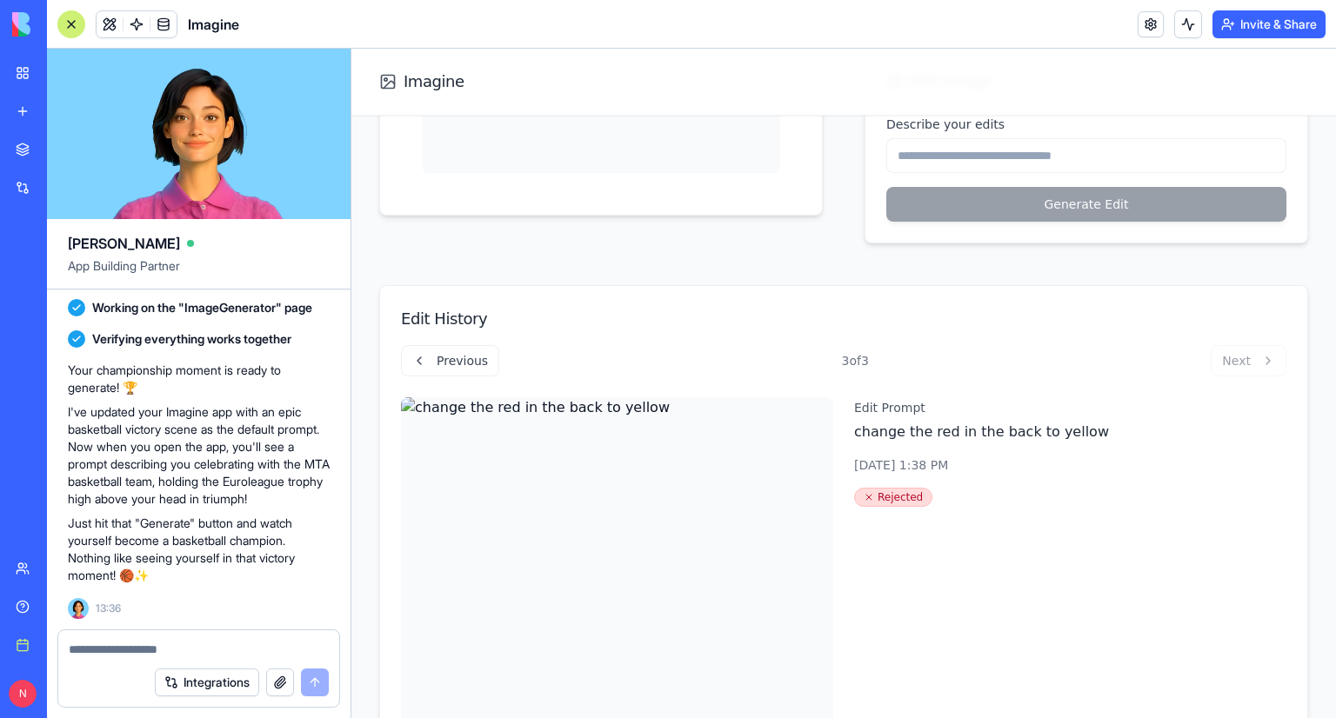
scroll to position [261, 0]
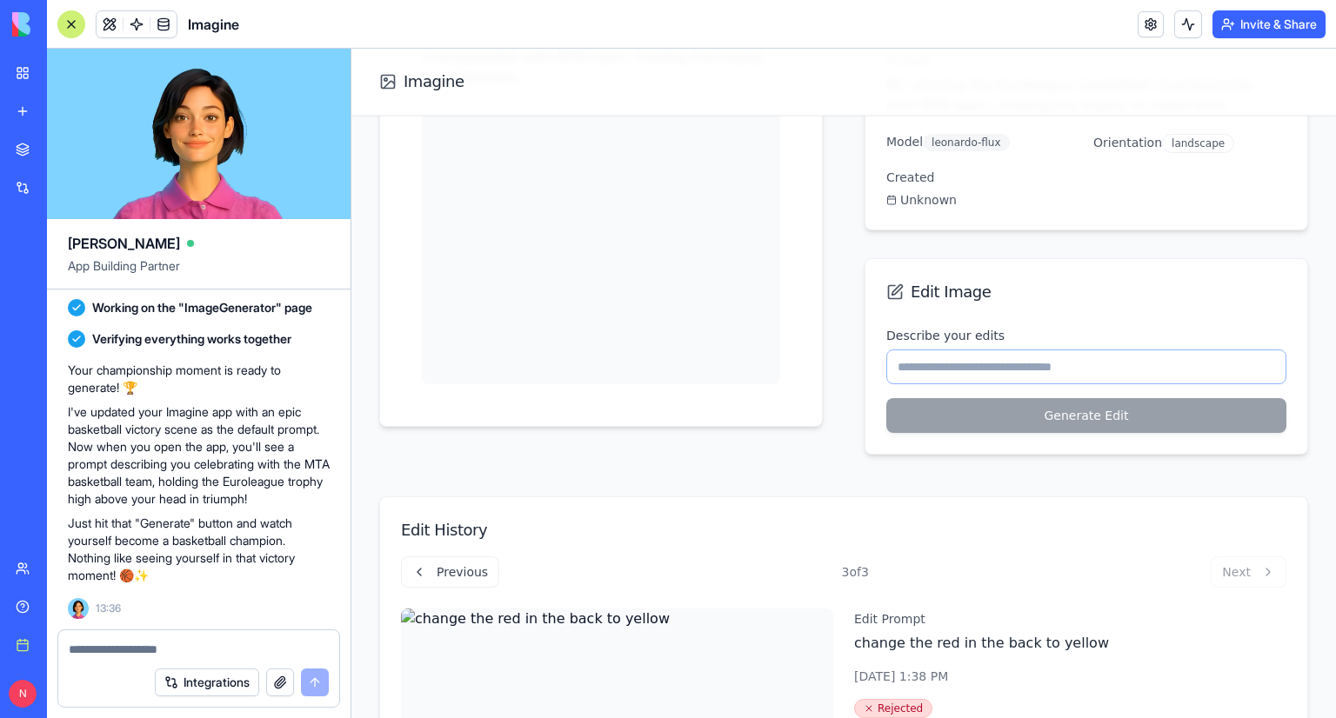
click at [956, 356] on input "Describe your edits" at bounding box center [1086, 367] width 400 height 35
drag, startPoint x: 1054, startPoint y: 371, endPoint x: 1097, endPoint y: 367, distance: 42.8
click at [1056, 371] on input "Describe your edits" at bounding box center [1086, 367] width 400 height 35
click at [1098, 367] on input "Describe your edits" at bounding box center [1086, 367] width 400 height 35
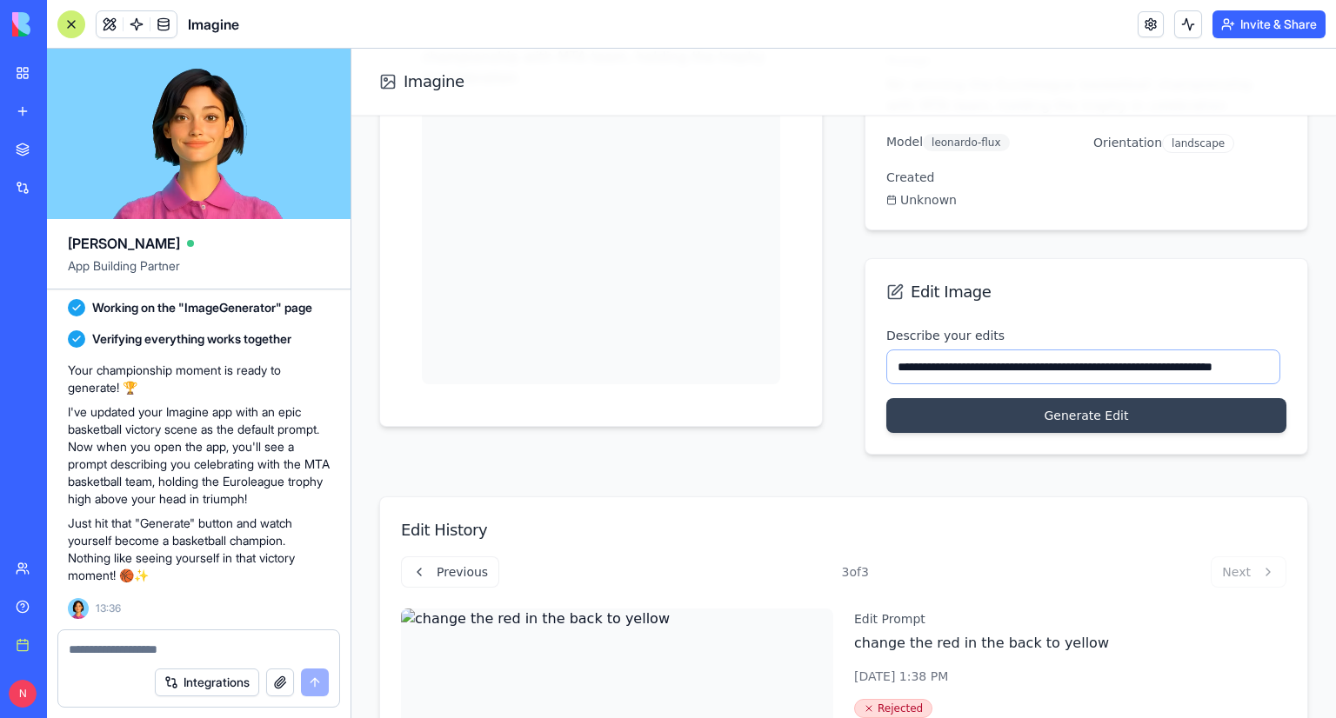
scroll to position [0, 17]
type input "**********"
click at [886, 398] on button "Generate Edit" at bounding box center [1086, 415] width 400 height 35
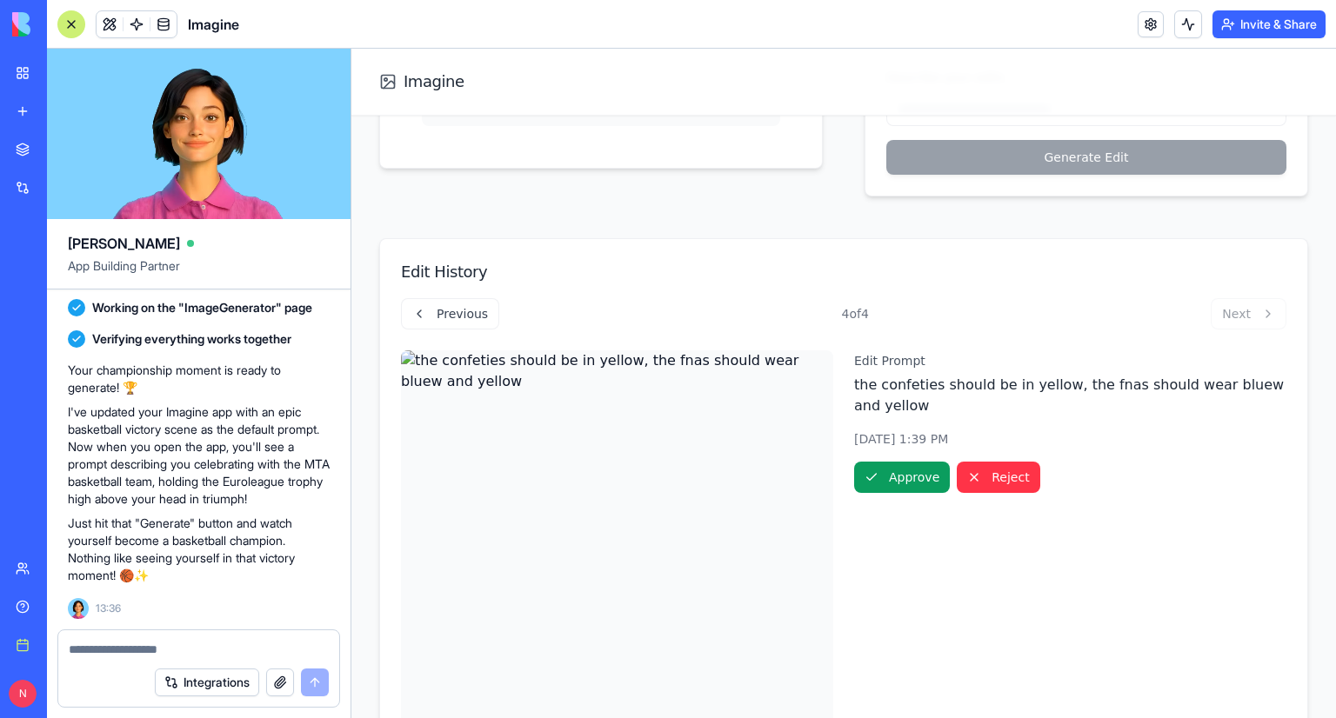
scroll to position [652, 0]
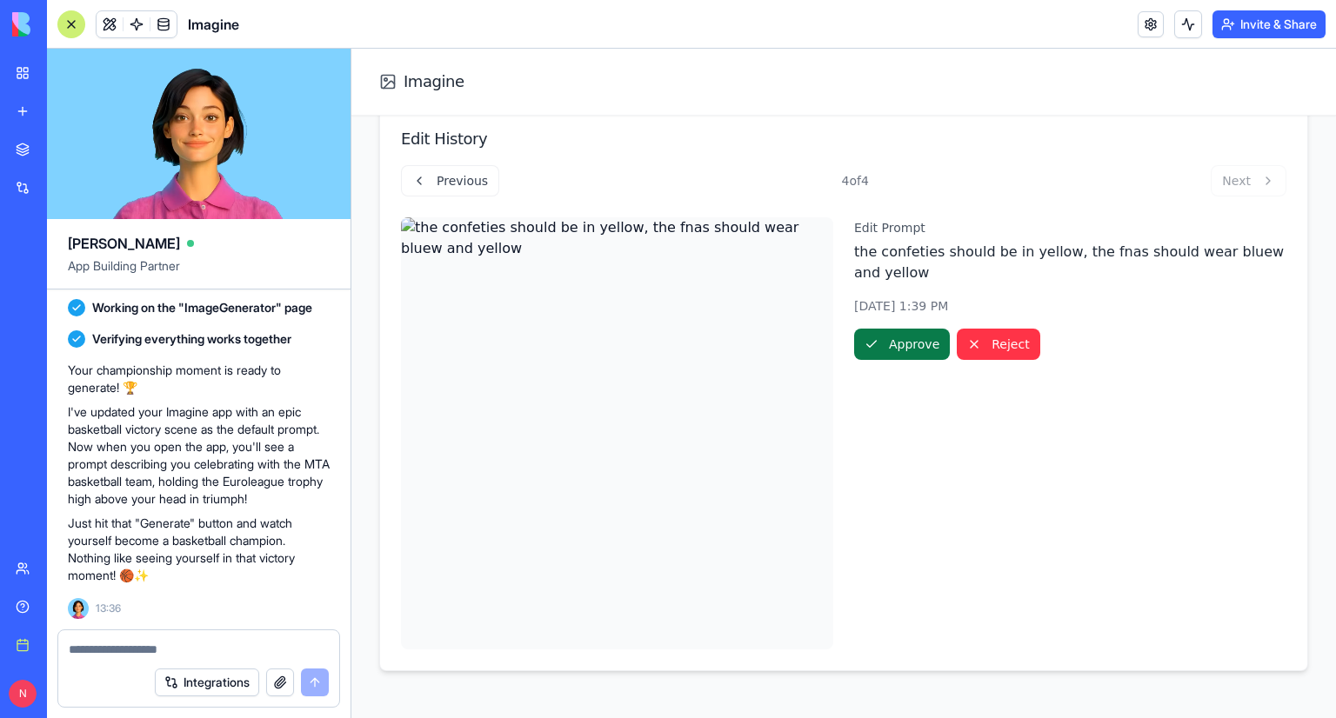
click at [897, 329] on button "Approve" at bounding box center [902, 344] width 96 height 31
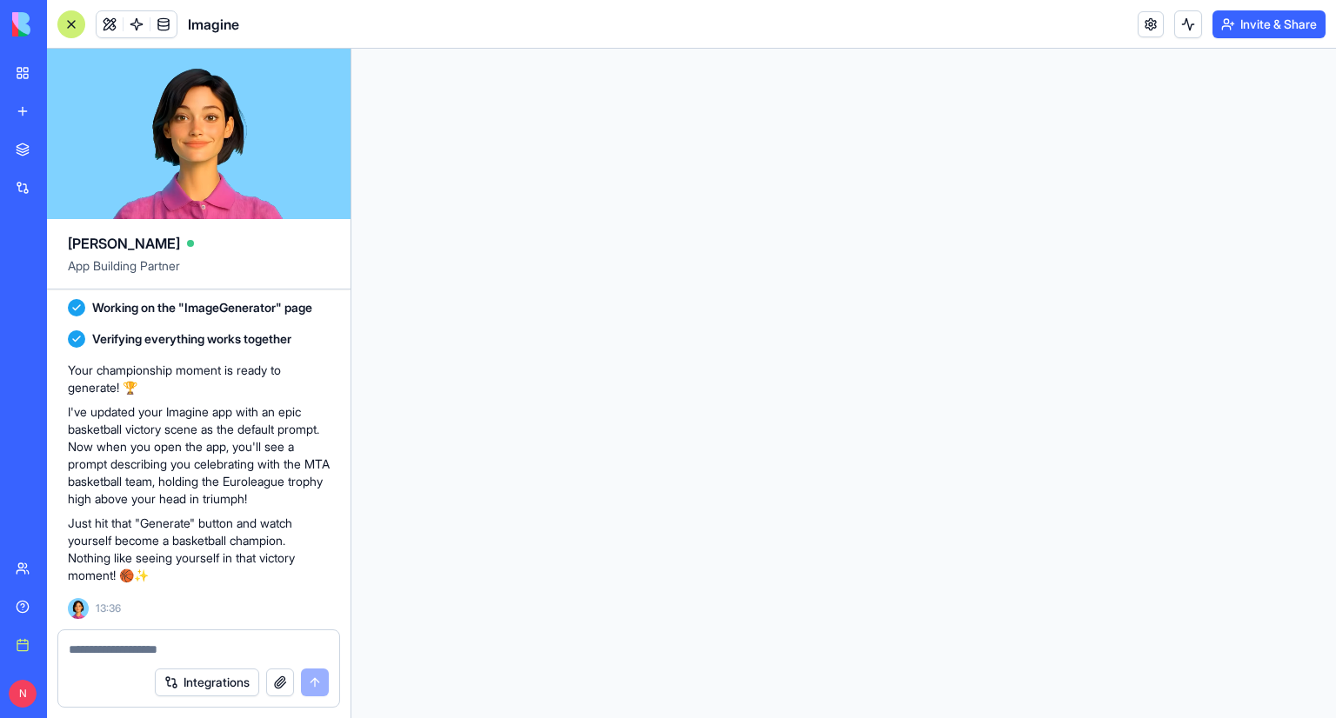
scroll to position [0, 0]
click at [21, 64] on link "My Workspace" at bounding box center [40, 73] width 70 height 35
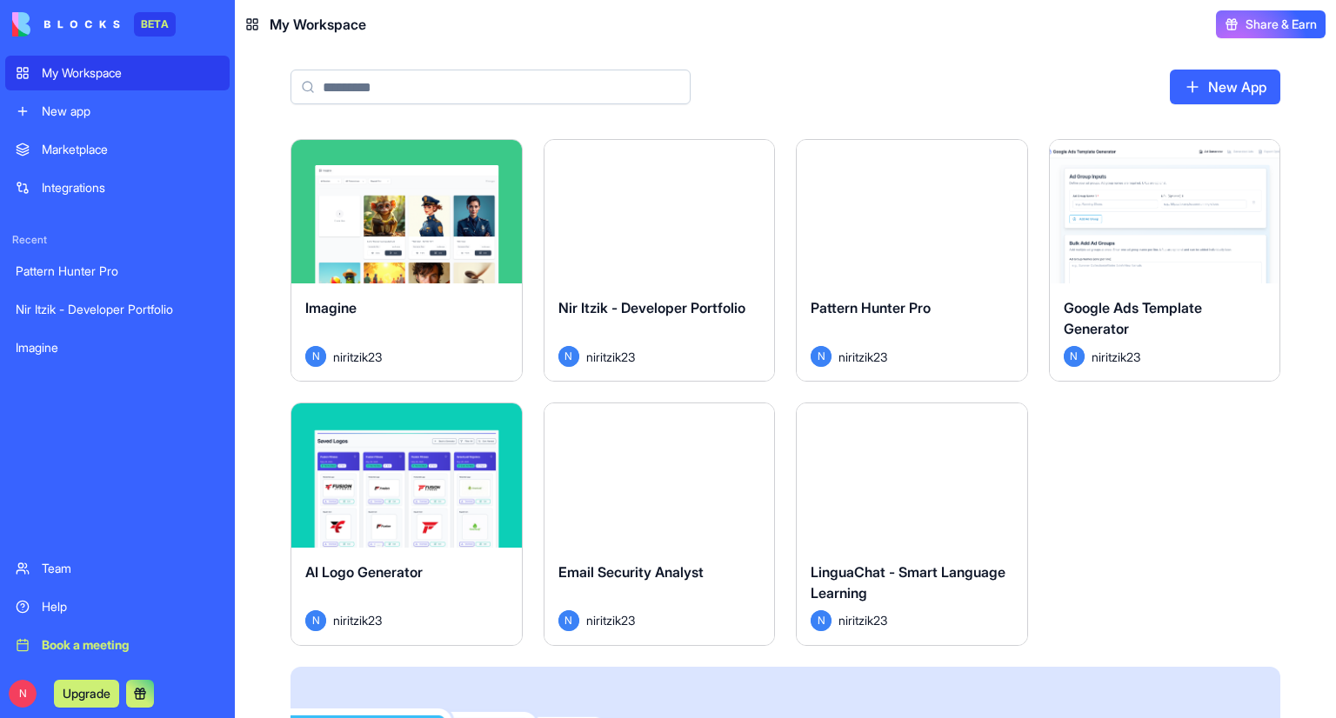
click at [109, 164] on link "Marketplace" at bounding box center [117, 149] width 224 height 35
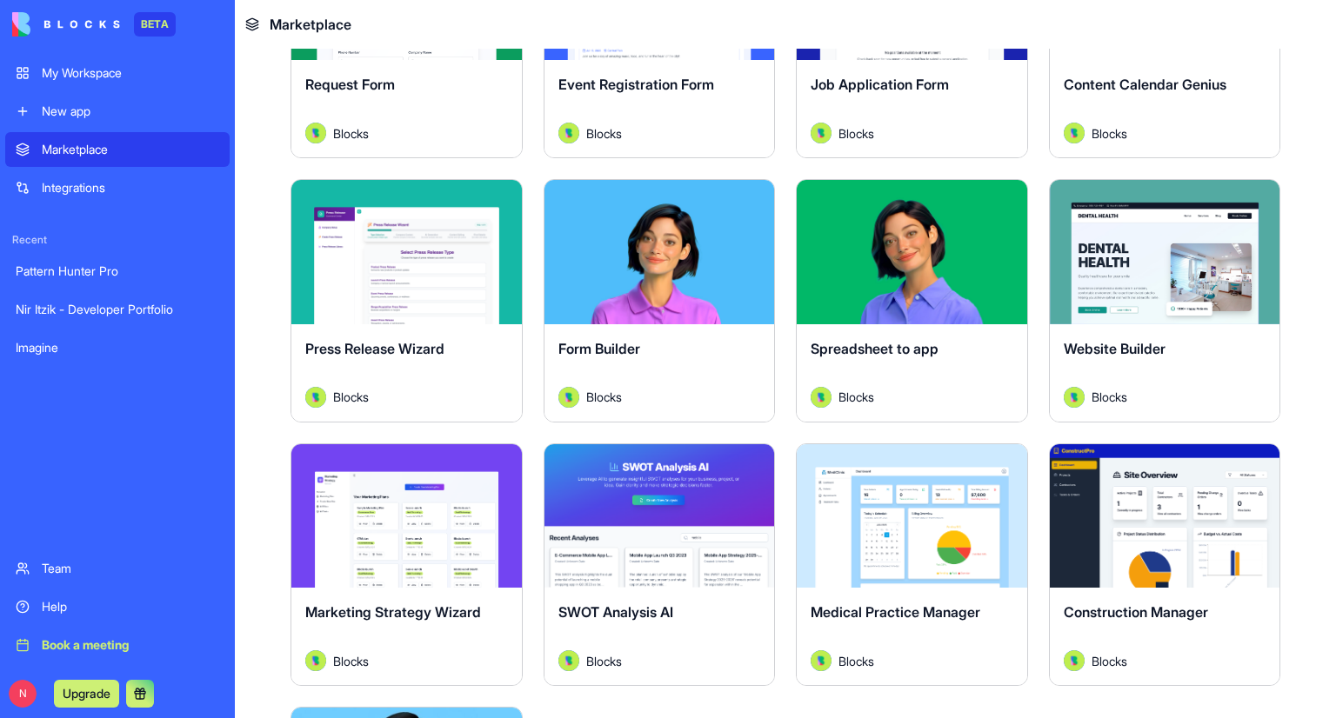
scroll to position [4000, 0]
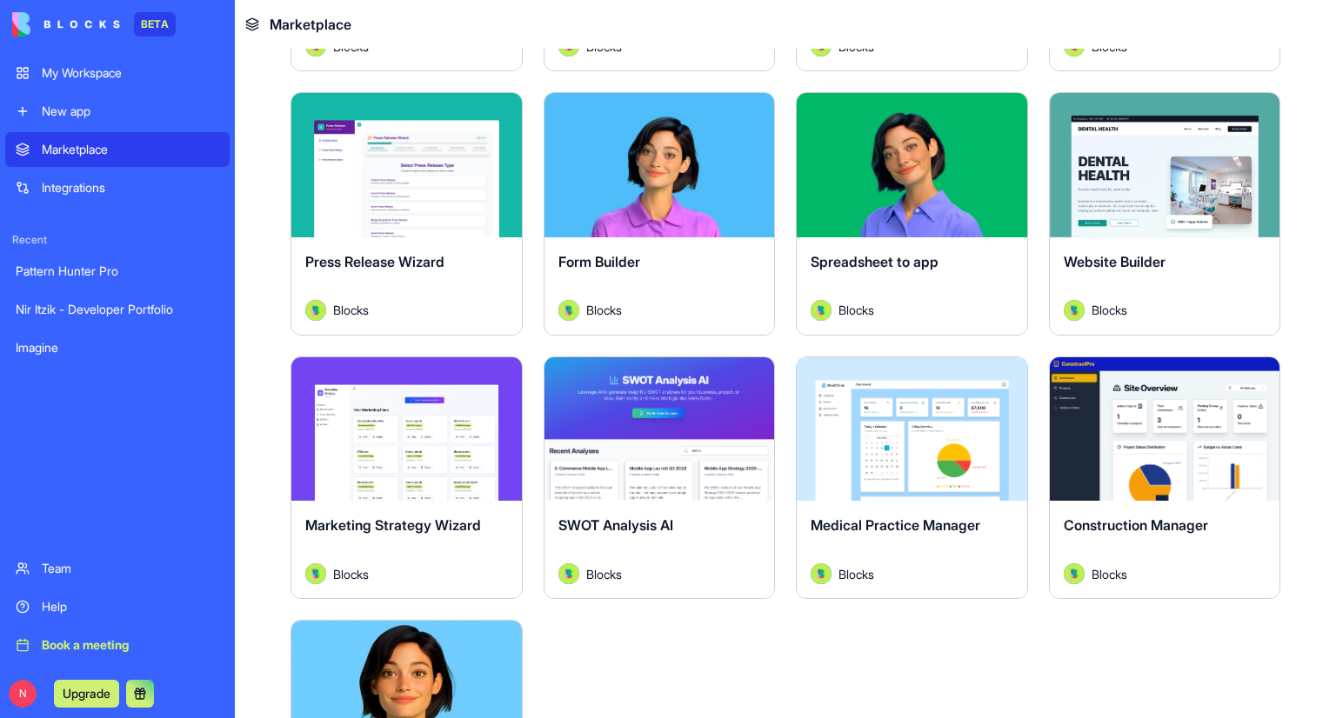
click at [1136, 156] on div "Explore" at bounding box center [1165, 164] width 230 height 143
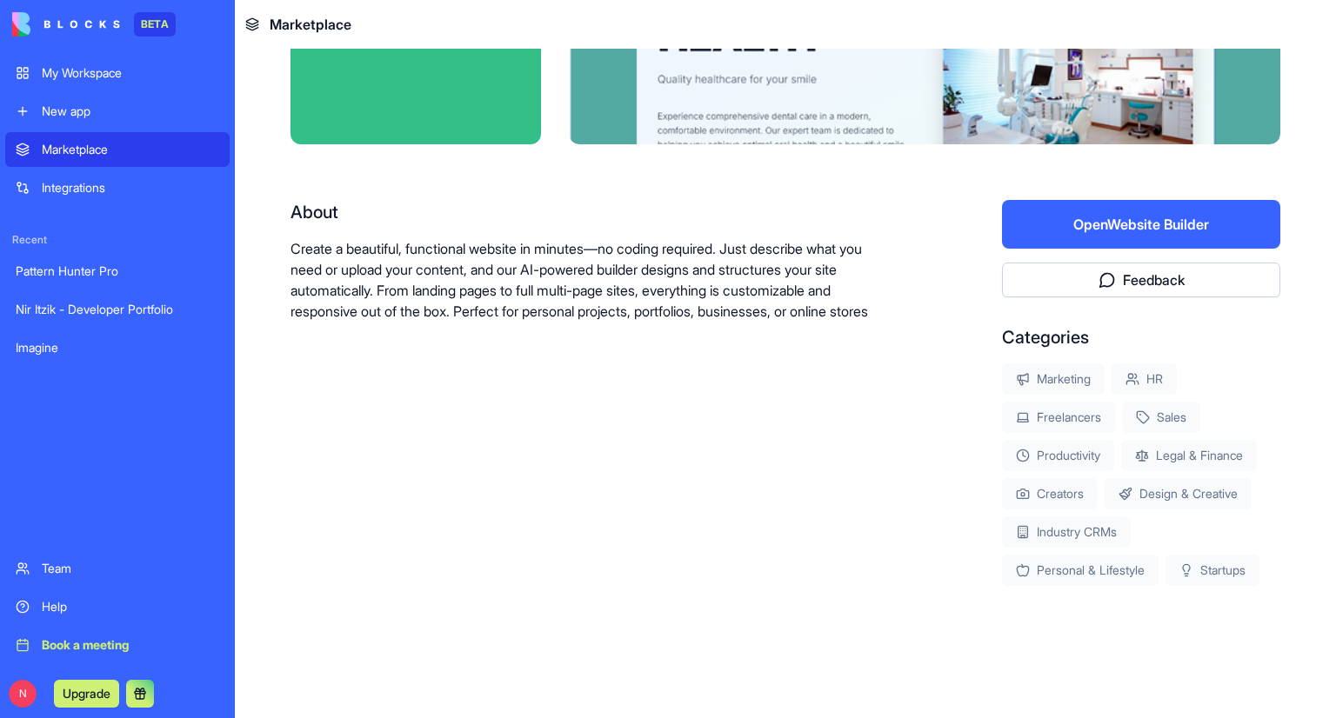
scroll to position [203, 0]
click at [1090, 210] on button "Open Website Builder" at bounding box center [1141, 224] width 278 height 49
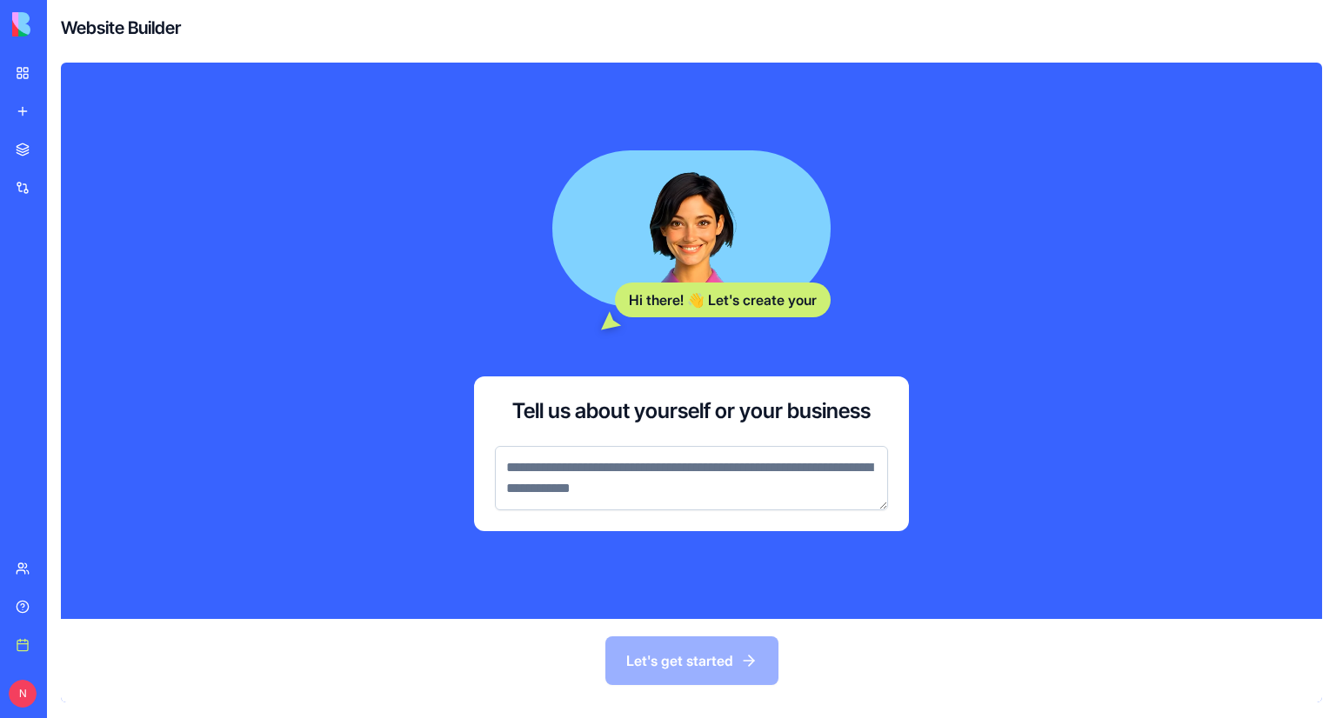
click at [729, 470] on textarea at bounding box center [691, 478] width 393 height 64
click at [653, 475] on textarea at bounding box center [691, 478] width 393 height 64
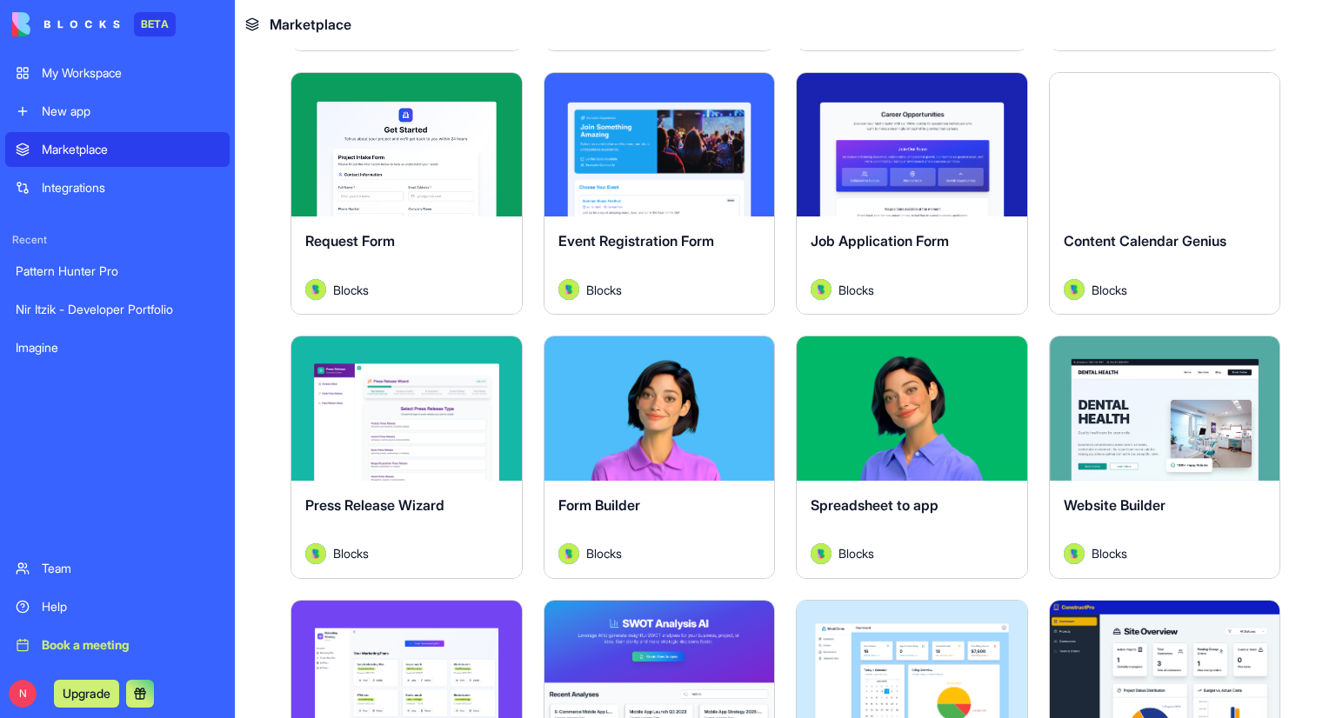
scroll to position [3652, 0]
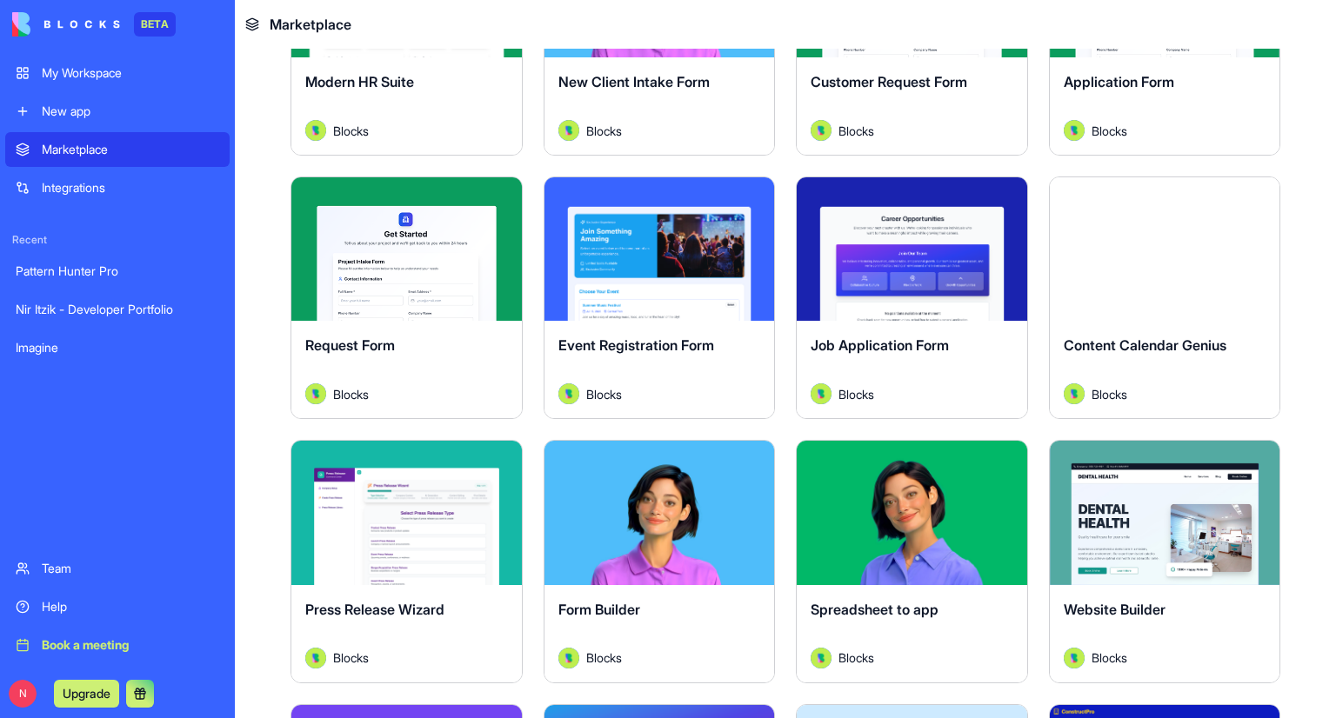
click at [640, 244] on div "Explore" at bounding box center [659, 248] width 230 height 143
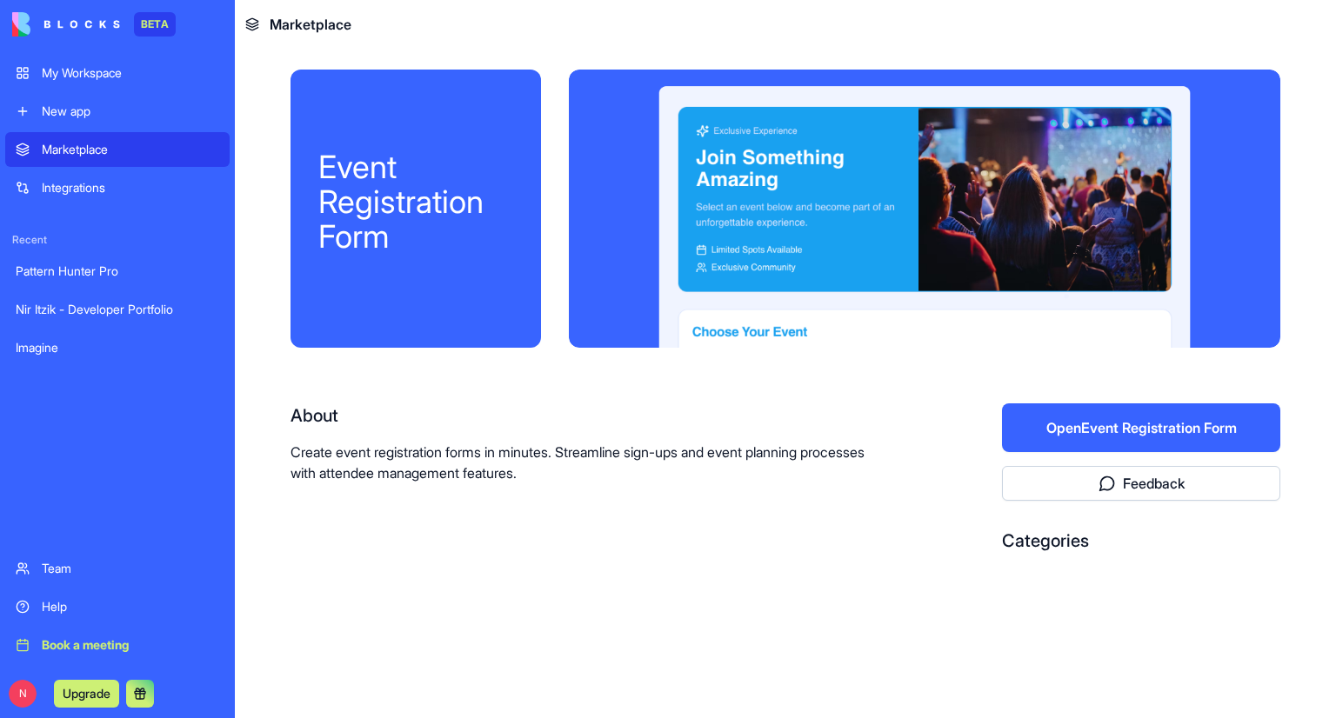
click at [650, 206] on div at bounding box center [924, 209] width 711 height 278
click at [1094, 429] on button "Open Event Registration Form" at bounding box center [1141, 428] width 278 height 49
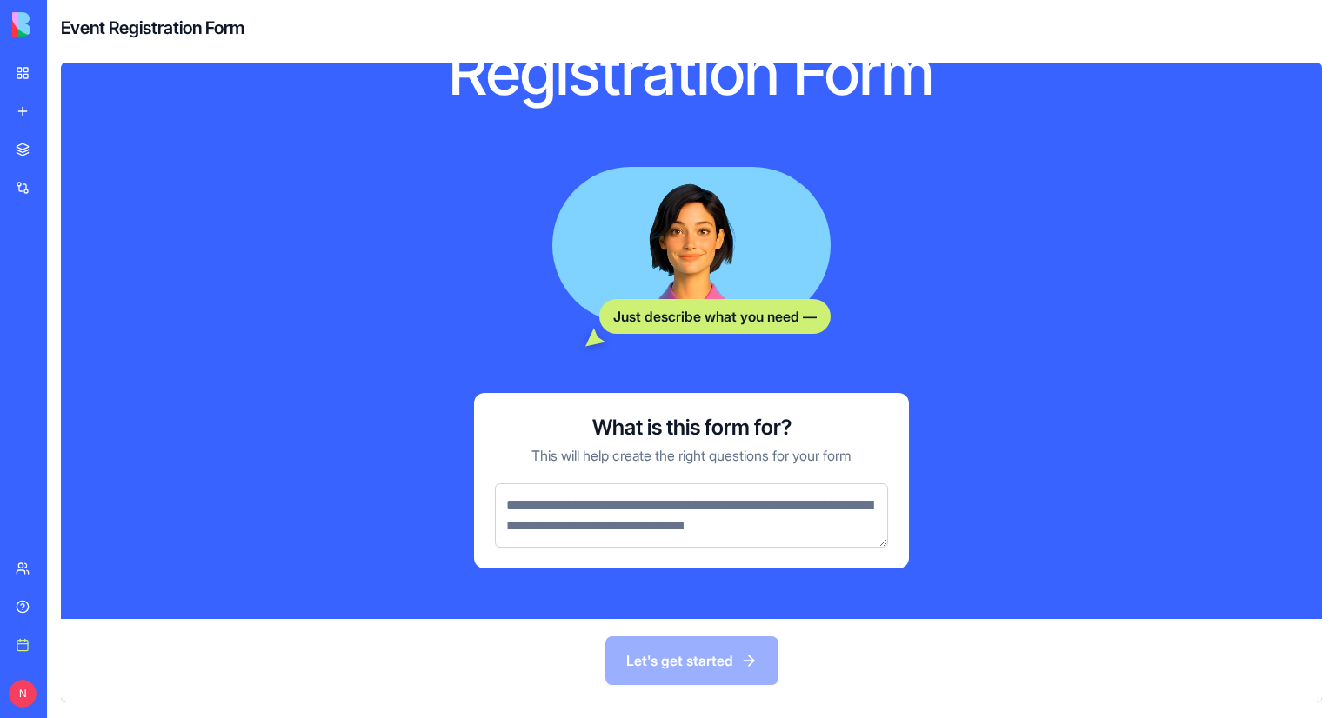
scroll to position [183, 0]
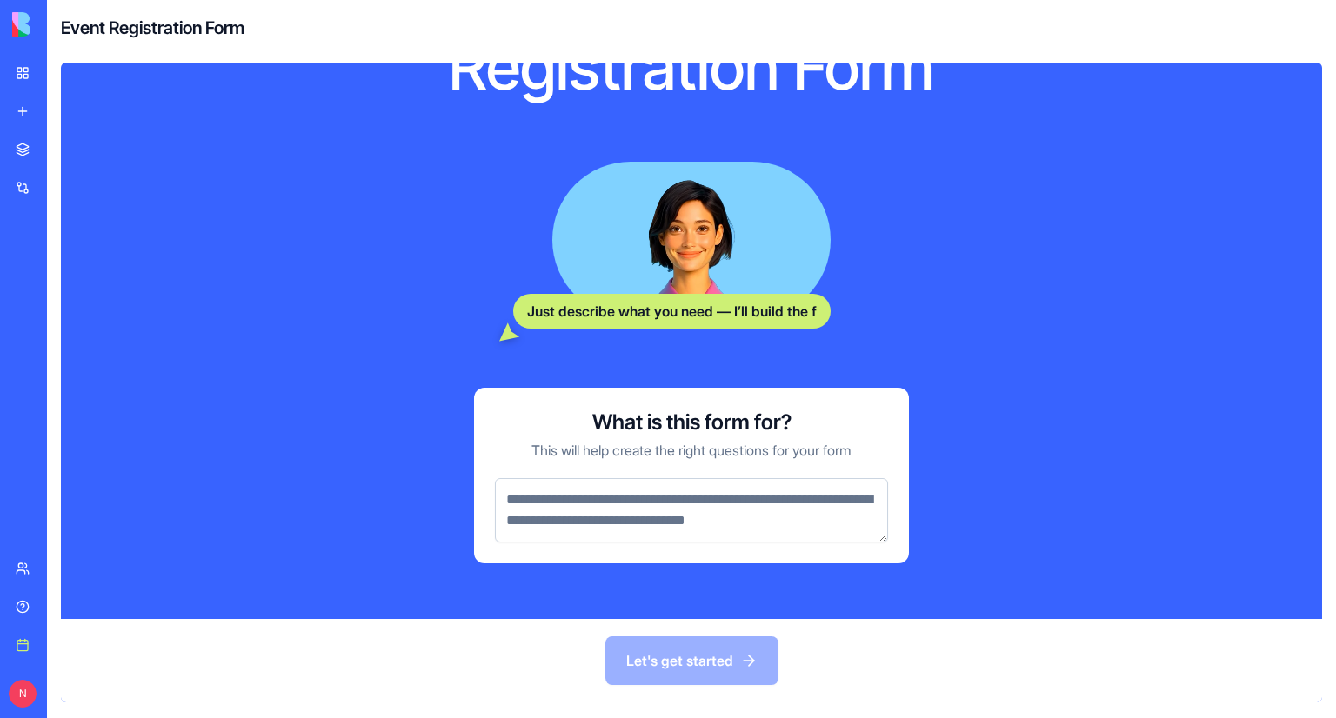
click at [684, 522] on textarea at bounding box center [691, 510] width 393 height 64
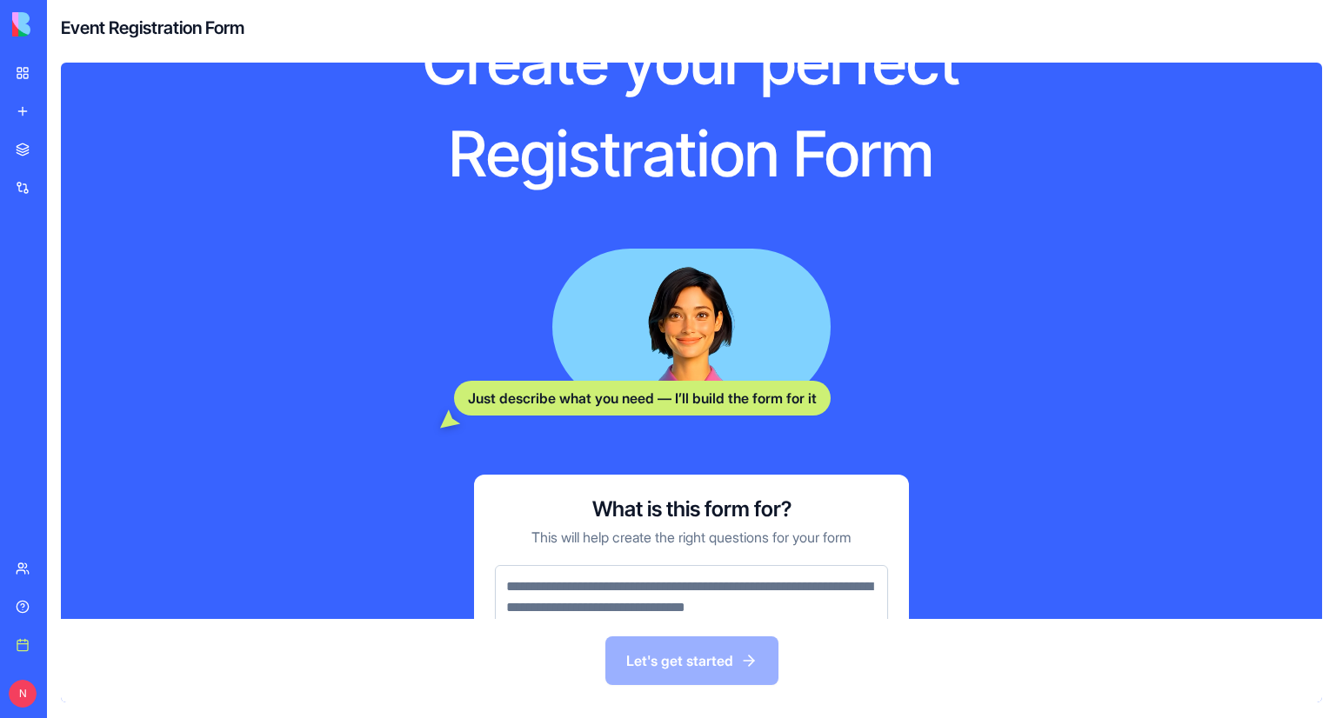
scroll to position [9, 0]
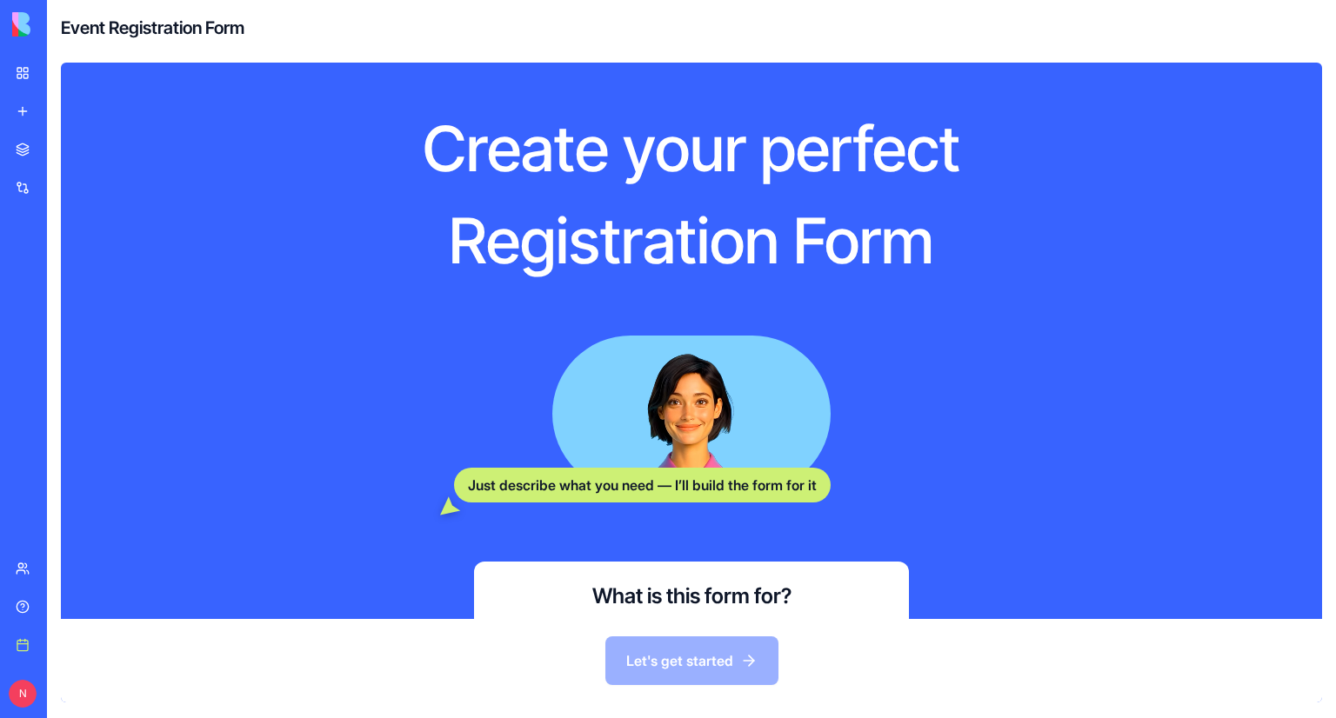
drag, startPoint x: 964, startPoint y: 237, endPoint x: 409, endPoint y: 168, distance: 559.9
click at [409, 168] on div "Create your perfect Registration Form" at bounding box center [691, 195] width 779 height 170
copy div "Create your perfect Registration Form"
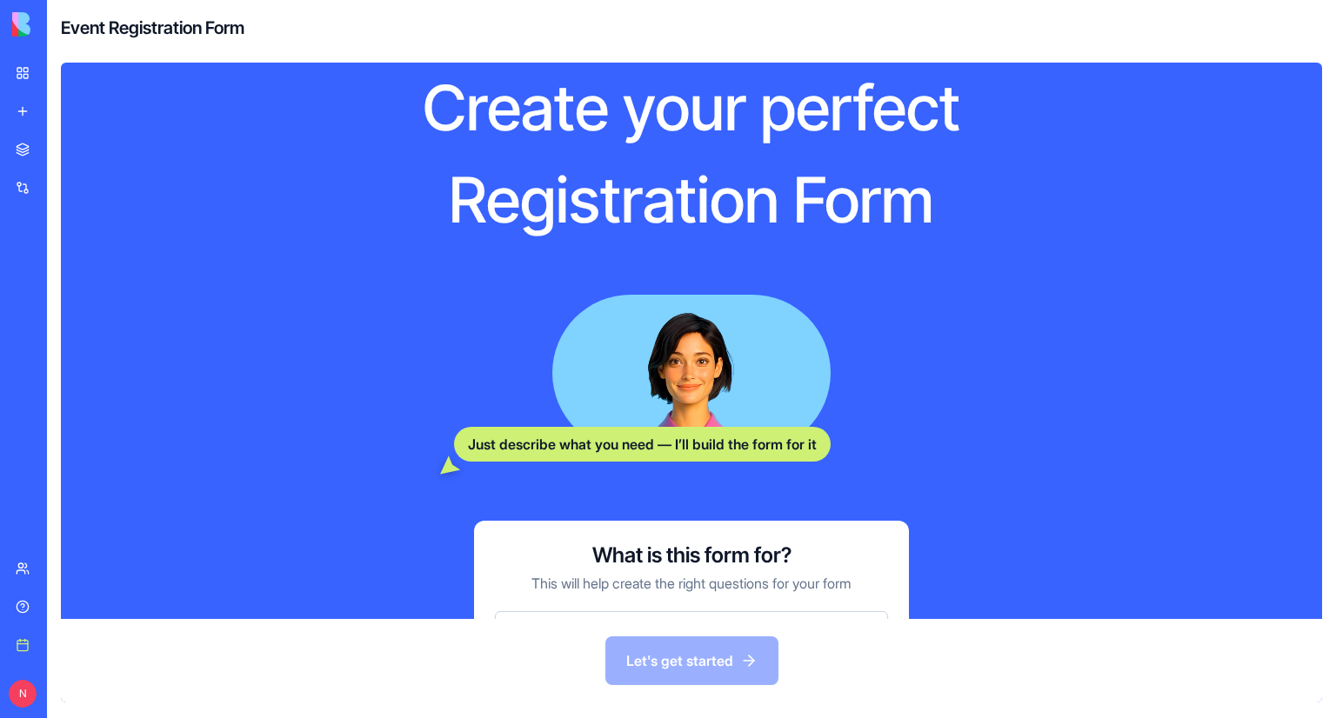
scroll to position [183, 0]
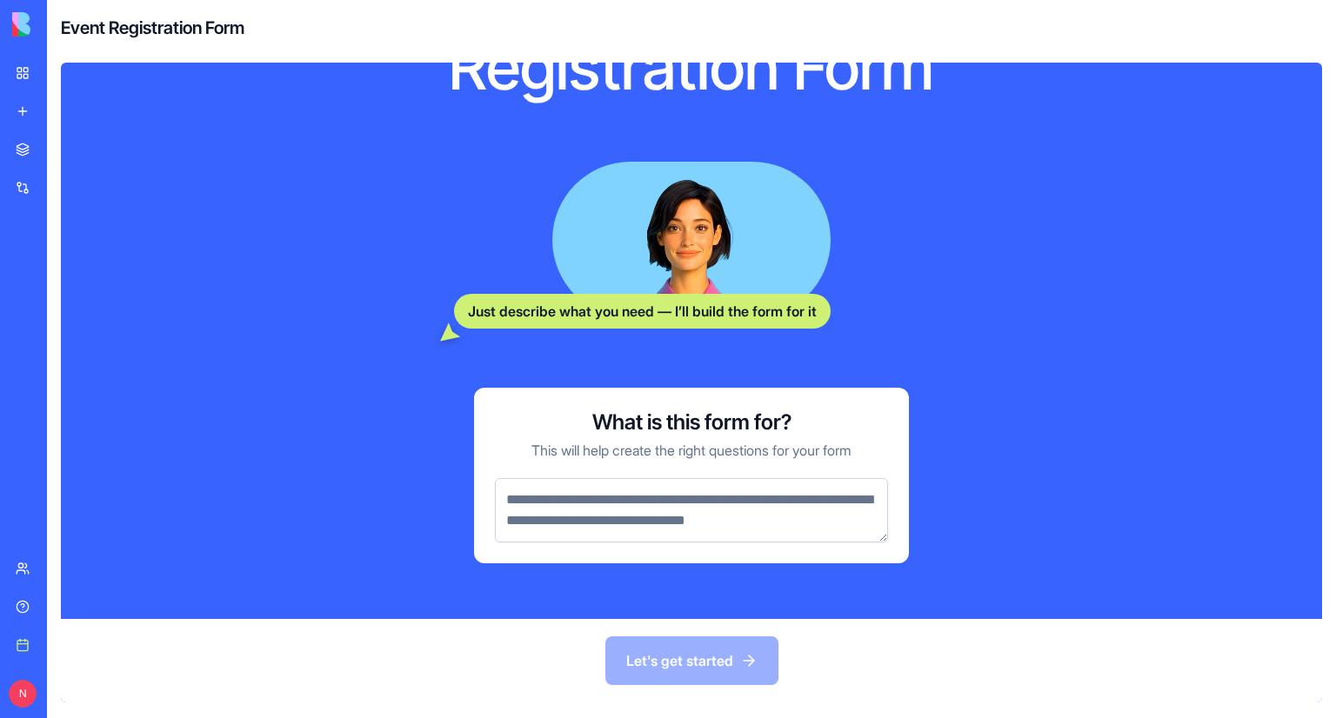
click at [628, 504] on textarea at bounding box center [691, 510] width 393 height 64
paste textarea "**********"
type textarea "**********"
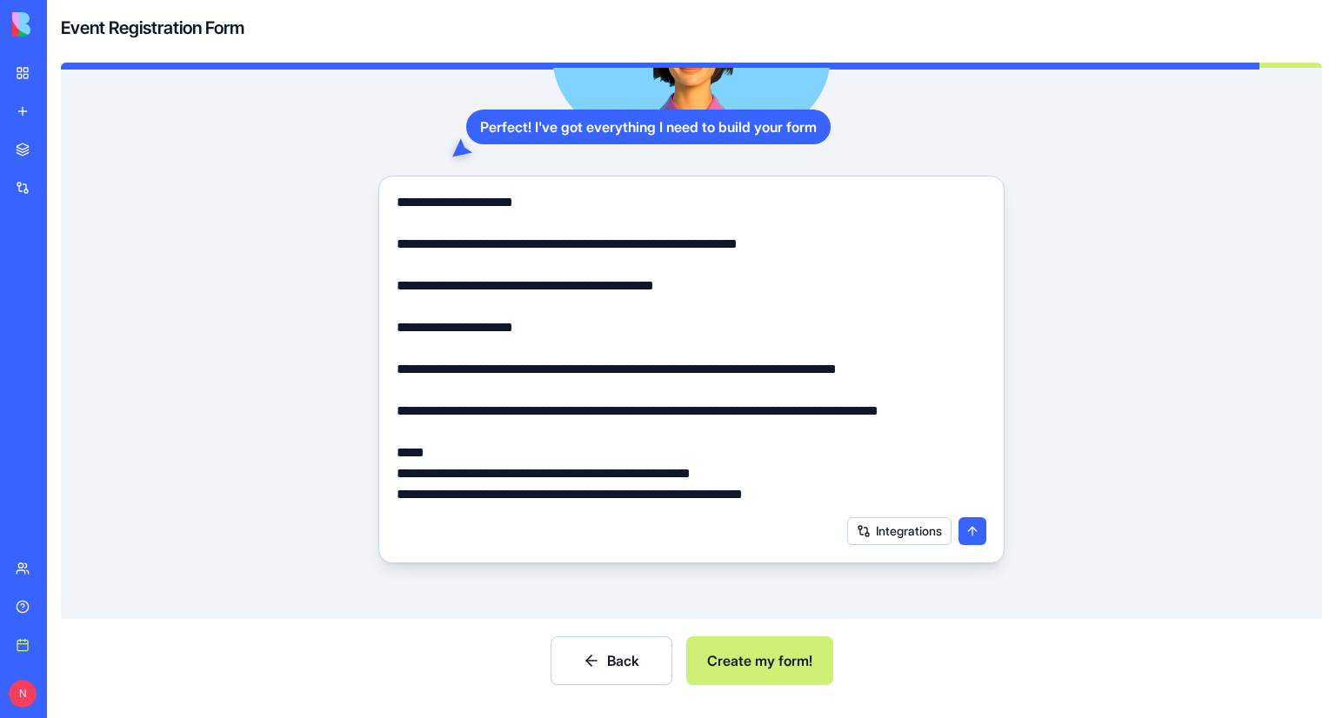
scroll to position [0, 0]
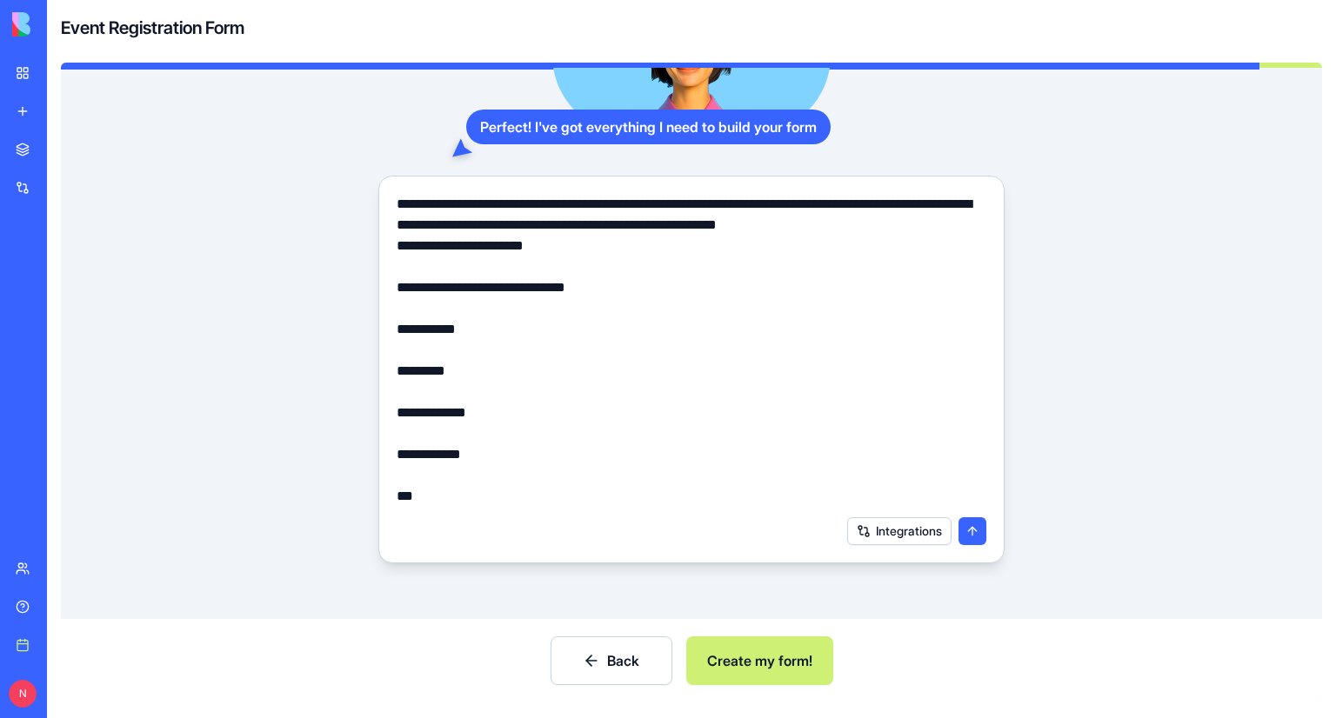
click at [724, 649] on button "Create my form!" at bounding box center [759, 661] width 147 height 49
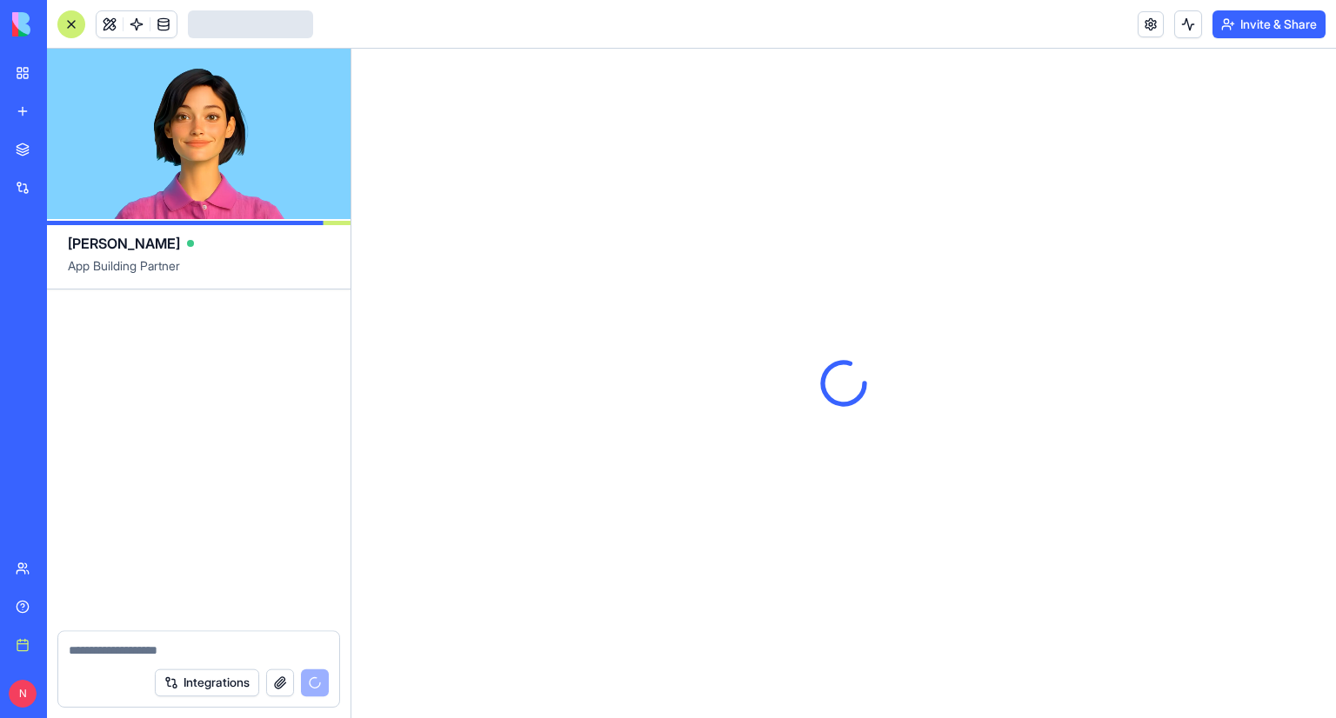
scroll to position [157, 0]
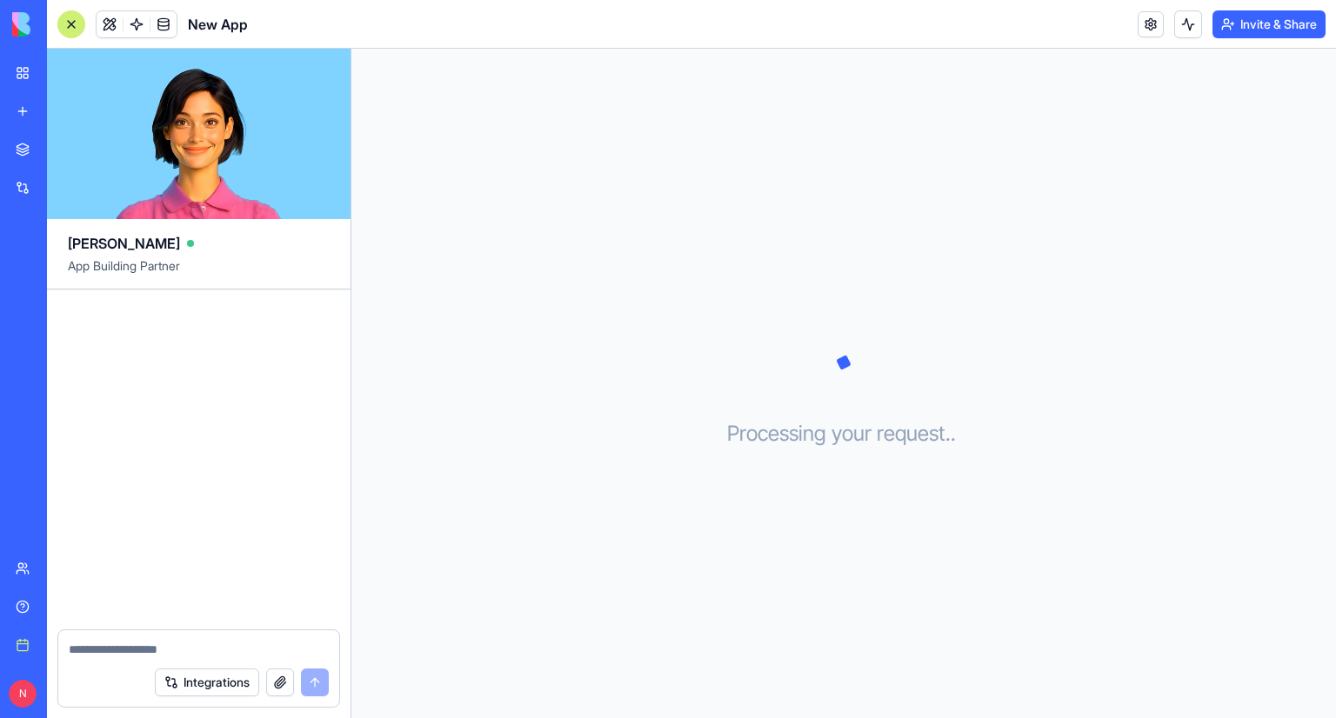
click at [59, 29] on div at bounding box center [71, 24] width 28 height 28
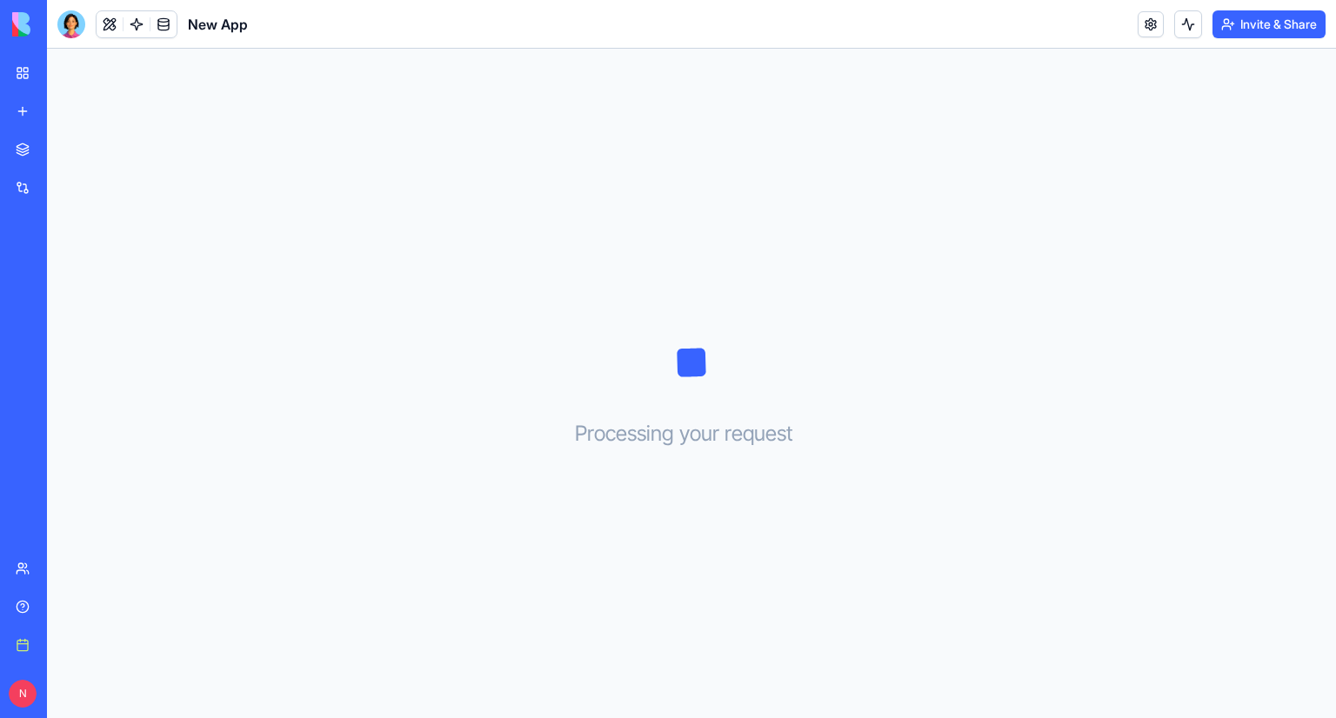
click at [26, 51] on div "BETA My Workspace New app Marketplace Integrations Recent Nir Itzik - Developer…" at bounding box center [23, 359] width 37 height 718
click at [46, 270] on div "Nir Itzik - Developer Portfolio" at bounding box center [40, 271] width 49 height 17
